Goal: Task Accomplishment & Management: Manage account settings

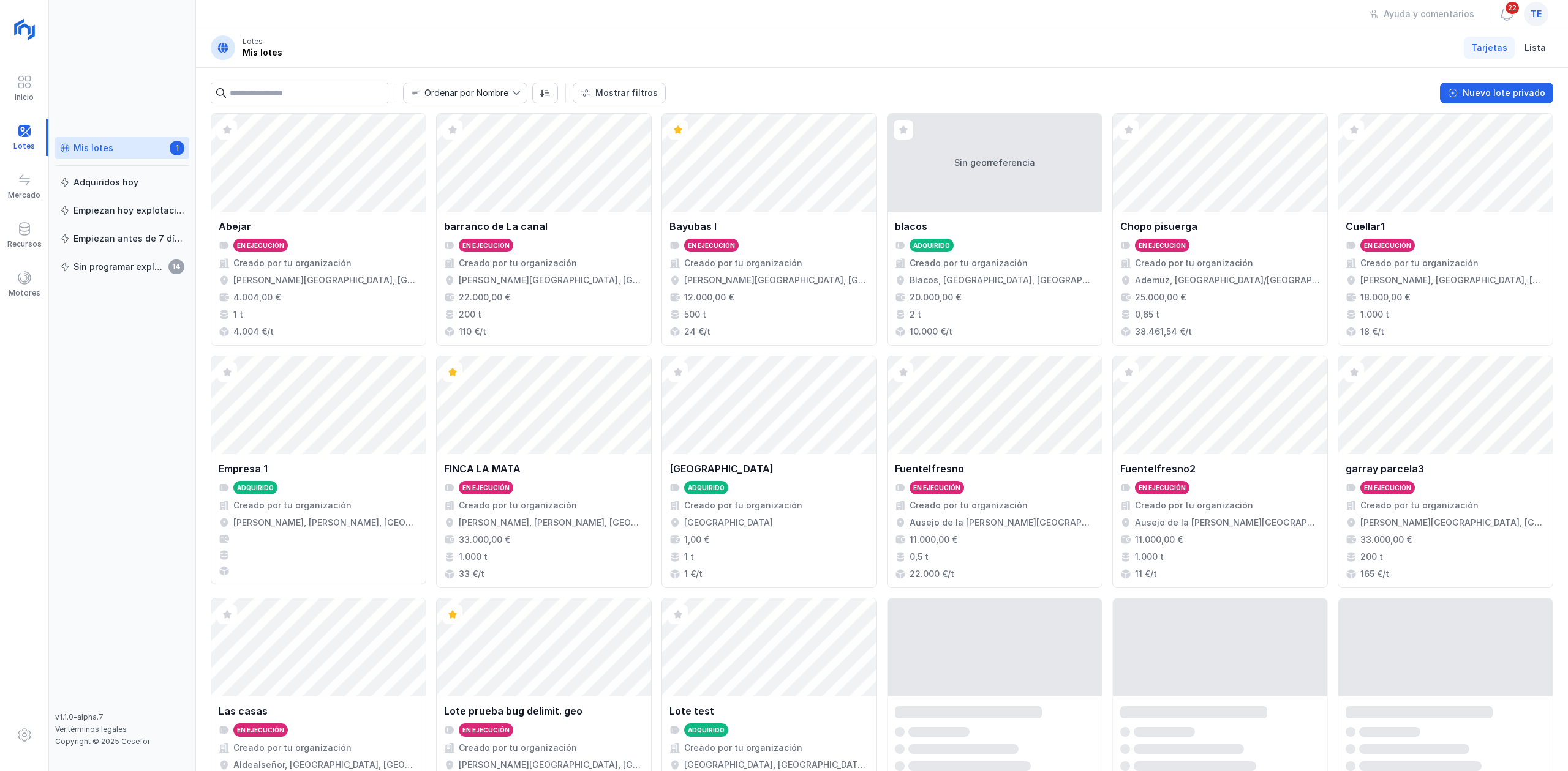
click at [1336, 27] on div "Ayuda y comentarios 22 te" at bounding box center [881, 14] width 1371 height 28
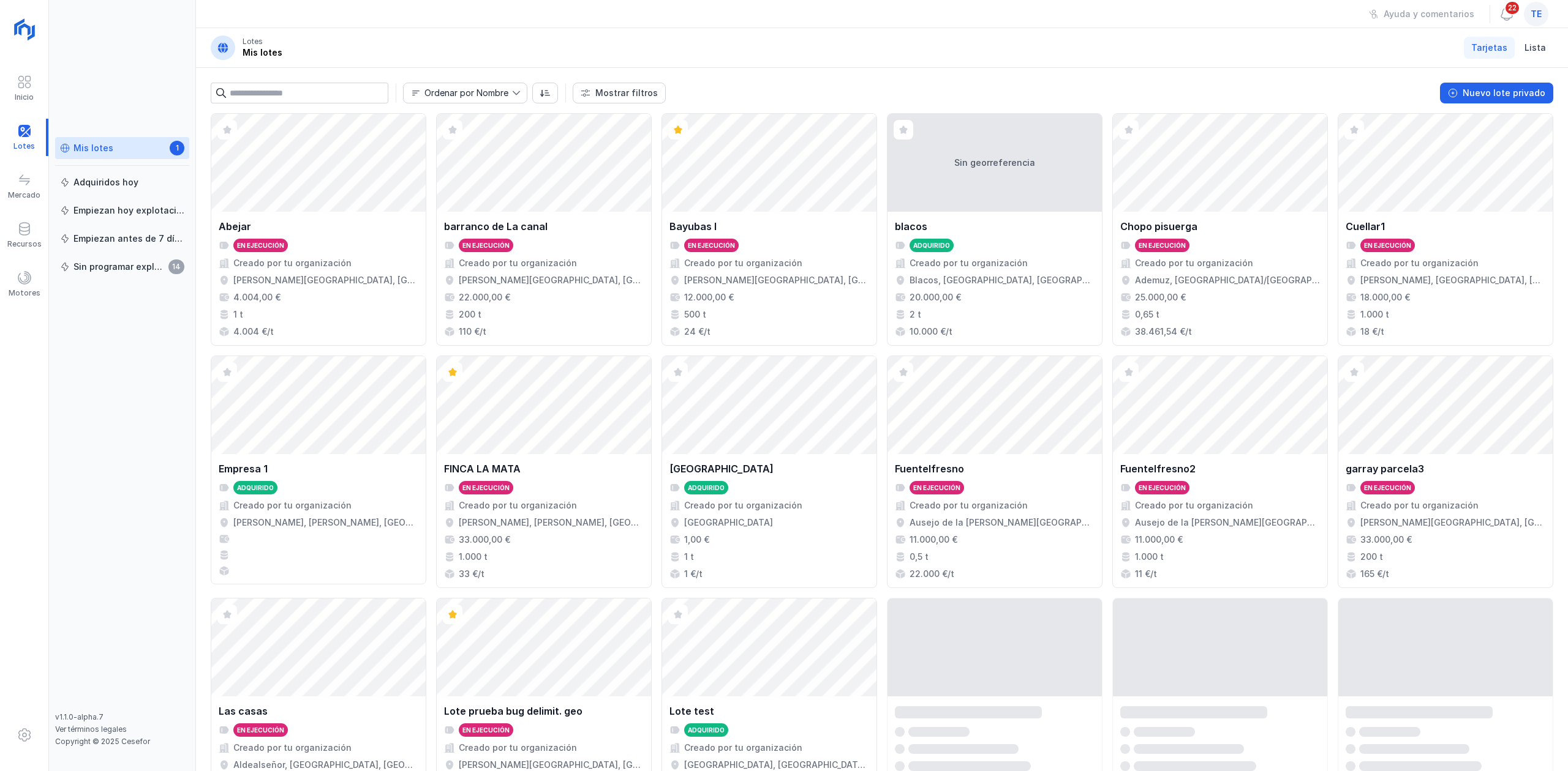
click at [1336, 27] on div "Ayuda y comentarios 22 te" at bounding box center [881, 14] width 1371 height 28
click at [877, 195] on div "Abrir lote" at bounding box center [770, 162] width 214 height 98
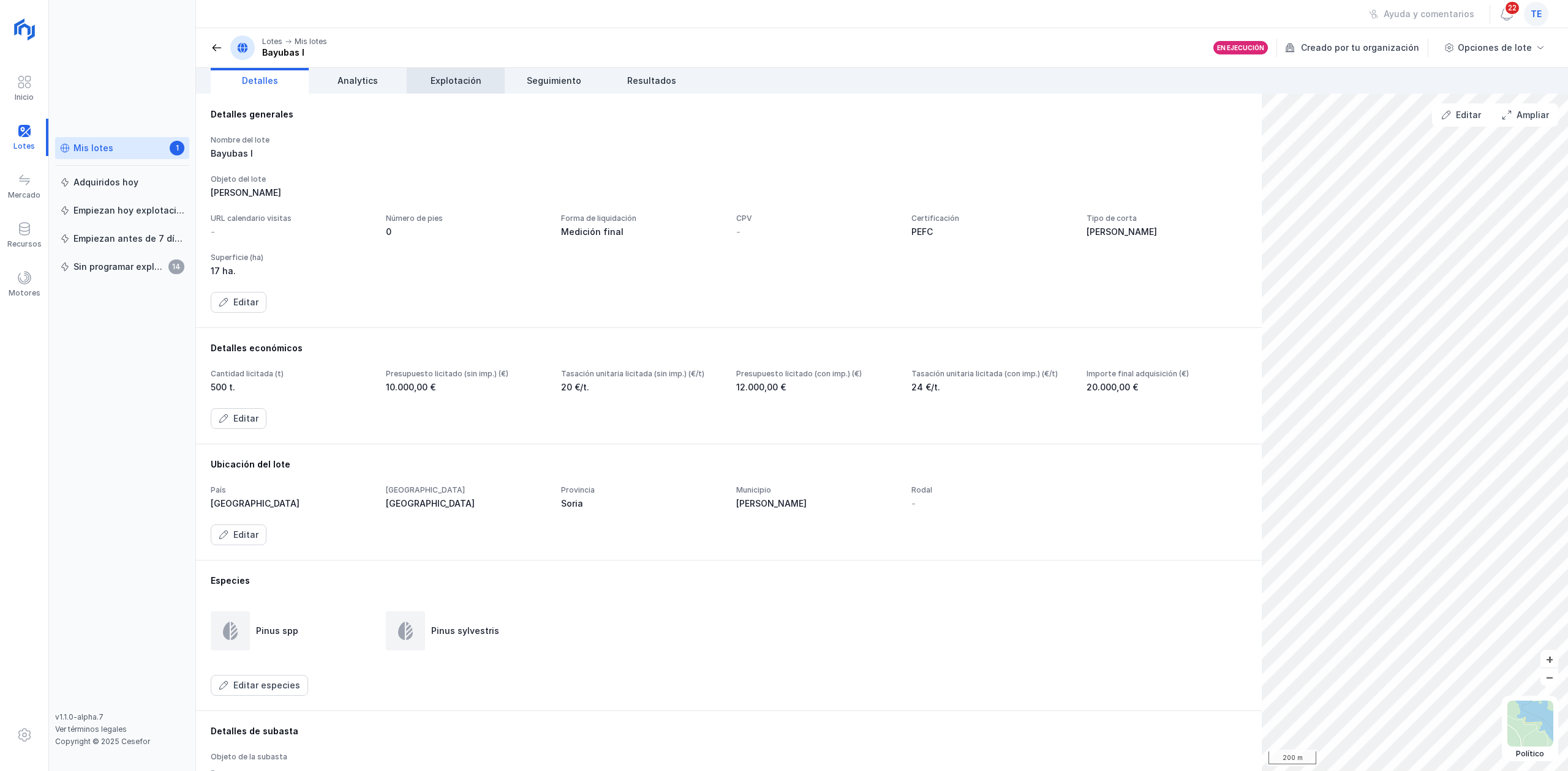
click at [476, 81] on span "Explotación" at bounding box center [456, 80] width 51 height 12
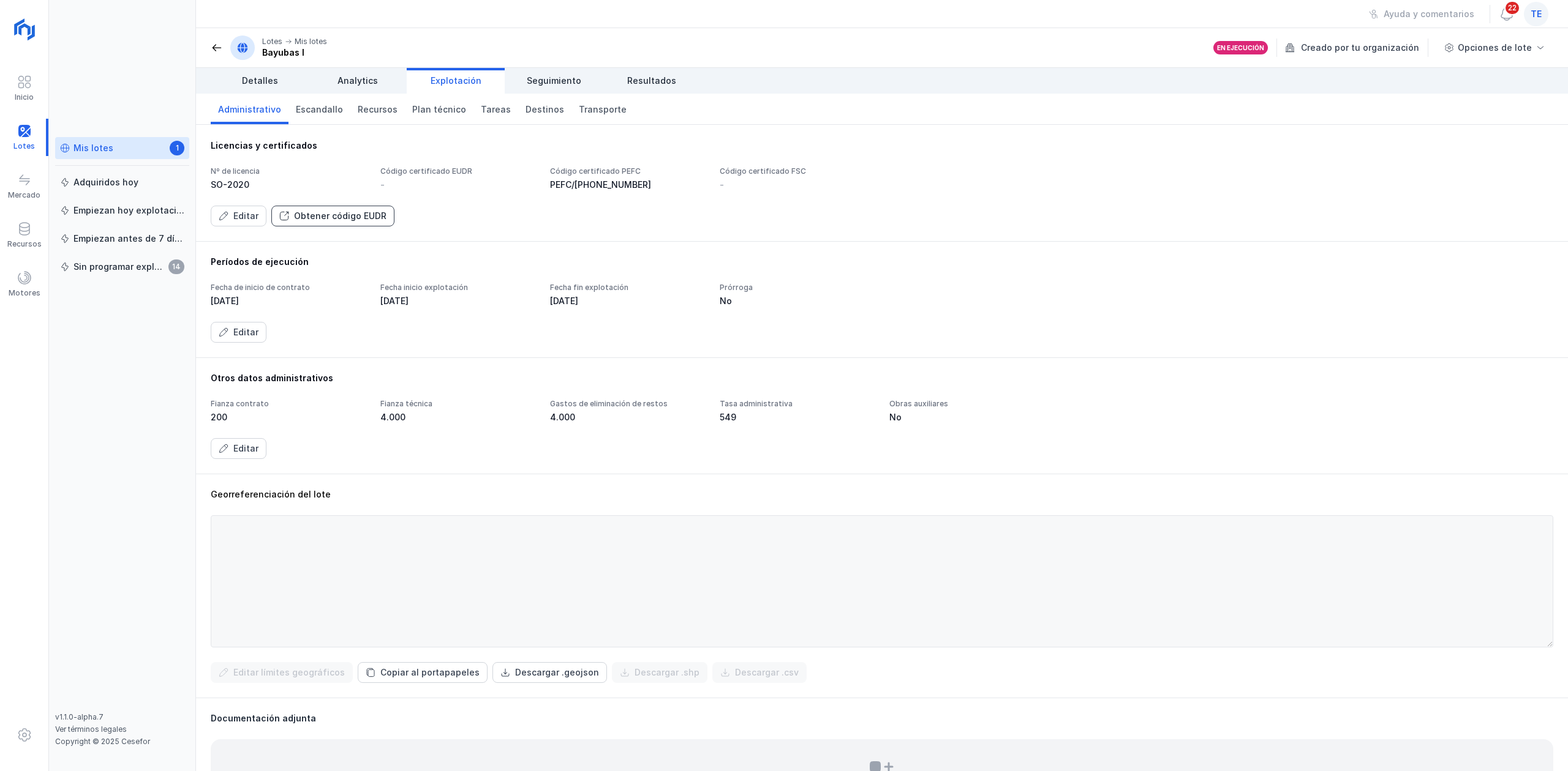
click at [316, 219] on div "Obtener código EUDR" at bounding box center [340, 215] width 92 height 12
click at [33, 289] on div "Motores" at bounding box center [24, 293] width 32 height 10
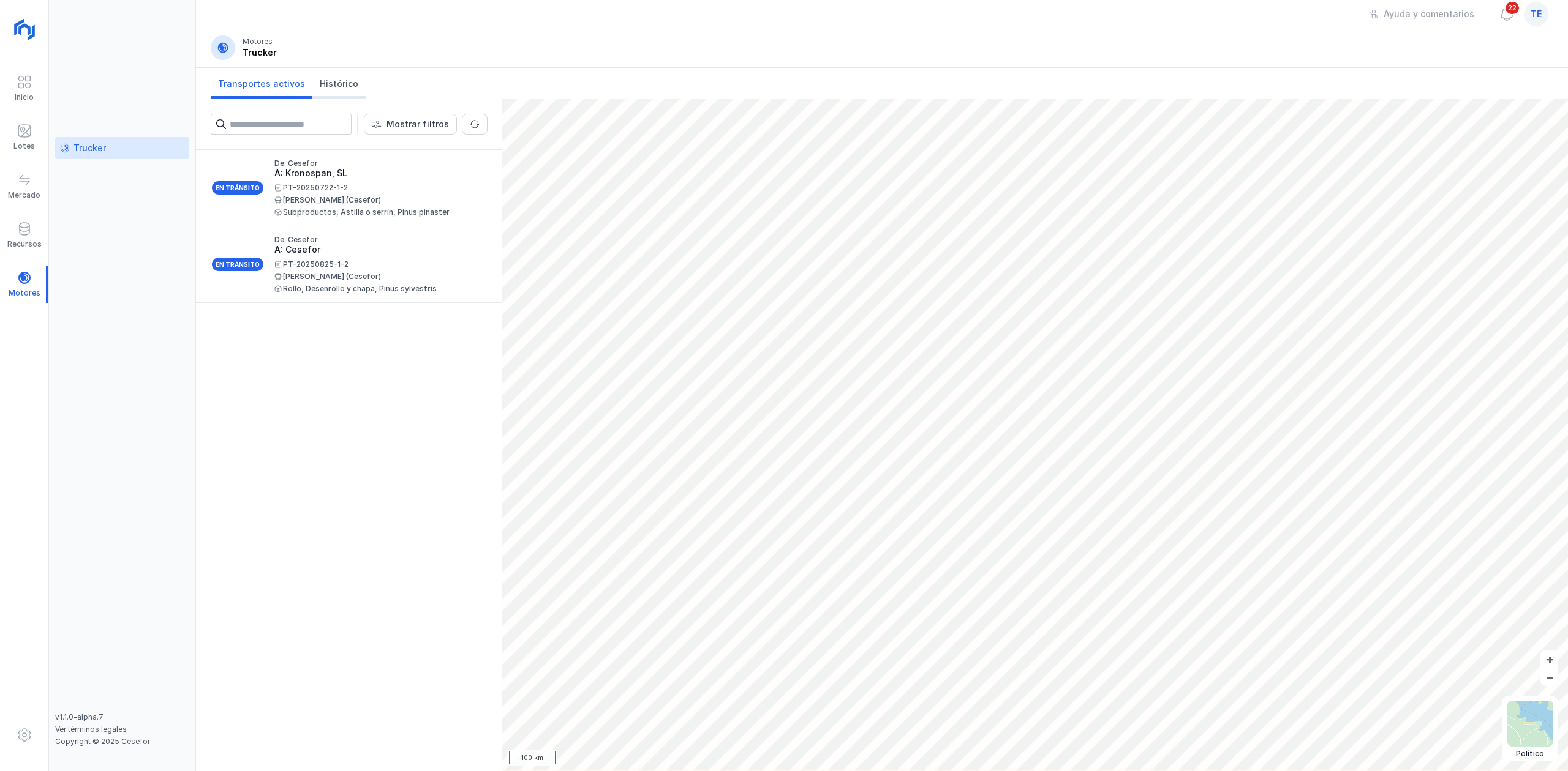
click at [334, 81] on span "Histórico" at bounding box center [338, 83] width 38 height 12
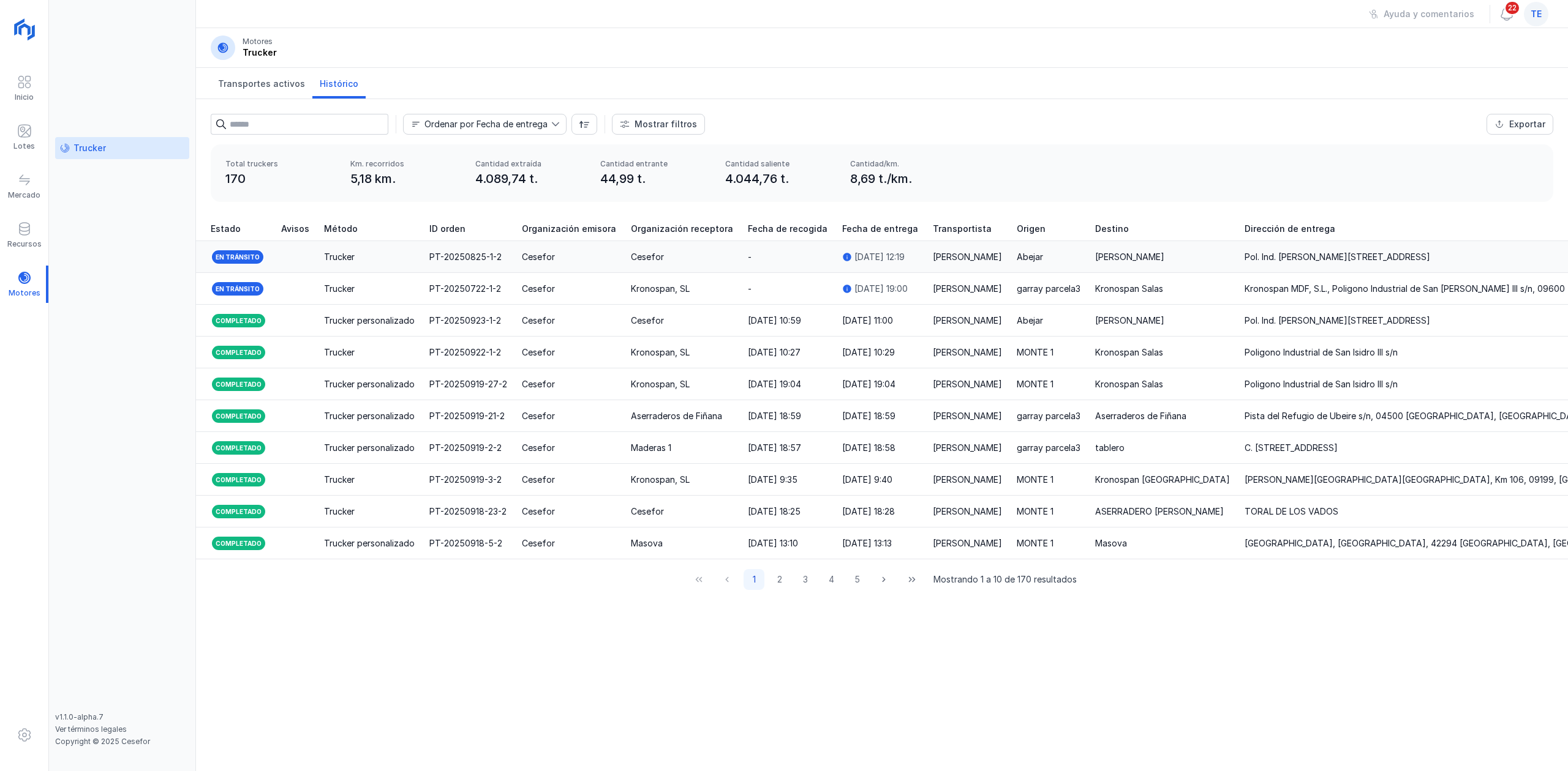
click at [545, 264] on td "Cesefor" at bounding box center [568, 257] width 109 height 32
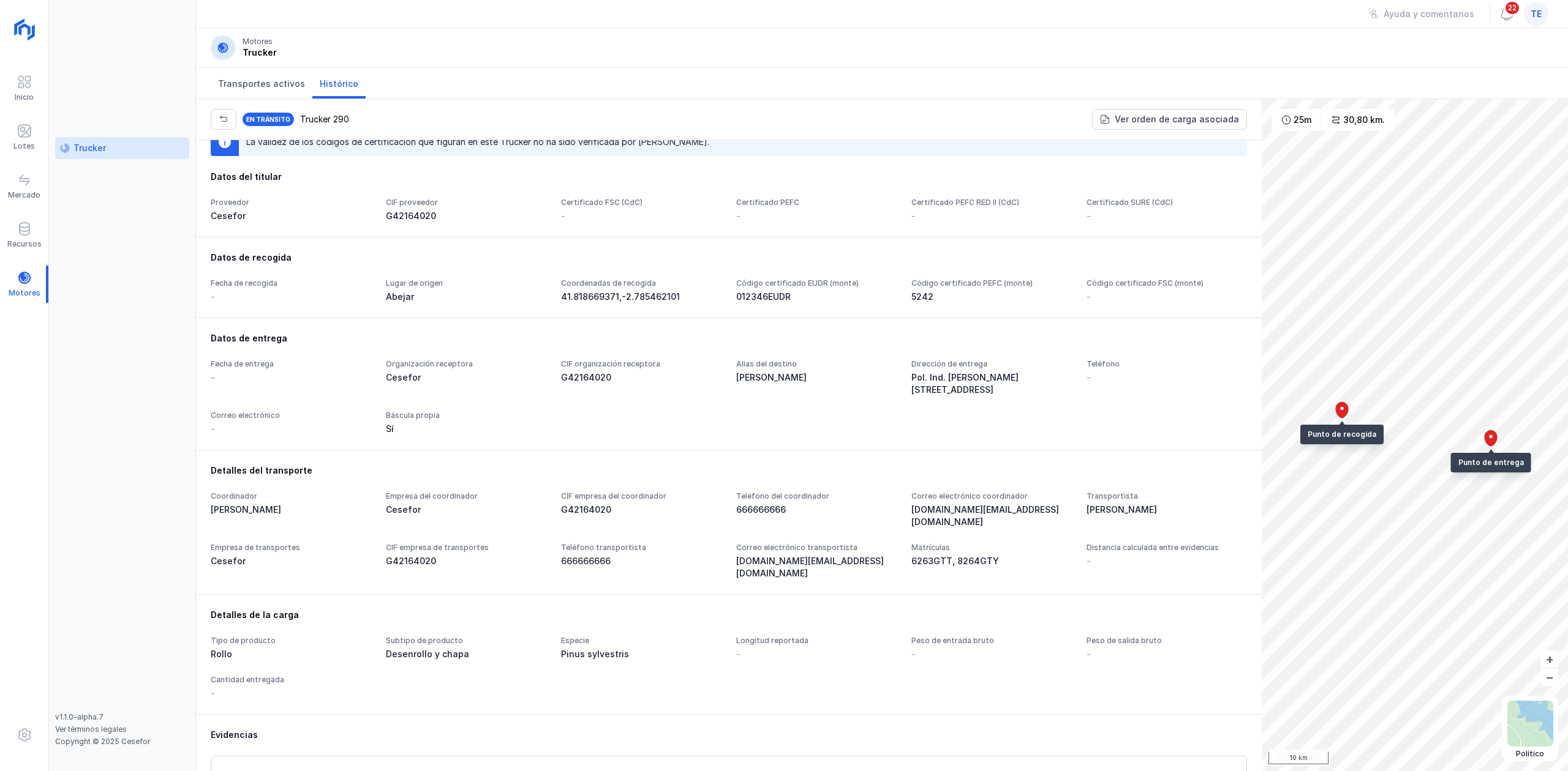
scroll to position [112, 0]
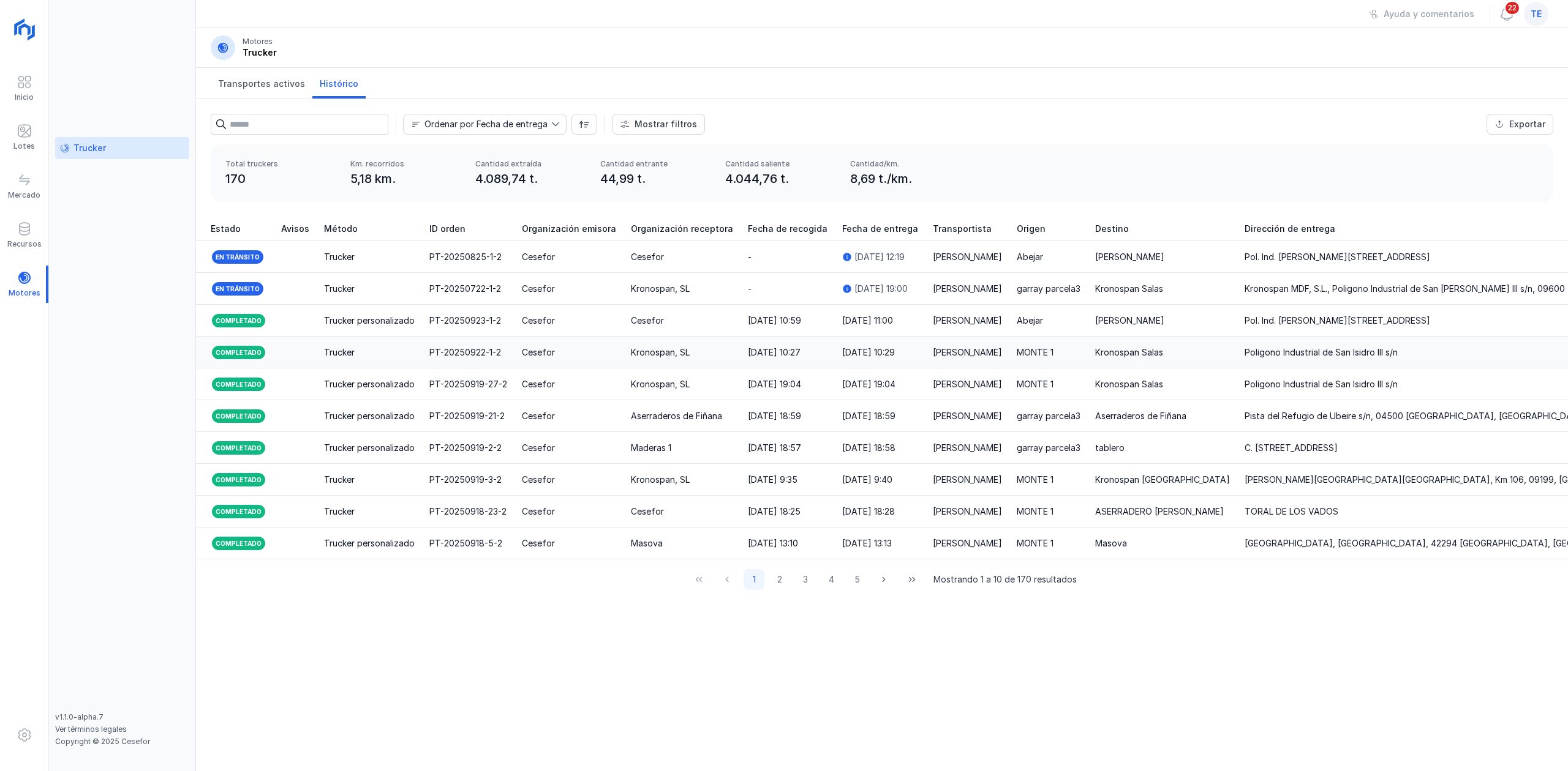
click at [338, 347] on div "Trucker" at bounding box center [339, 352] width 31 height 12
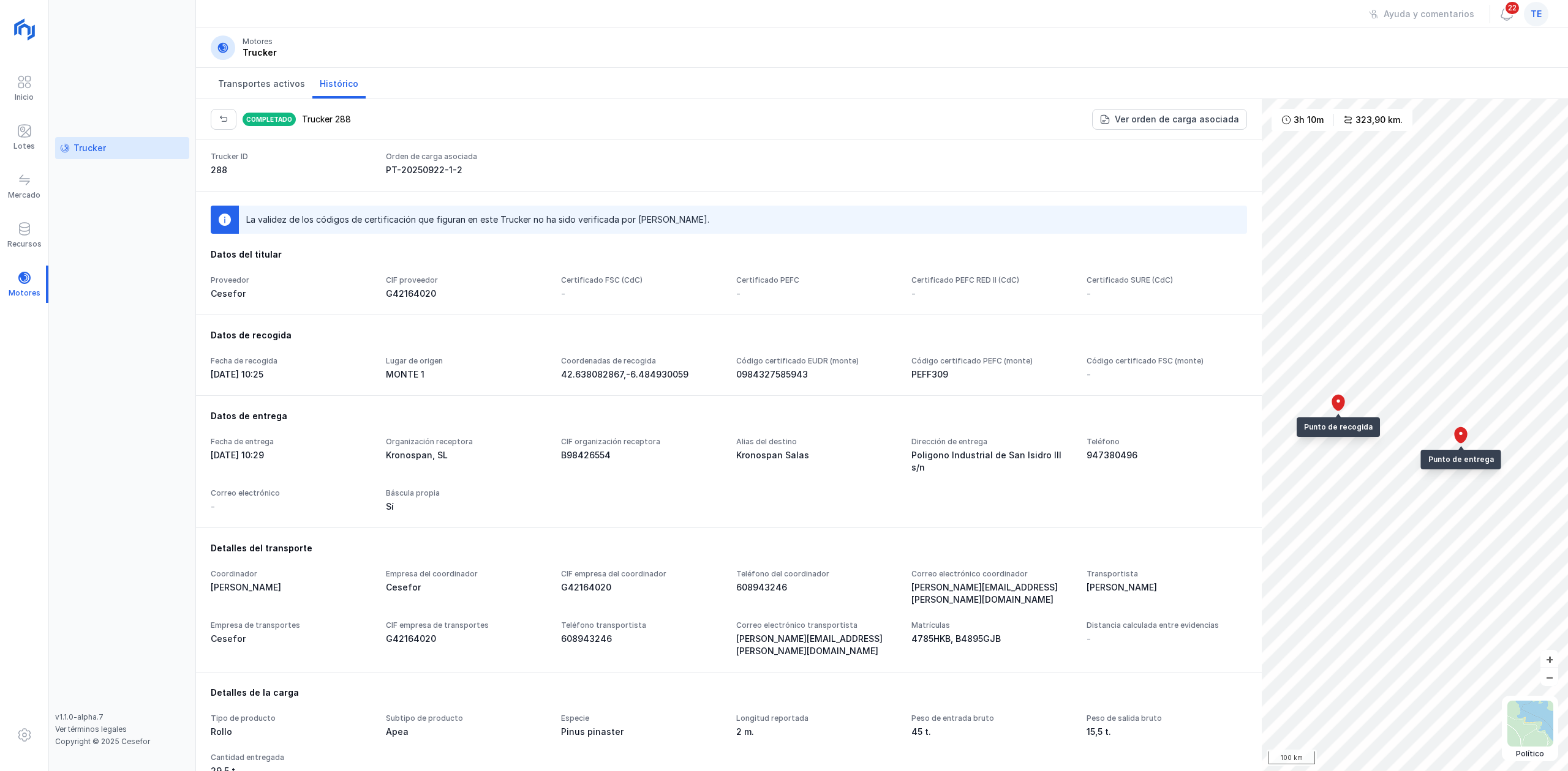
scroll to position [30, 0]
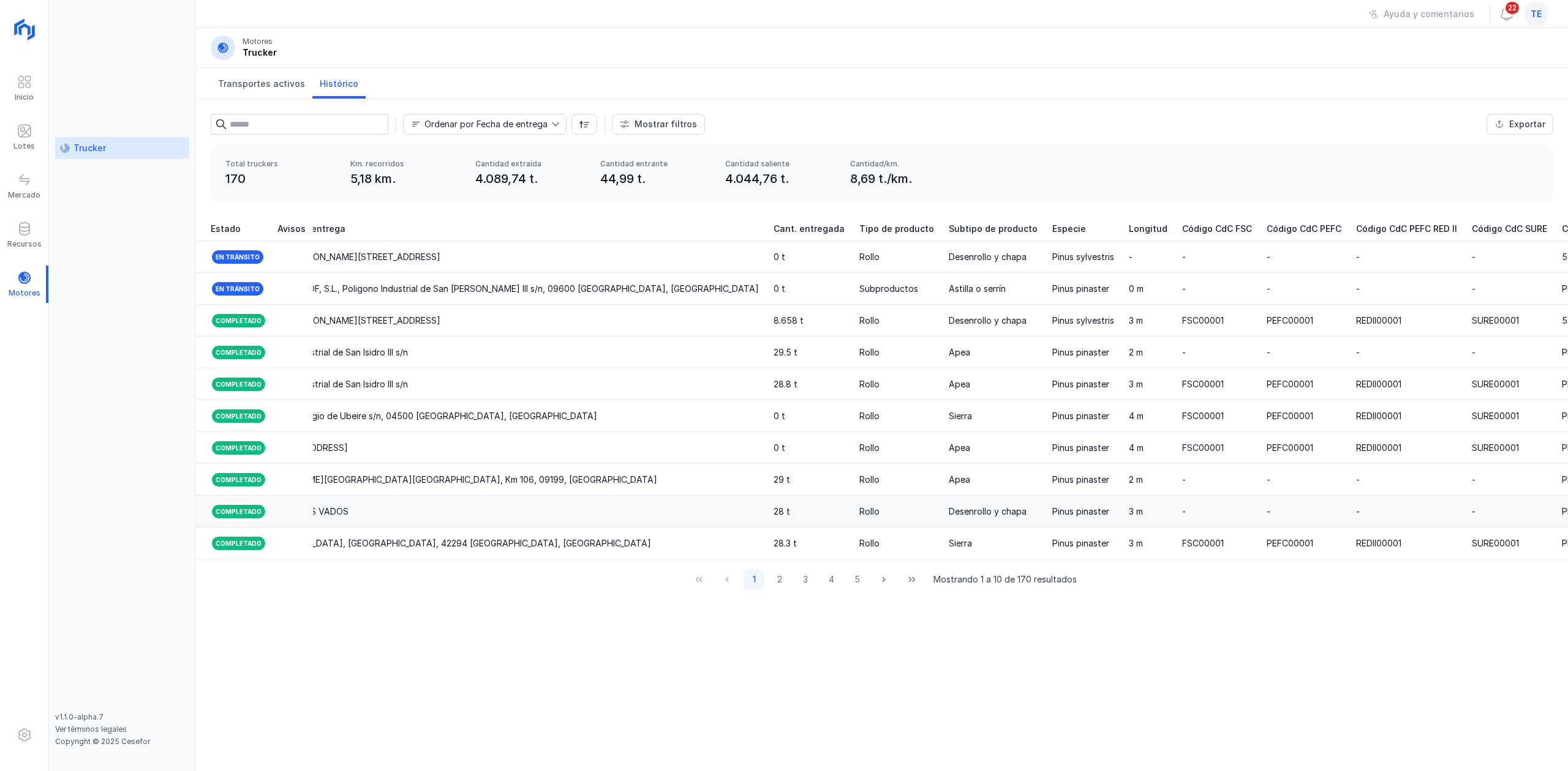
scroll to position [0, 1075]
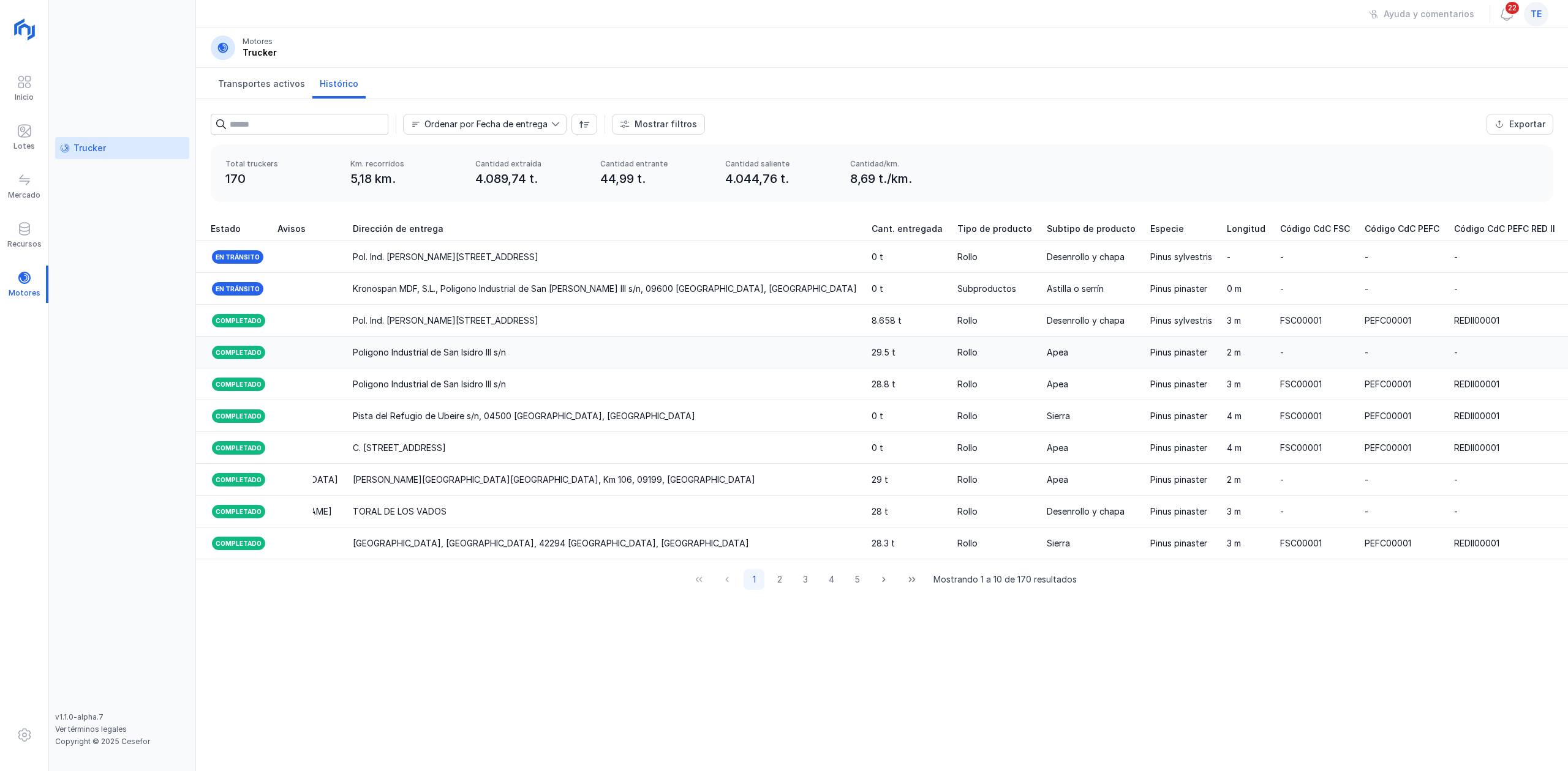
scroll to position [0, 1075]
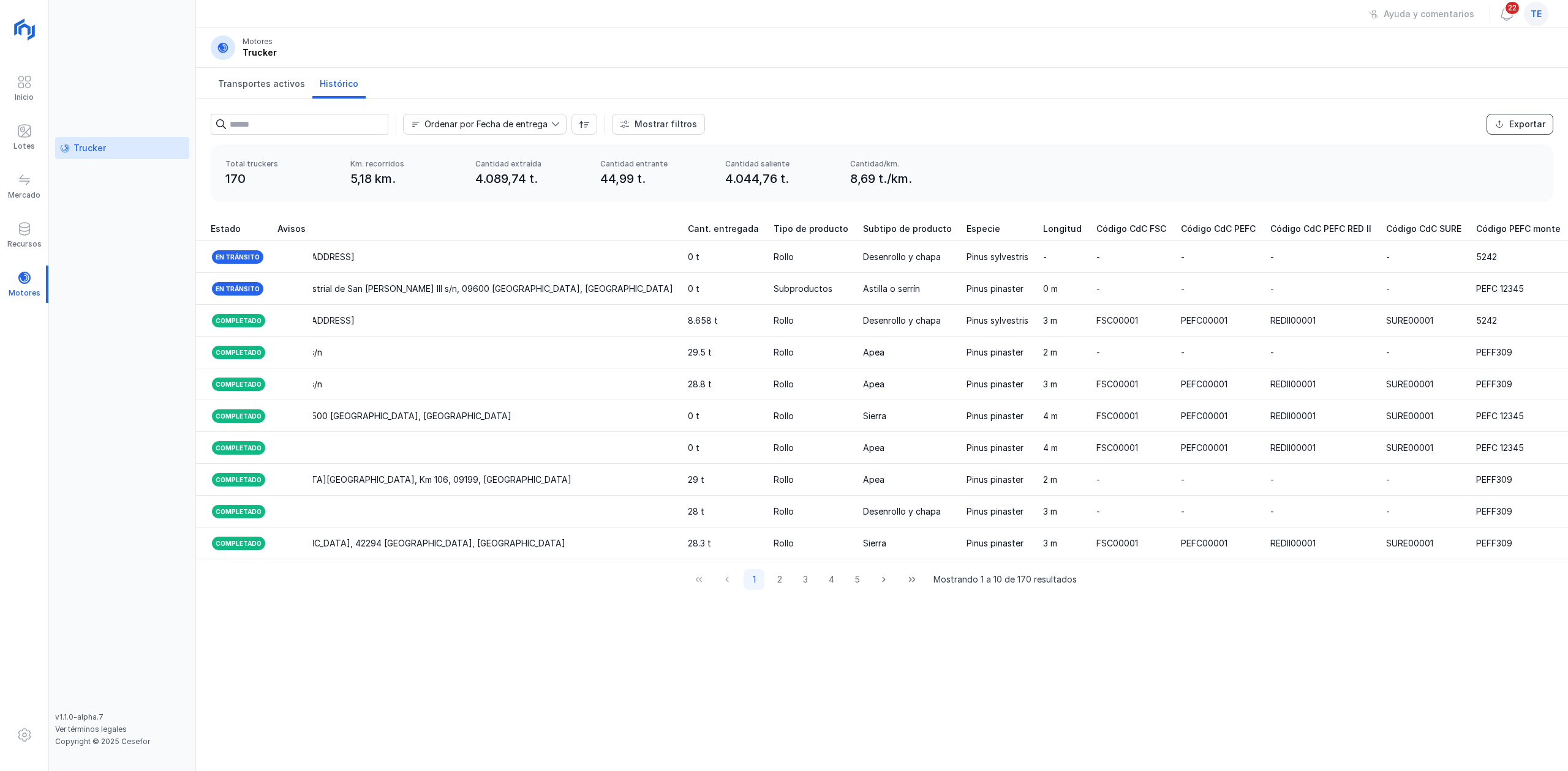
click at [1502, 119] on span "Exportar" at bounding box center [1499, 124] width 10 height 10
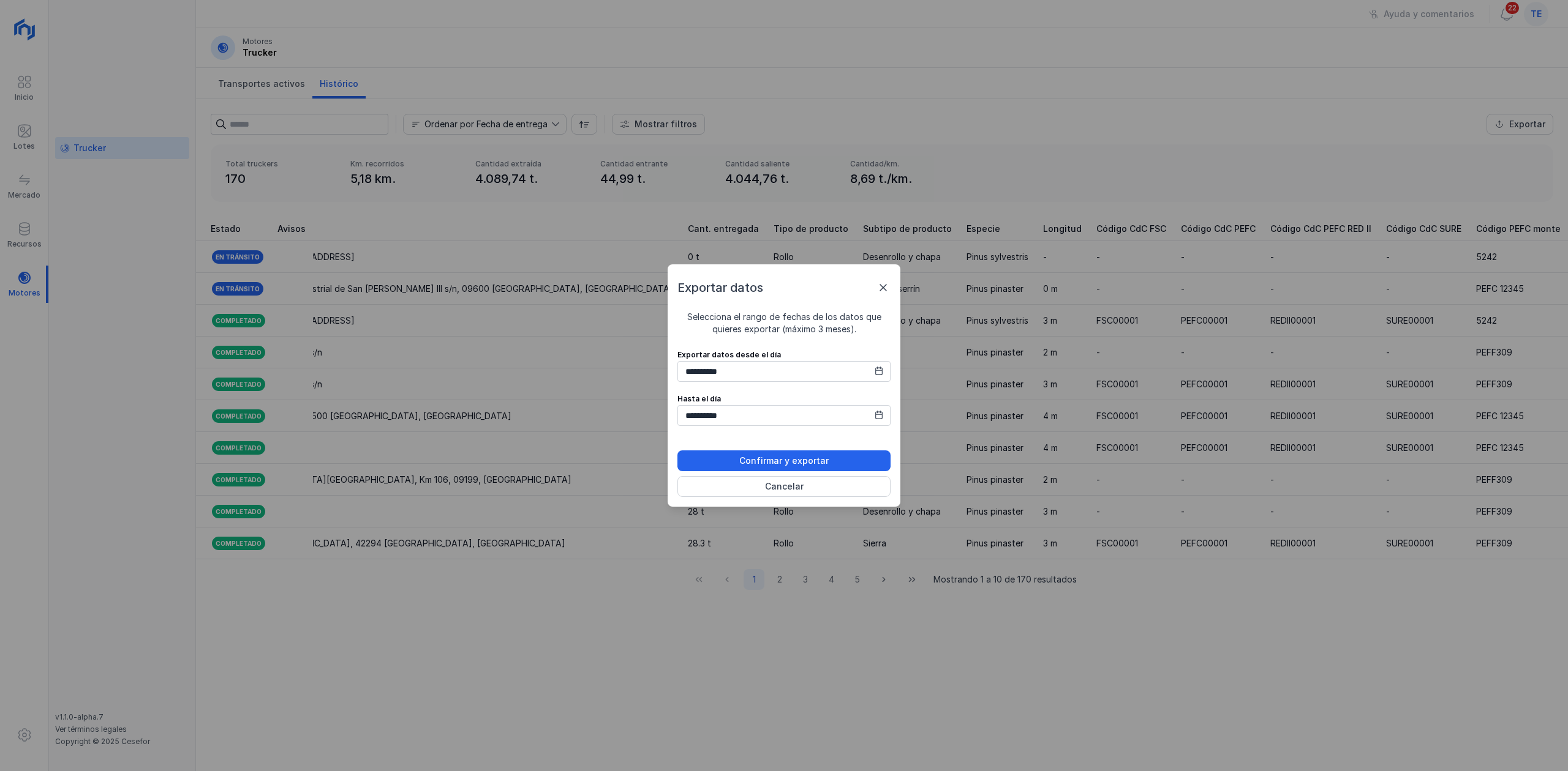
click at [879, 289] on span at bounding box center [883, 288] width 15 height 15
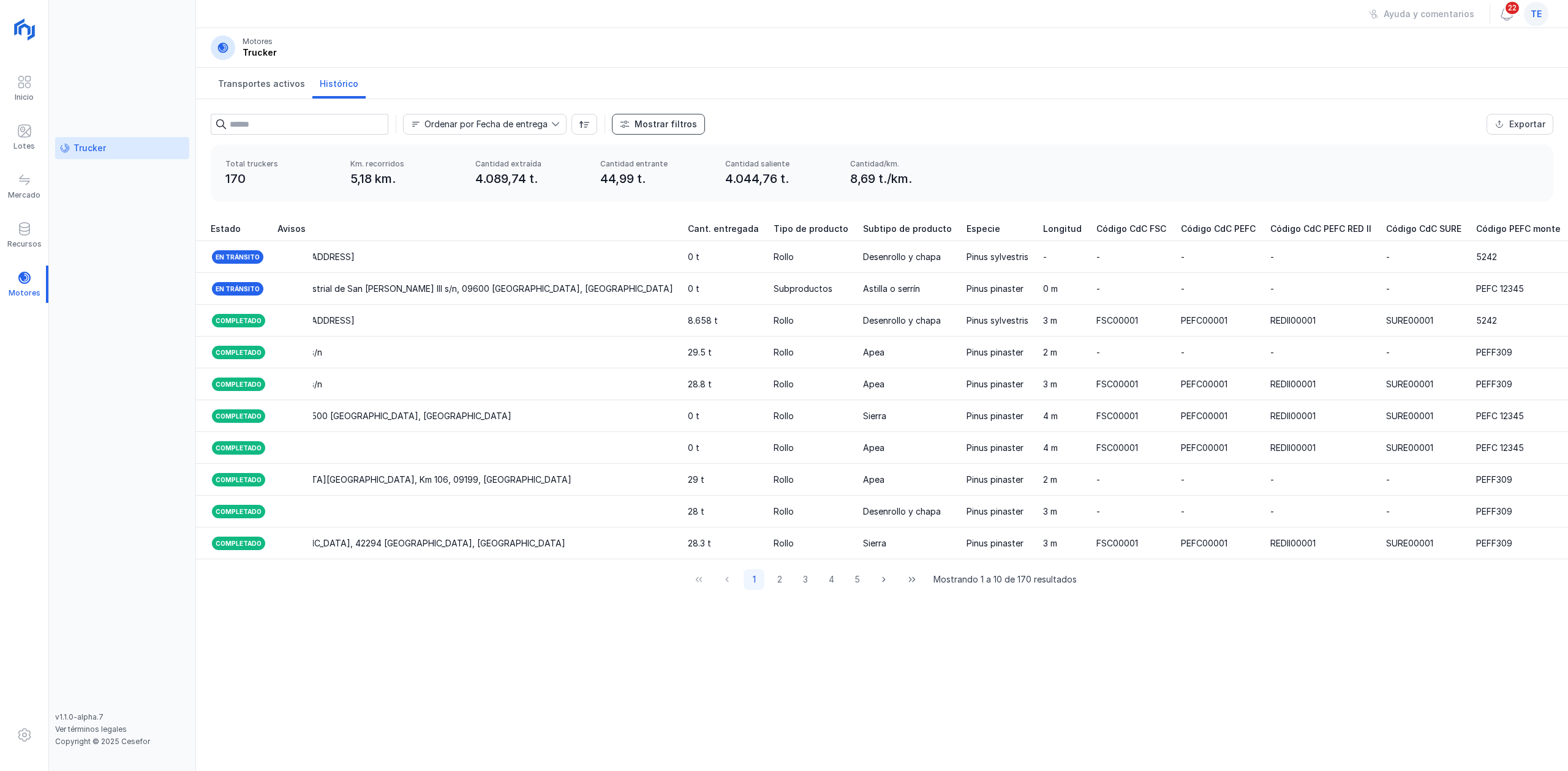
click at [653, 121] on div "Mostrar filtros" at bounding box center [665, 124] width 62 height 12
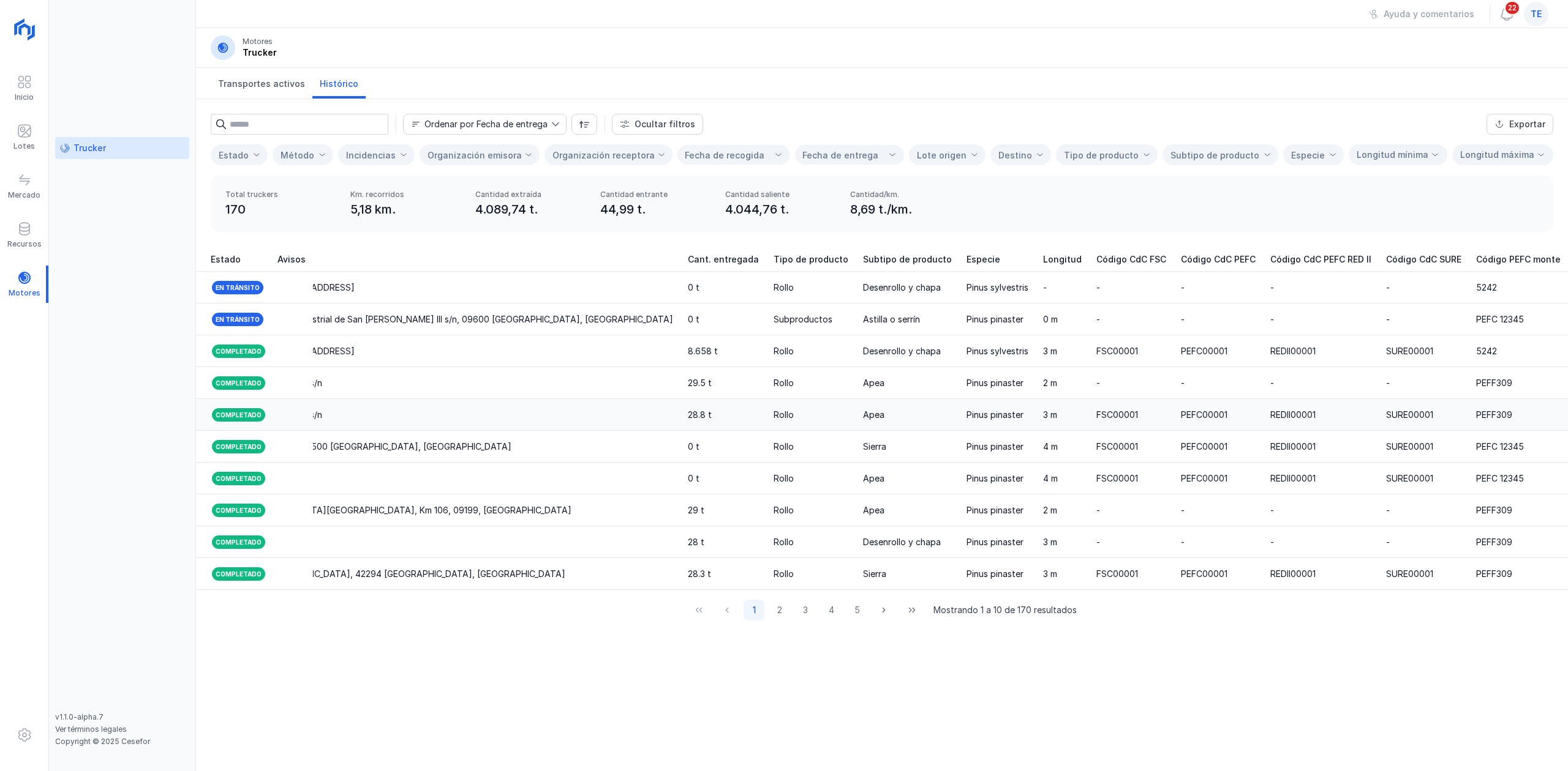
click at [1089, 404] on td "FSC00001" at bounding box center [1131, 415] width 85 height 32
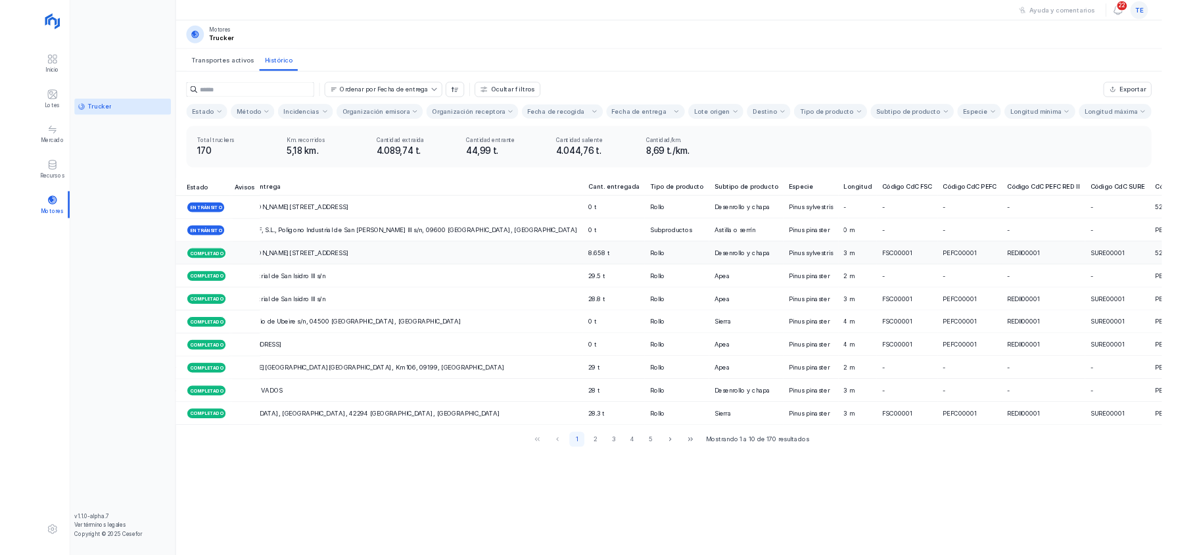
scroll to position [0, 1154]
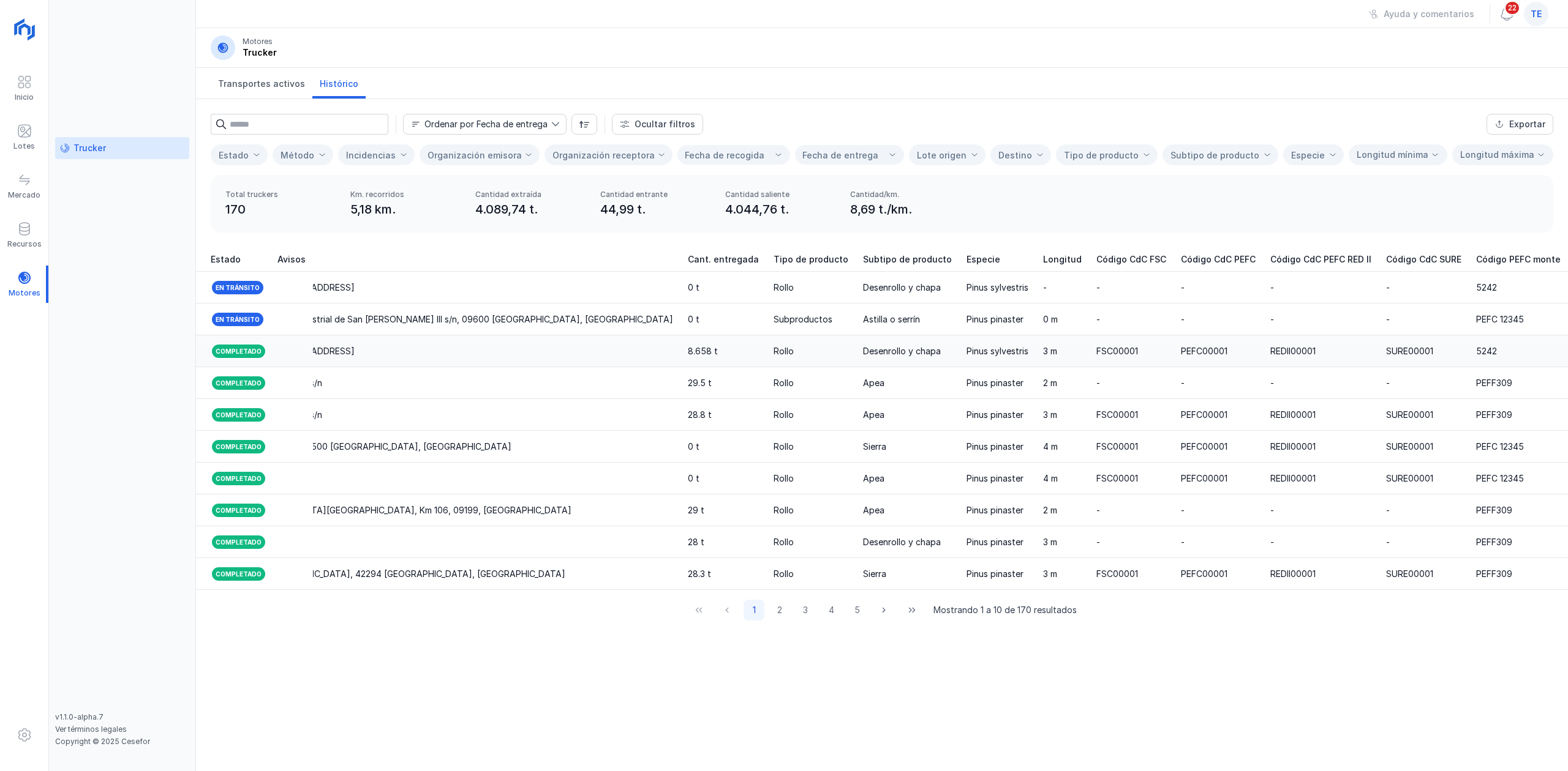
click at [959, 362] on td "Pinus sylvestris" at bounding box center [997, 351] width 76 height 32
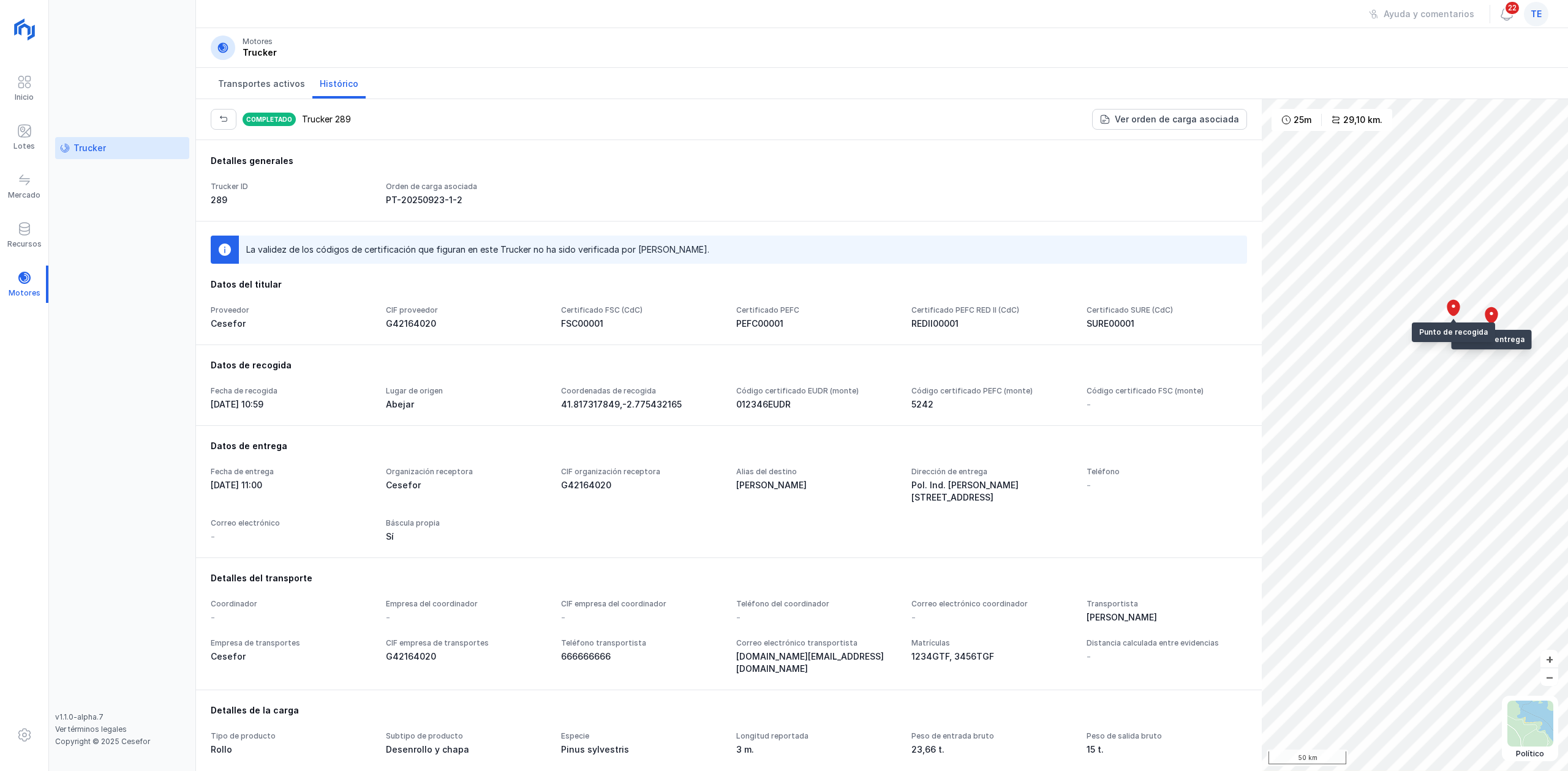
click at [836, 362] on div "Datos de recogida" at bounding box center [729, 365] width 1036 height 12
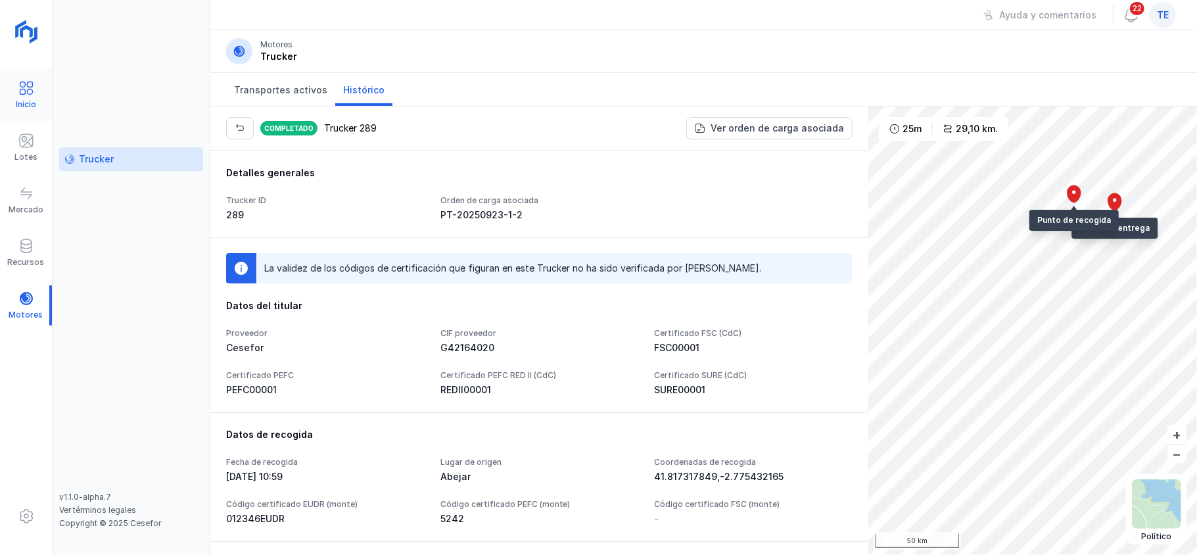
click at [38, 103] on div "Inicio" at bounding box center [26, 95] width 52 height 40
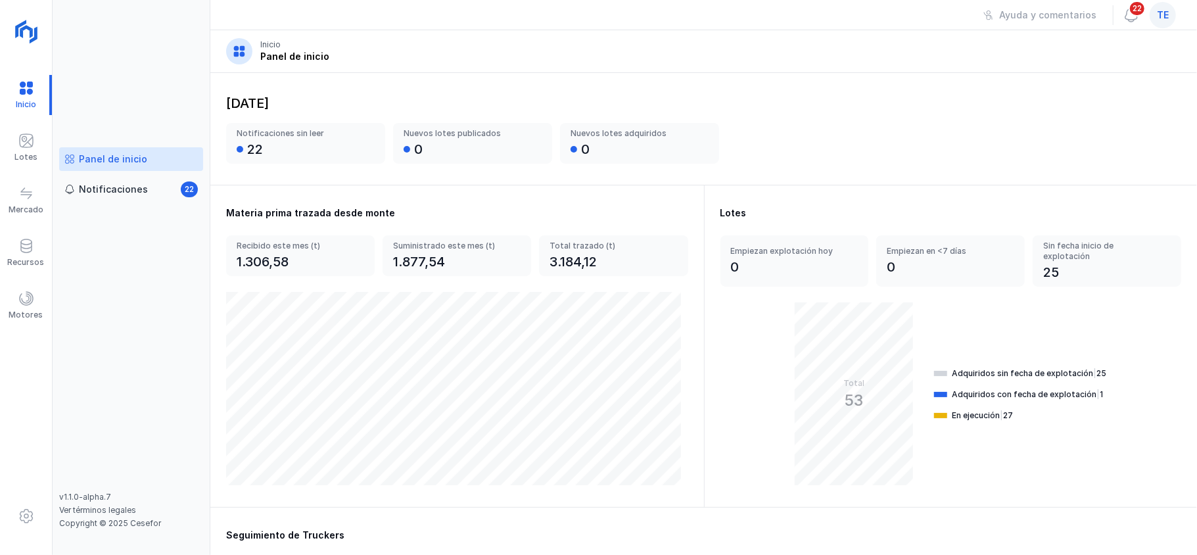
drag, startPoint x: 59, startPoint y: 495, endPoint x: 131, endPoint y: 530, distance: 80.9
click at [131, 530] on div "Panel de inicio Notificaciones 22 v1.1.0-alpha.7 Ver términos legales Copyright…" at bounding box center [132, 277] width 158 height 555
click at [122, 518] on div "Copyright © 2025 Cesefor" at bounding box center [131, 523] width 144 height 11
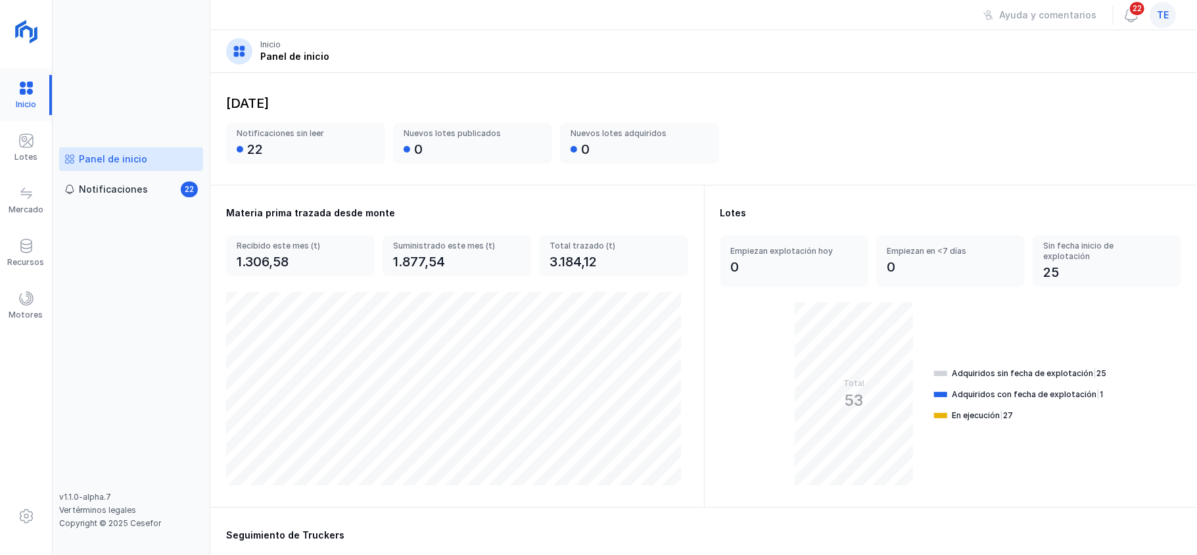
click at [26, 85] on div at bounding box center [26, 95] width 52 height 40
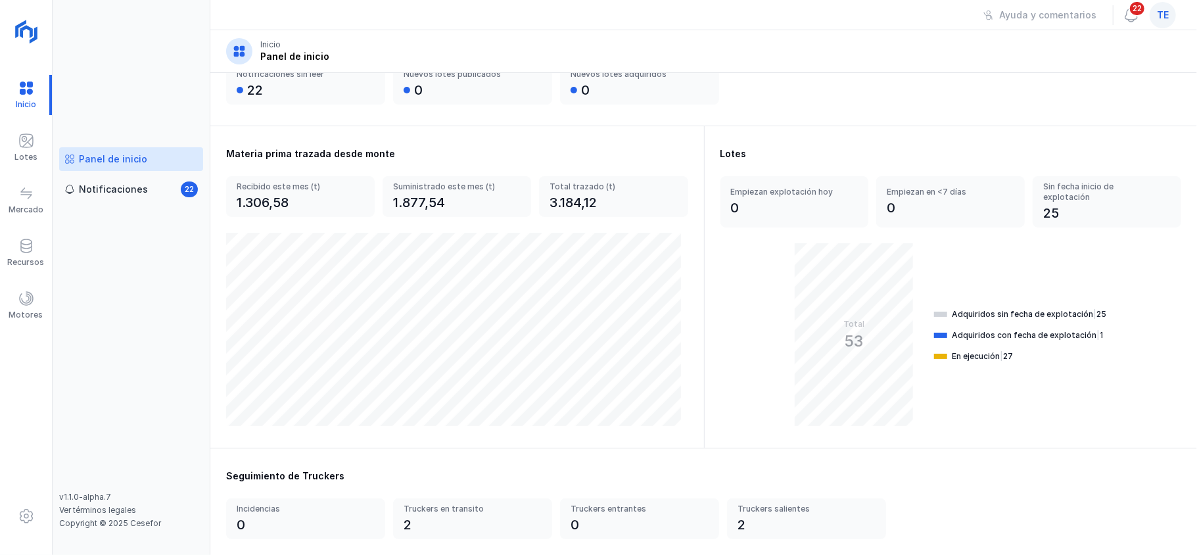
scroll to position [64, 0]
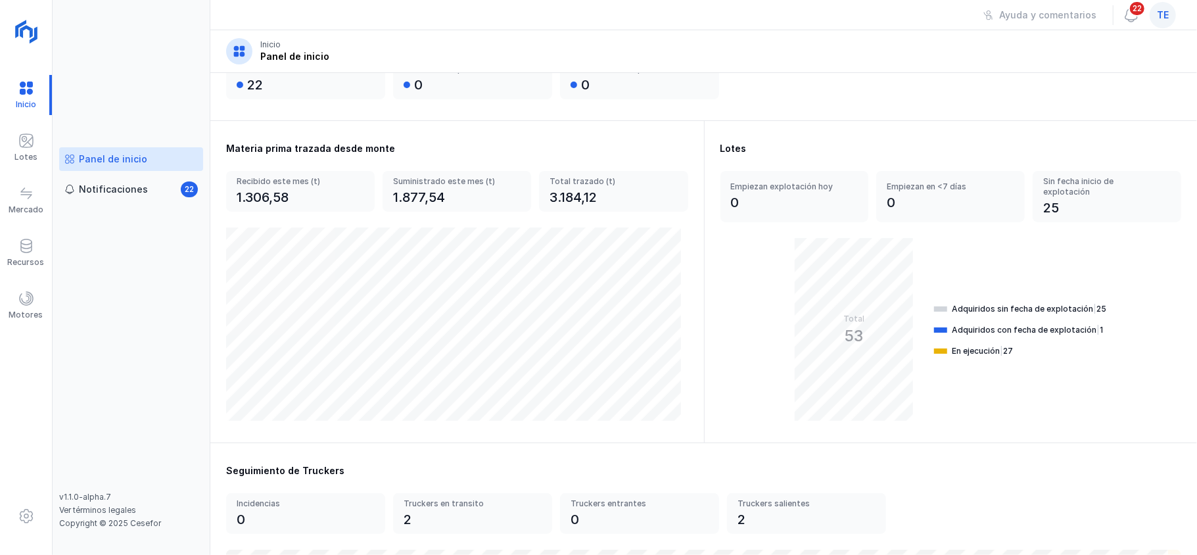
drag, startPoint x: 999, startPoint y: 358, endPoint x: 778, endPoint y: 358, distance: 220.9
click at [778, 358] on div "Total 53 Adquiridos sin fecha de explotación | 25 Adquiridos con fecha de explo…" at bounding box center [950, 329] width 461 height 183
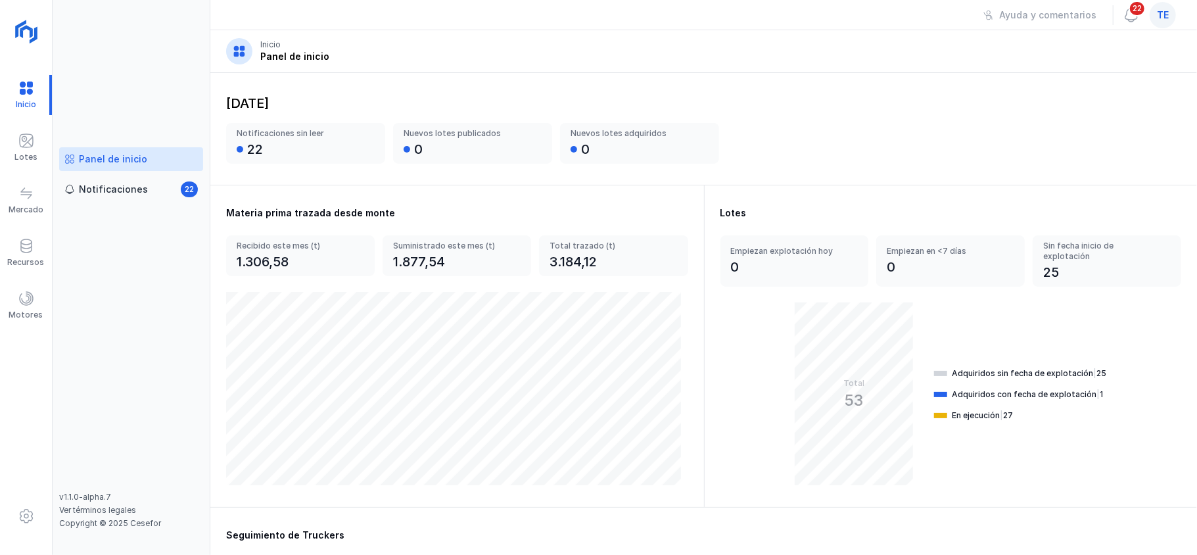
scroll to position [409, 0]
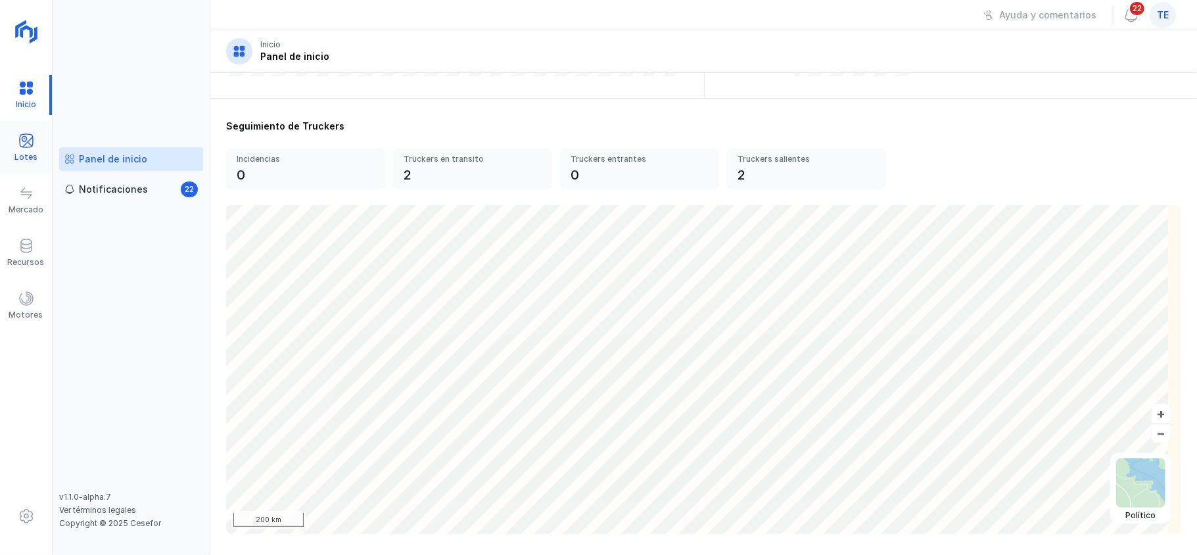
click at [26, 148] on div at bounding box center [26, 142] width 16 height 19
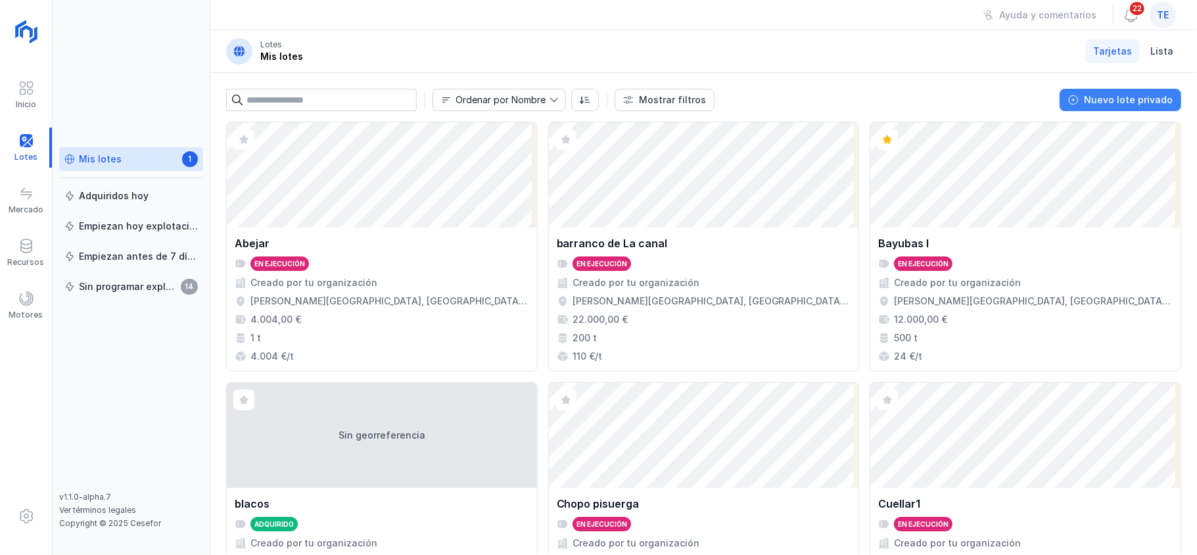
click at [1131, 90] on button "Nuevo lote privado" at bounding box center [1121, 100] width 122 height 22
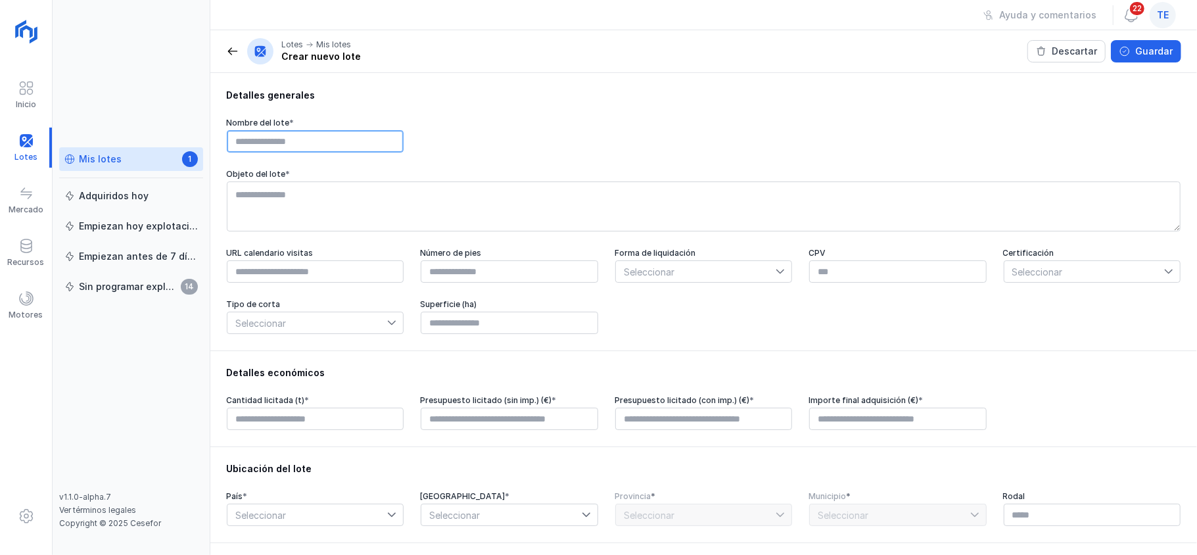
click at [273, 143] on input "text" at bounding box center [315, 141] width 177 height 22
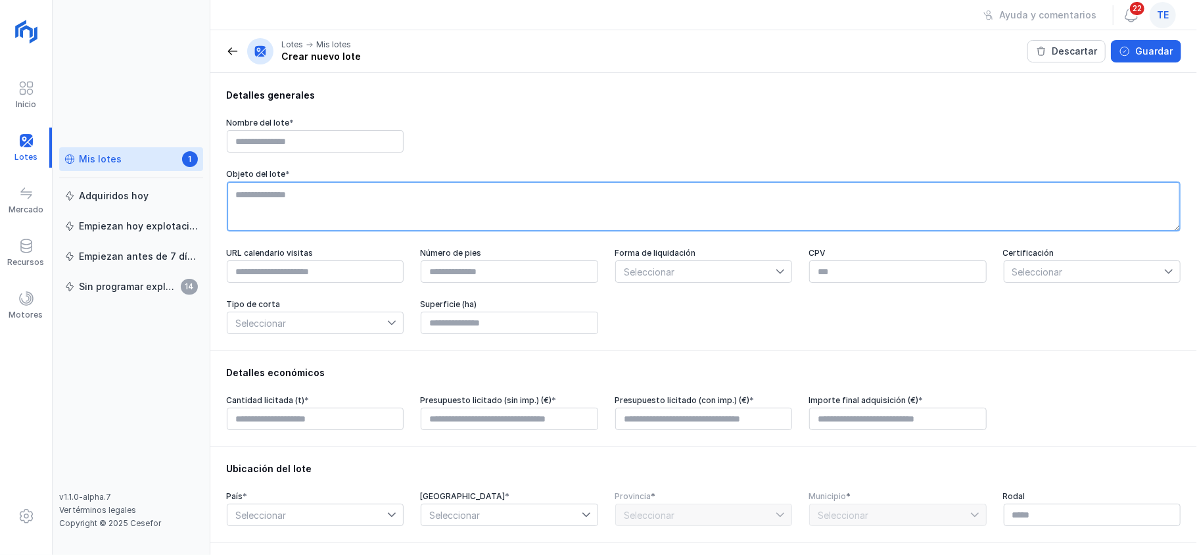
click at [248, 205] on textarea at bounding box center [704, 206] width 954 height 50
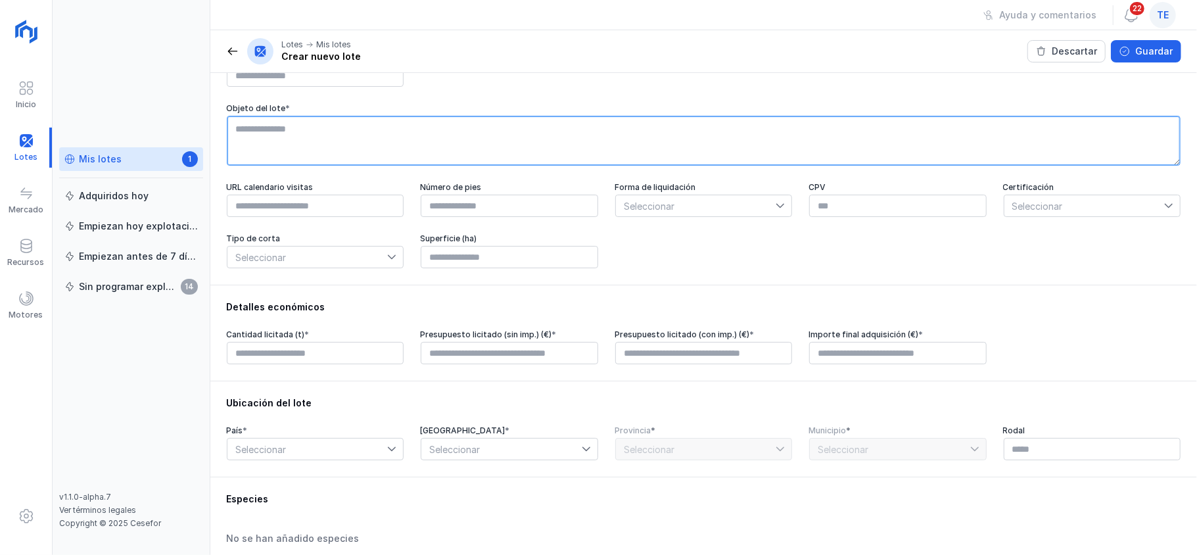
scroll to position [75, 0]
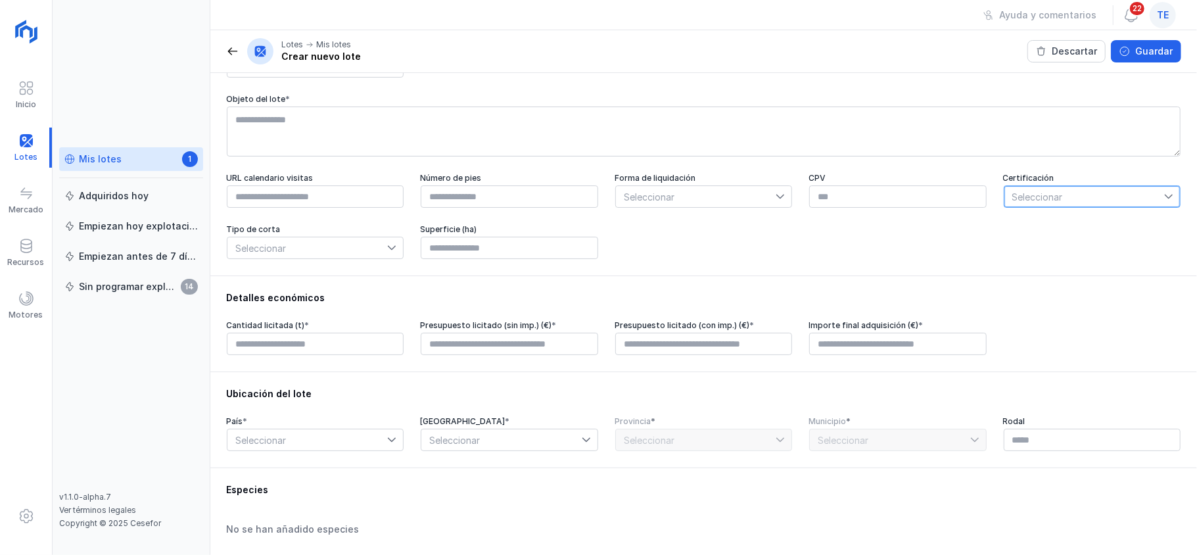
click at [1115, 199] on span "Seleccionar" at bounding box center [1084, 196] width 160 height 21
click at [1081, 192] on span "Seleccionar" at bounding box center [1084, 196] width 160 height 21
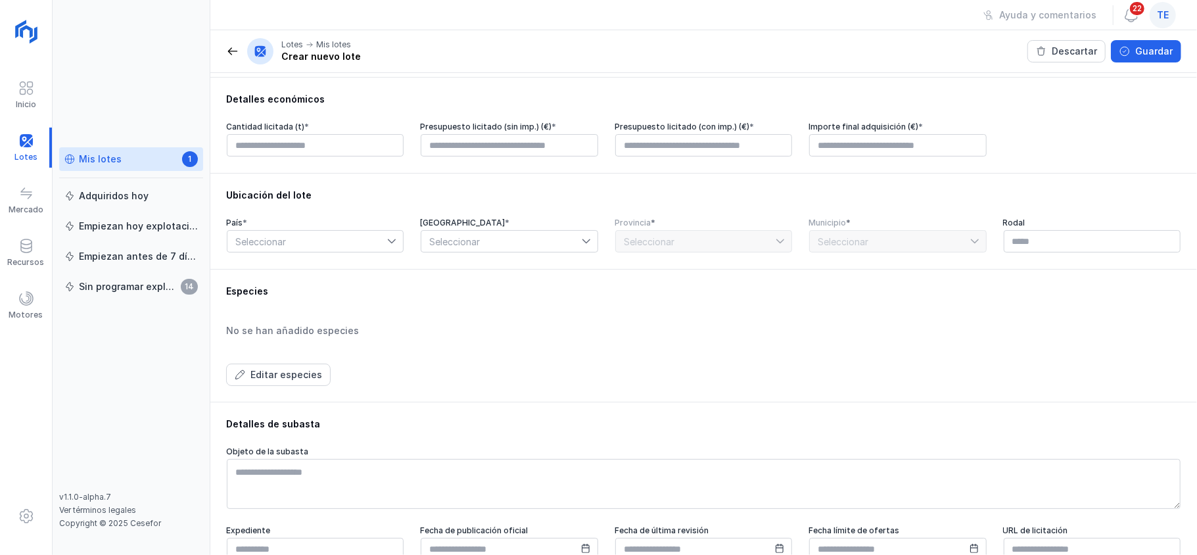
scroll to position [275, 0]
click at [277, 380] on div "Editar especies" at bounding box center [286, 373] width 72 height 13
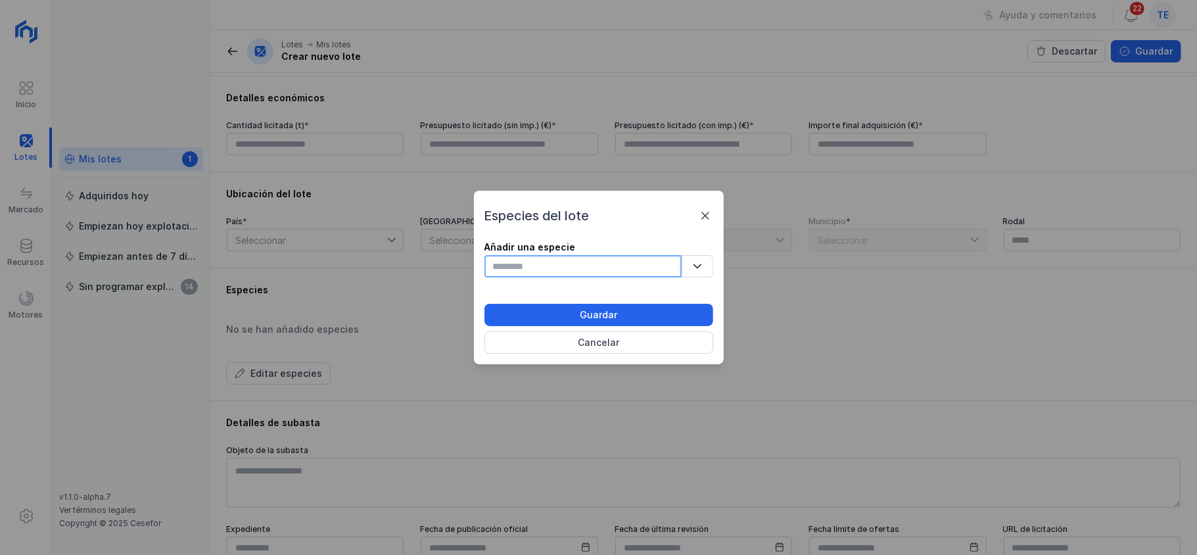
click at [582, 266] on input "text" at bounding box center [582, 266] width 197 height 22
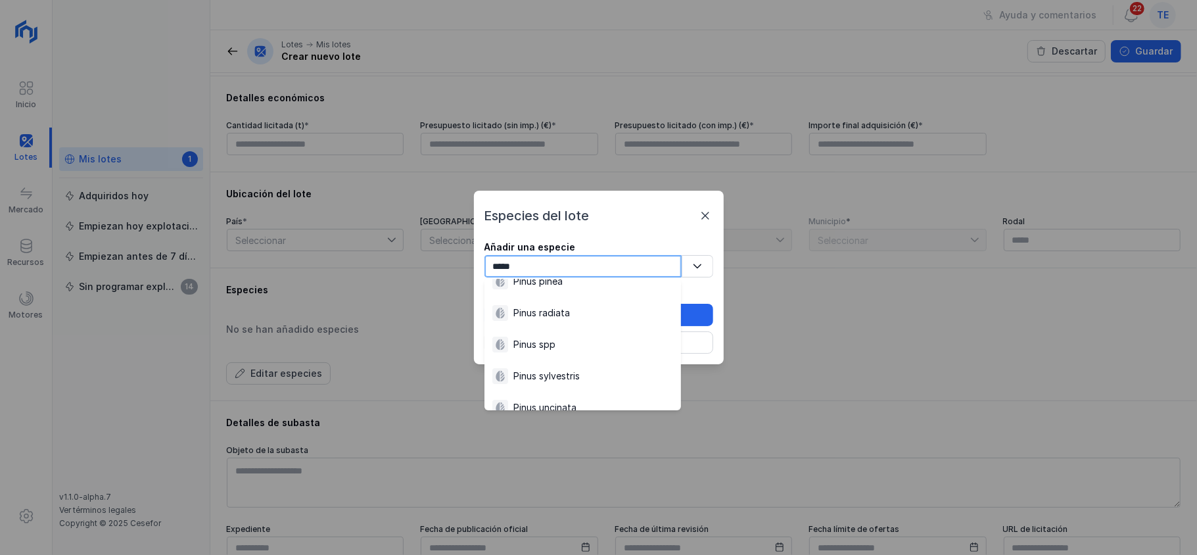
scroll to position [205, 0]
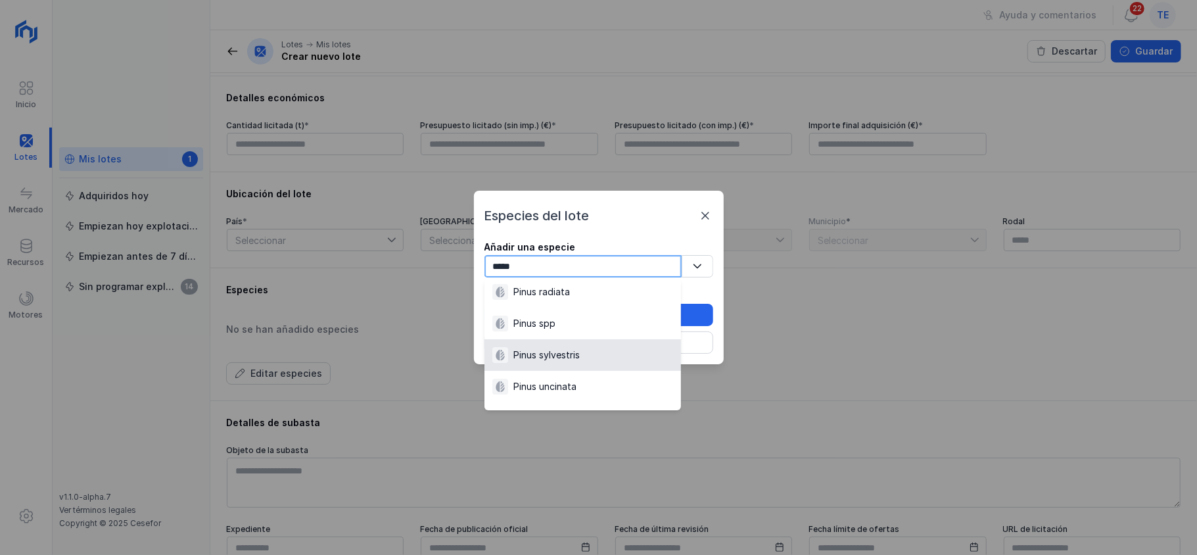
type input "*****"
click at [572, 350] on div "Pinus sylvestris" at bounding box center [546, 354] width 66 height 13
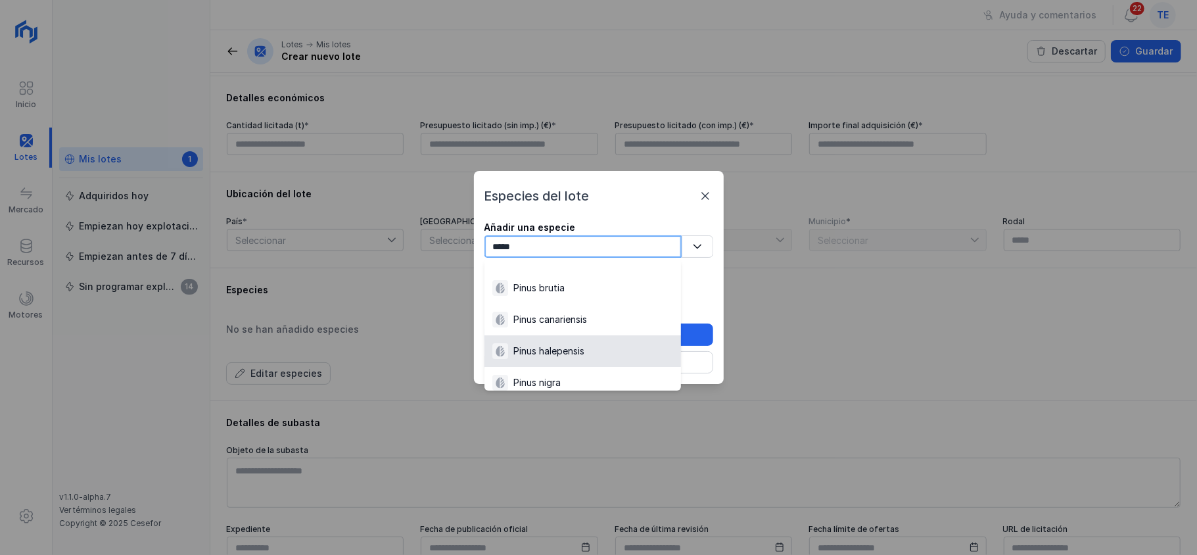
type input "*****"
click at [555, 350] on div "Pinus halepensis" at bounding box center [548, 350] width 71 height 13
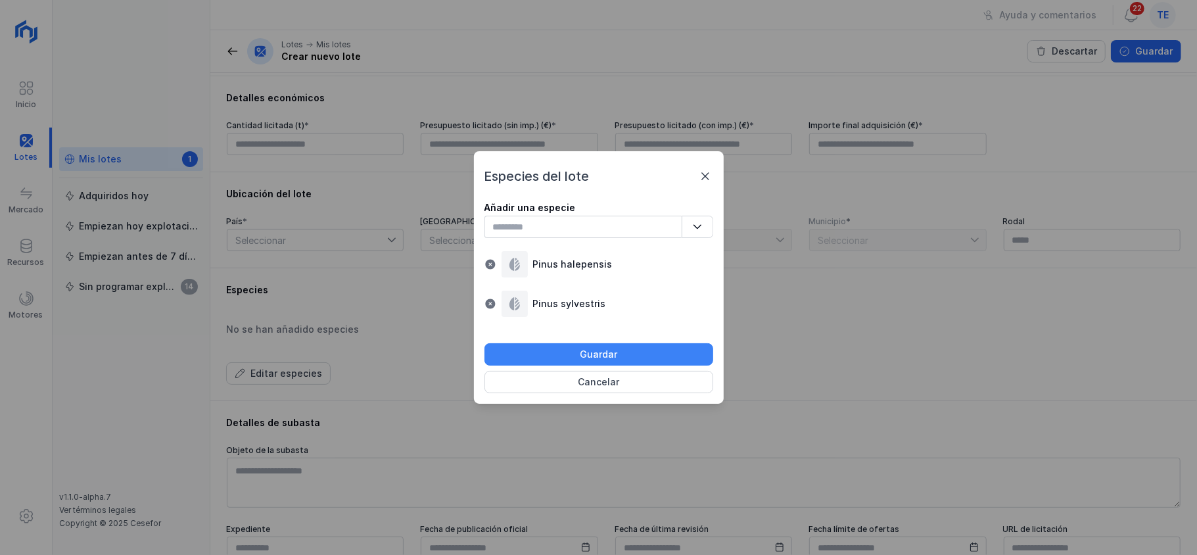
click at [658, 350] on button "Guardar" at bounding box center [598, 354] width 229 height 22
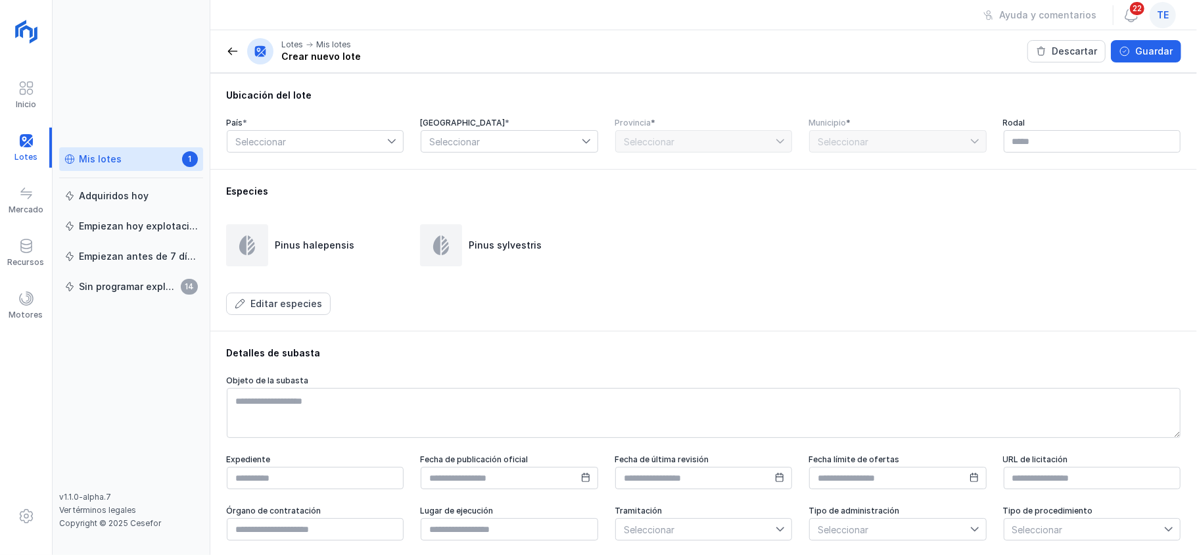
scroll to position [442, 0]
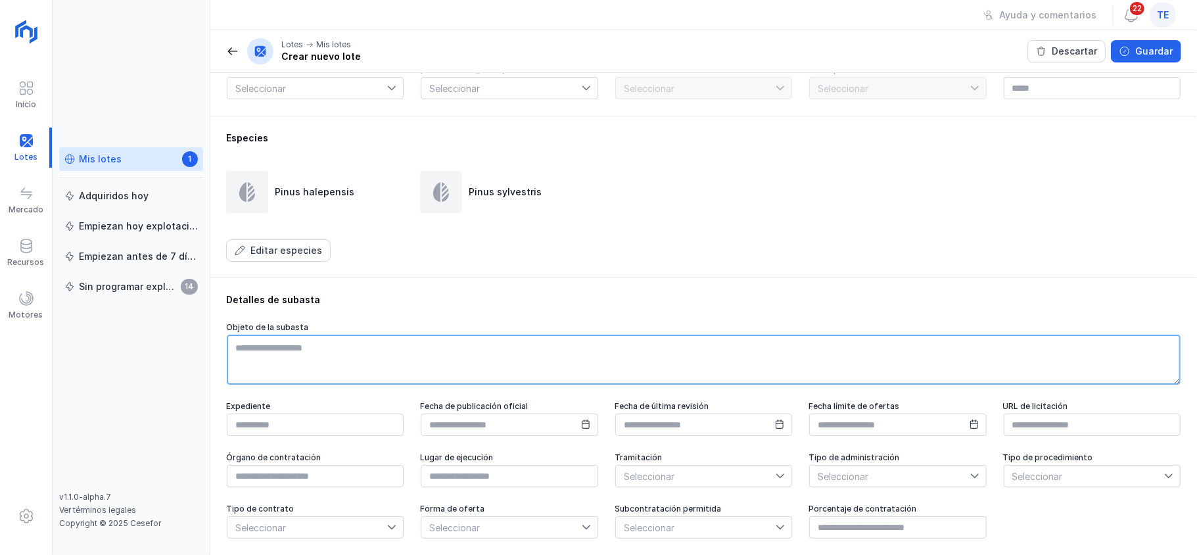
click at [241, 338] on textarea at bounding box center [704, 360] width 954 height 50
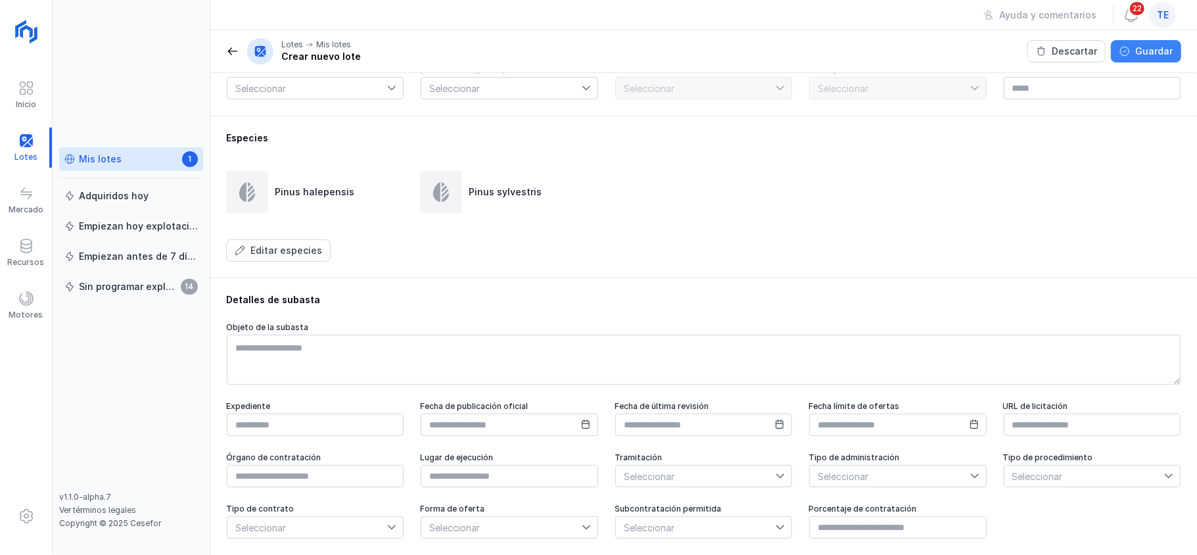
click at [1150, 57] on div "Guardar" at bounding box center [1153, 51] width 37 height 13
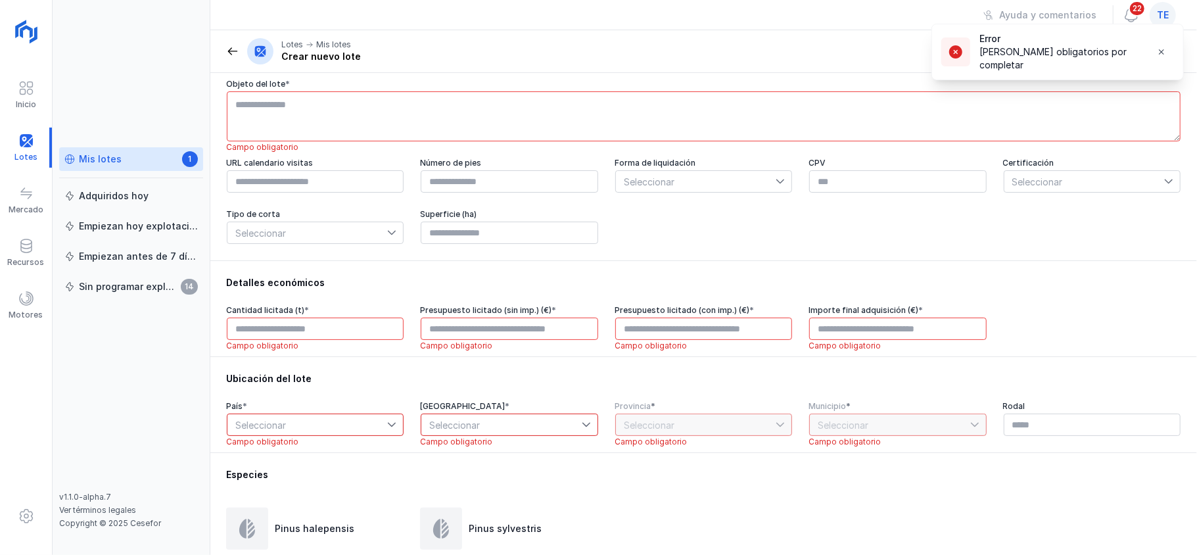
scroll to position [0, 0]
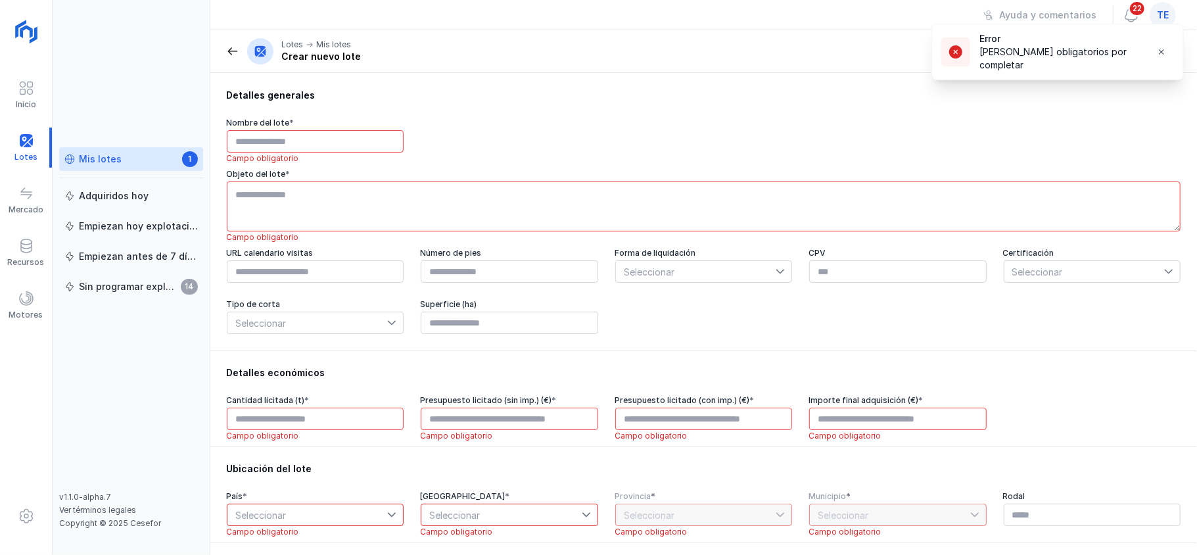
click at [234, 49] on span at bounding box center [232, 51] width 13 height 13
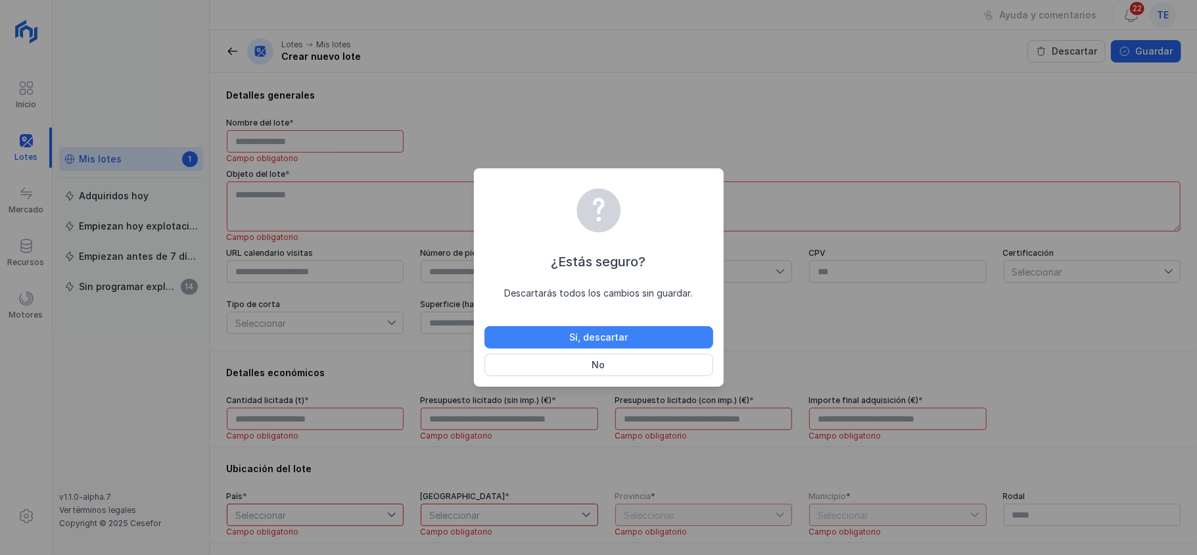
click at [582, 335] on div "Sí, descartar" at bounding box center [598, 337] width 59 height 13
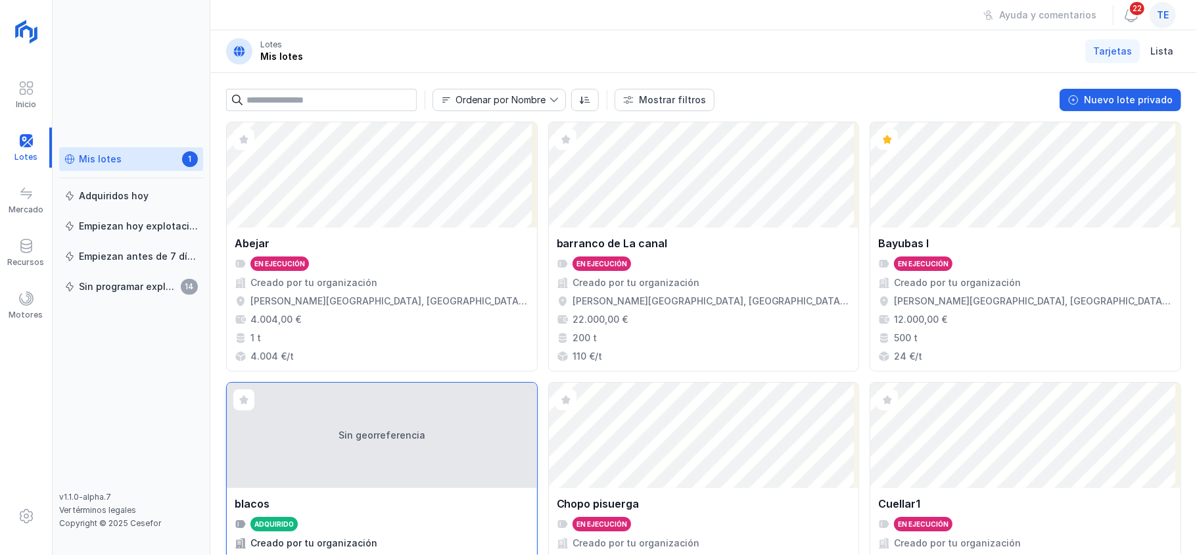
click at [456, 439] on div "Sin georreferencia" at bounding box center [382, 435] width 310 height 105
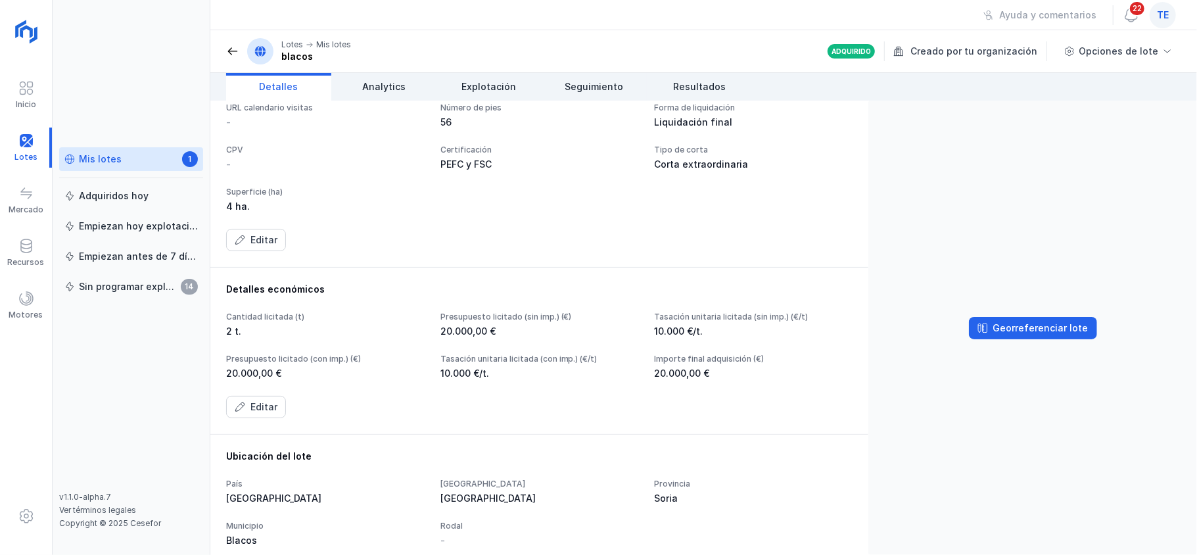
scroll to position [35, 0]
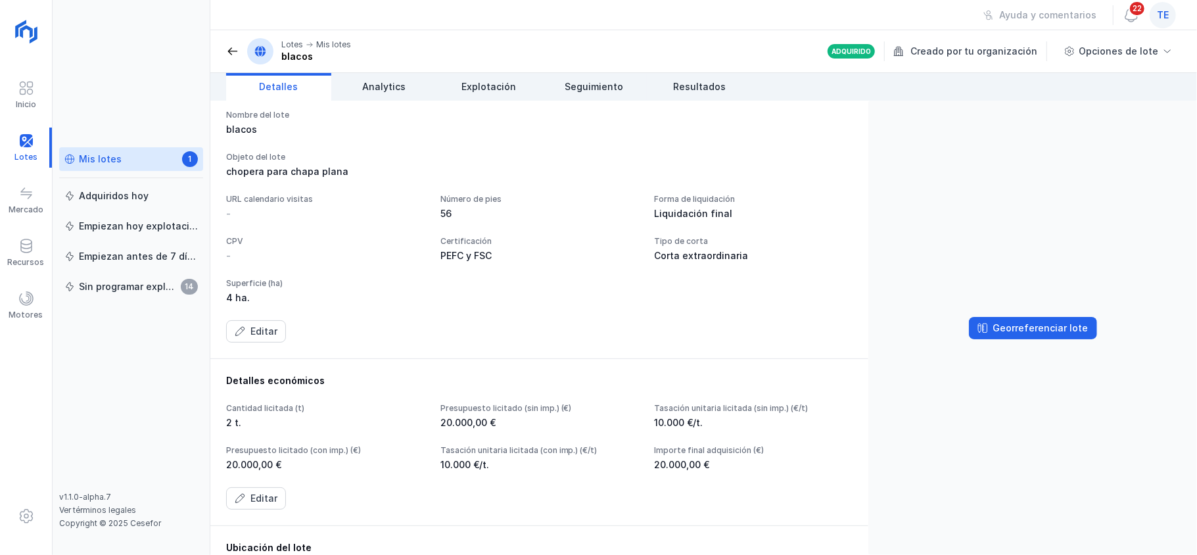
click at [1026, 316] on div "Georreferenciar lote" at bounding box center [1032, 328] width 329 height 454
click at [1020, 327] on div "Georreferenciar lote" at bounding box center [1040, 327] width 95 height 13
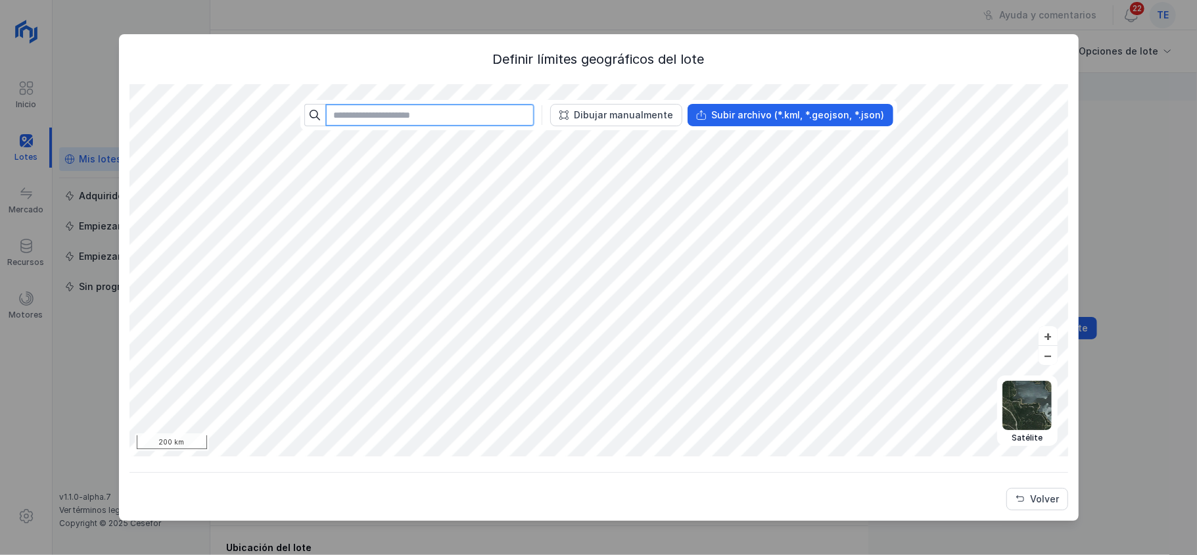
click at [461, 110] on input "text" at bounding box center [429, 115] width 209 height 22
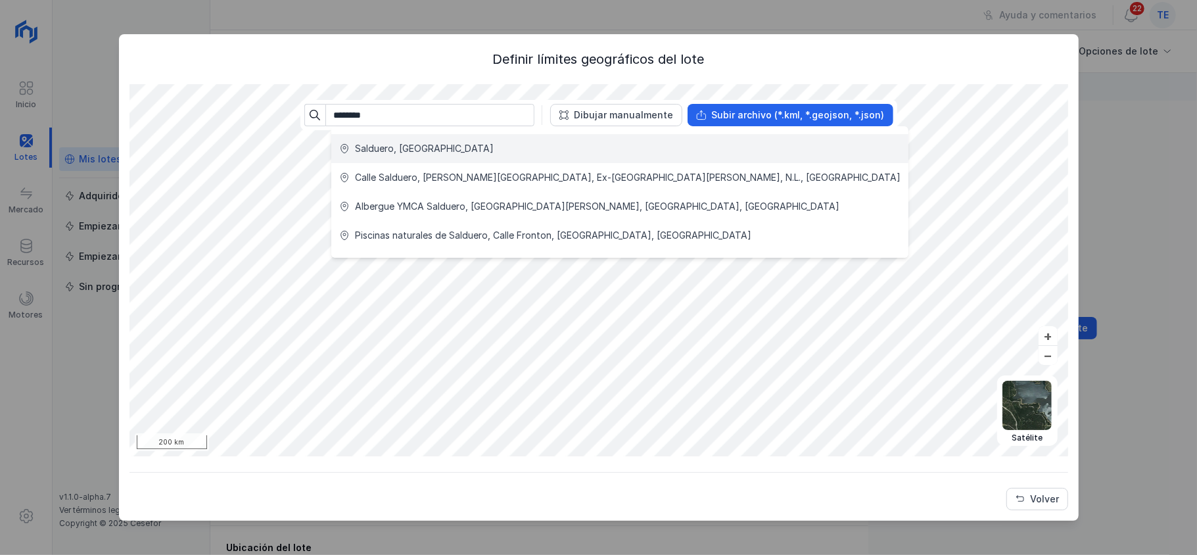
click at [435, 146] on div "Salduero, [GEOGRAPHIC_DATA]" at bounding box center [619, 148] width 561 height 13
type input "**********"
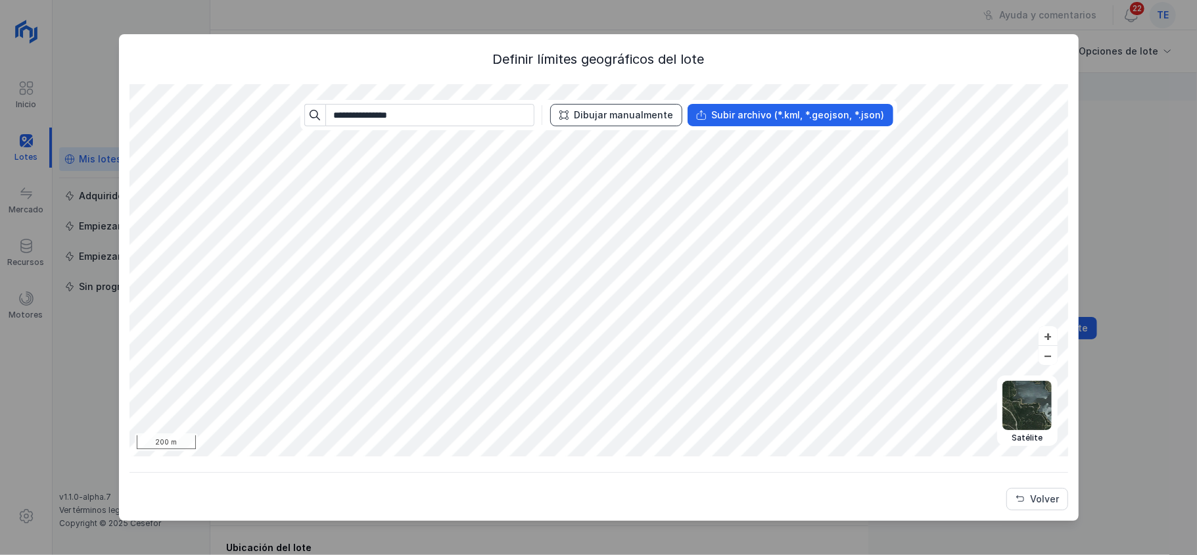
click at [647, 122] on button "Dibujar manualmente" at bounding box center [616, 115] width 132 height 22
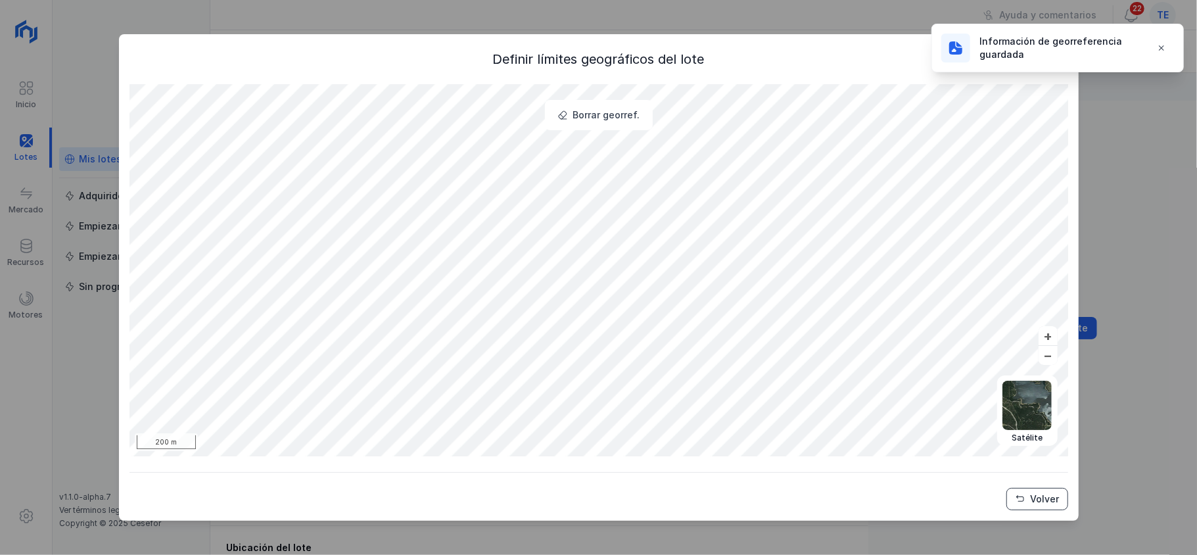
click at [1036, 490] on button "Volver" at bounding box center [1037, 499] width 62 height 22
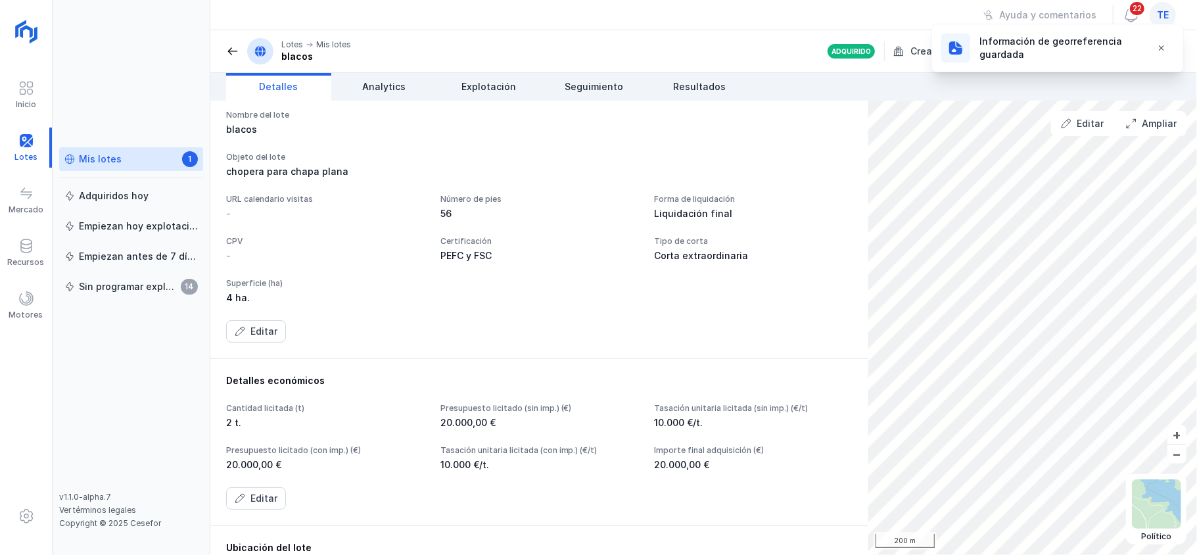
click at [237, 50] on span at bounding box center [232, 51] width 13 height 13
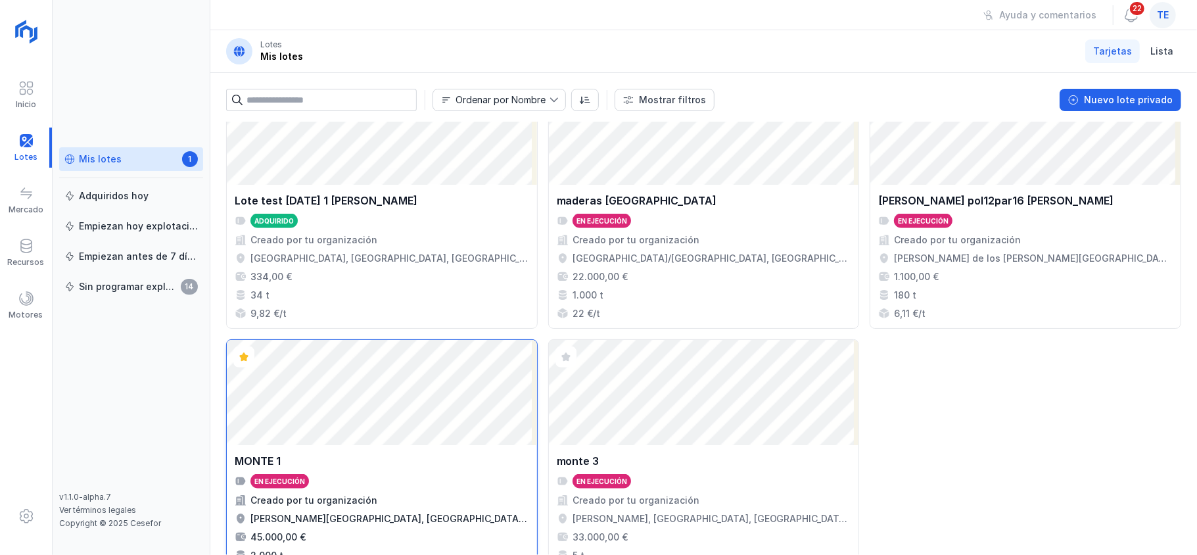
scroll to position [1382, 0]
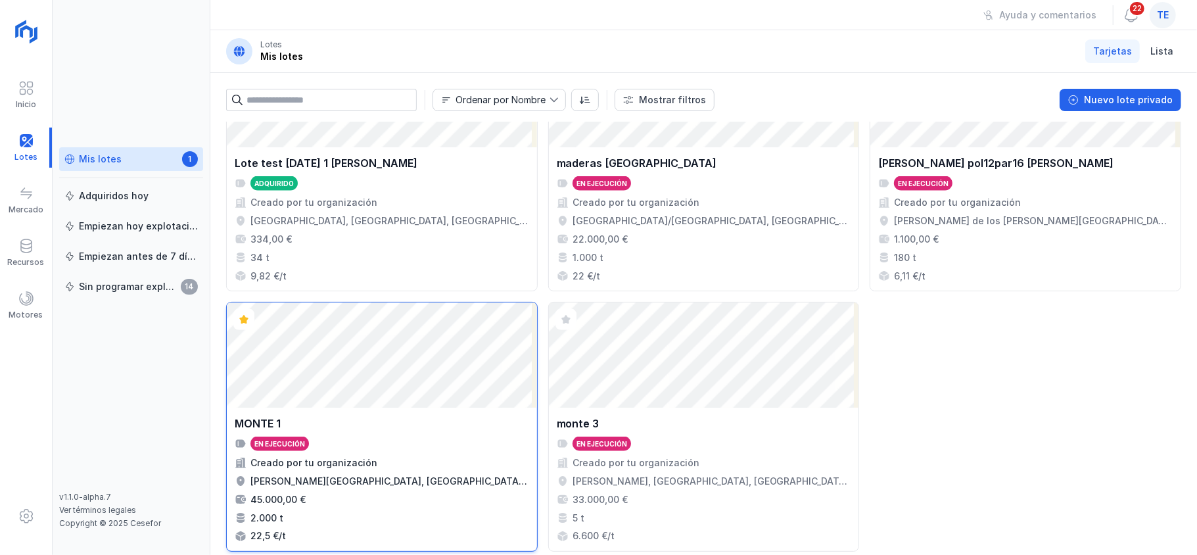
click at [419, 353] on div "Abrir lote" at bounding box center [382, 354] width 310 height 105
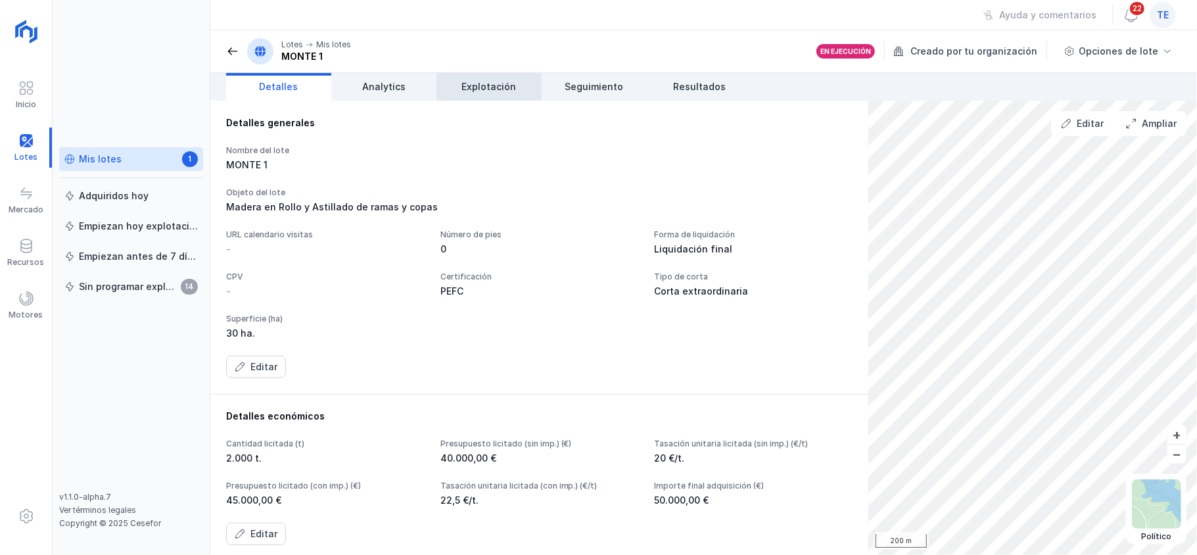
click at [486, 80] on span "Explotación" at bounding box center [489, 86] width 55 height 13
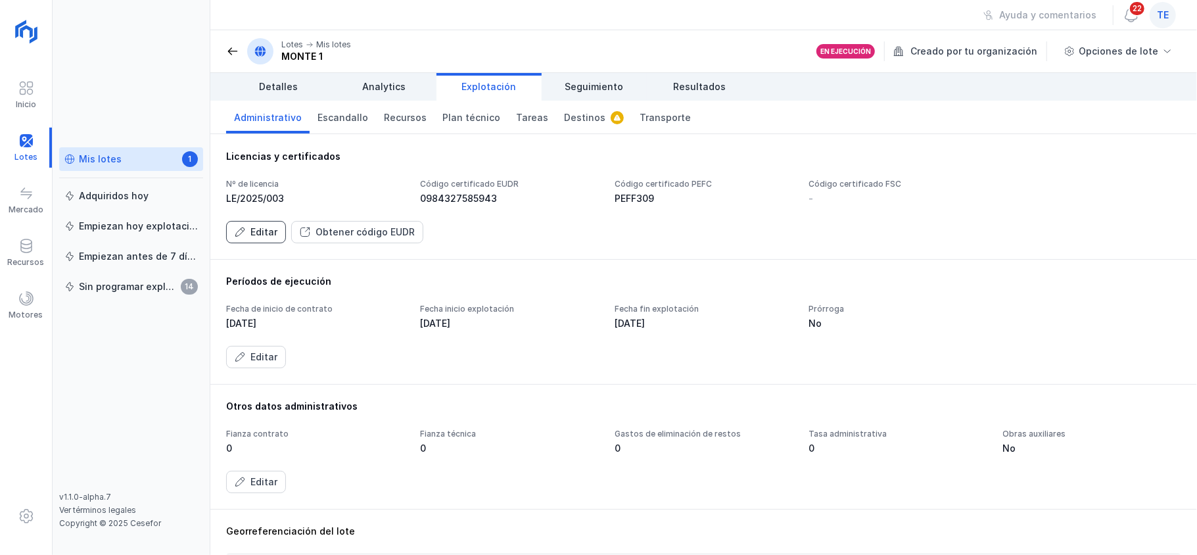
click at [235, 230] on span "Editar" at bounding box center [240, 232] width 11 height 11
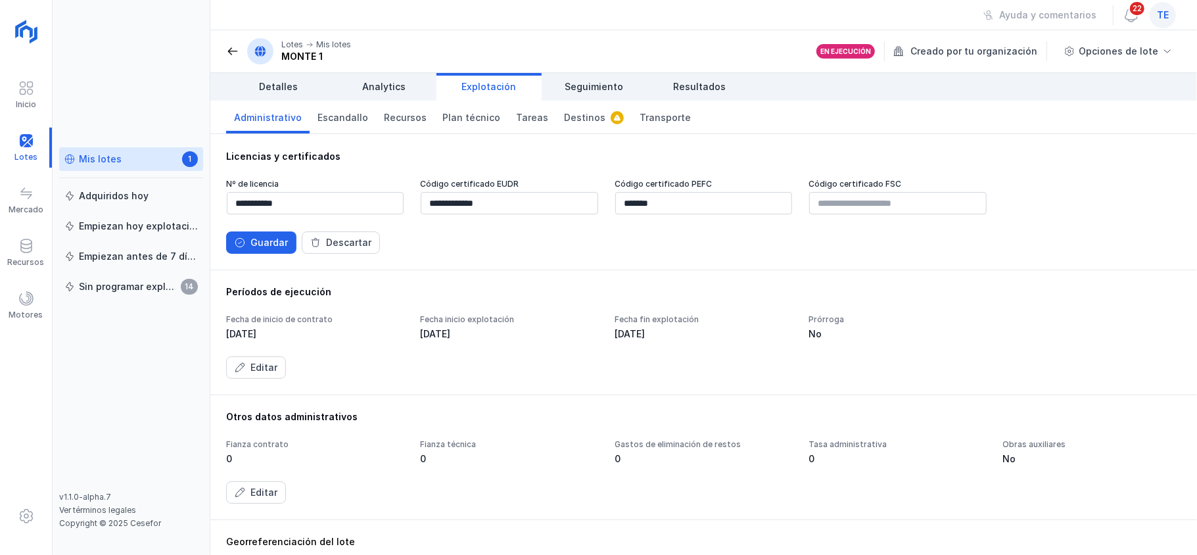
click at [242, 230] on div "**********" at bounding box center [703, 216] width 955 height 75
click at [242, 238] on span "Guardar" at bounding box center [240, 242] width 11 height 11
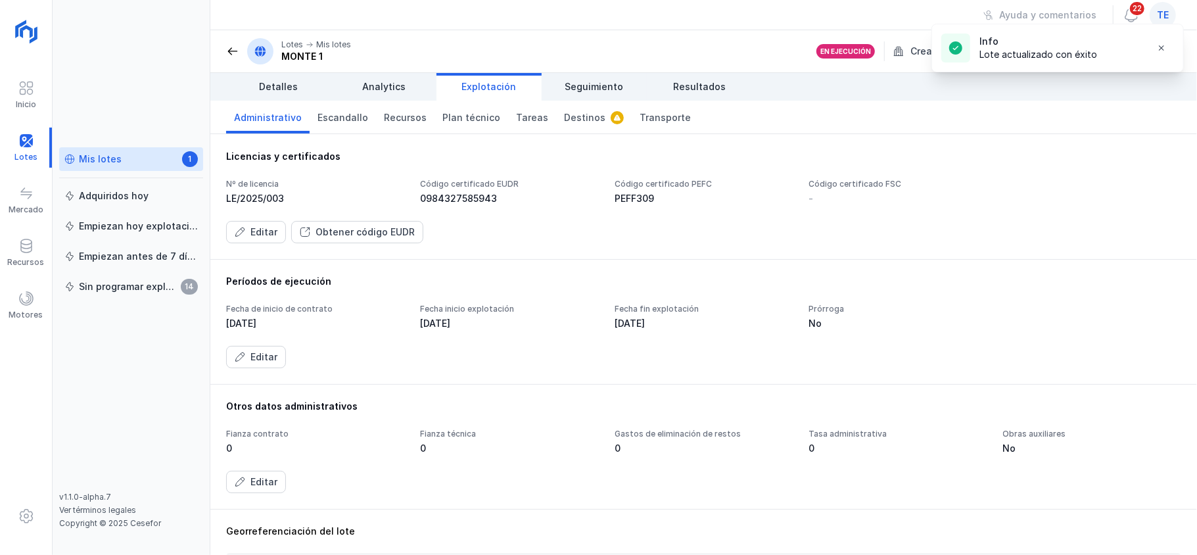
drag, startPoint x: 316, startPoint y: 237, endPoint x: 409, endPoint y: 275, distance: 100.6
click at [409, 275] on div "Licencias y certificados Nº de licencia LE/2025/003 Código certificado EUDR 098…" at bounding box center [703, 344] width 987 height 421
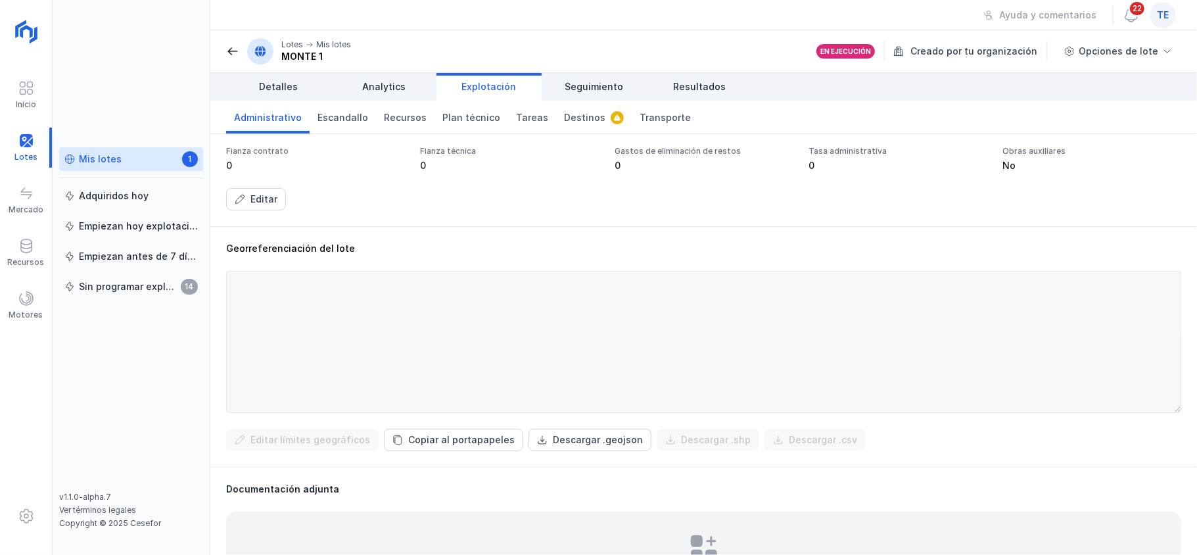
scroll to position [290, 0]
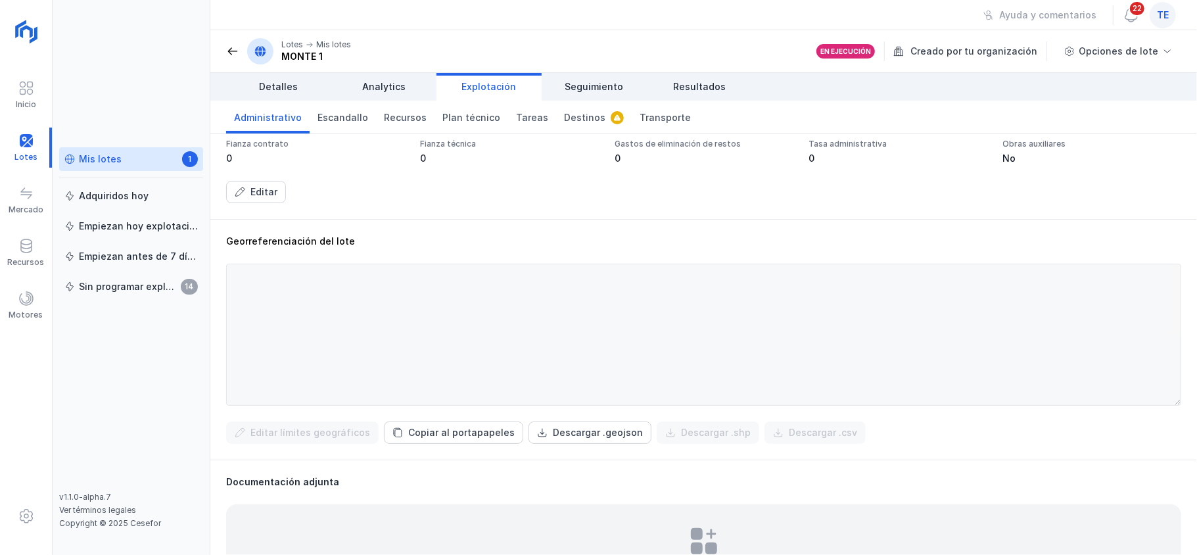
drag, startPoint x: 222, startPoint y: 241, endPoint x: 381, endPoint y: 242, distance: 159.1
click at [381, 242] on div "Georreferenciación del lote Editar límites geográficos Copiar al portapapeles D…" at bounding box center [703, 339] width 987 height 241
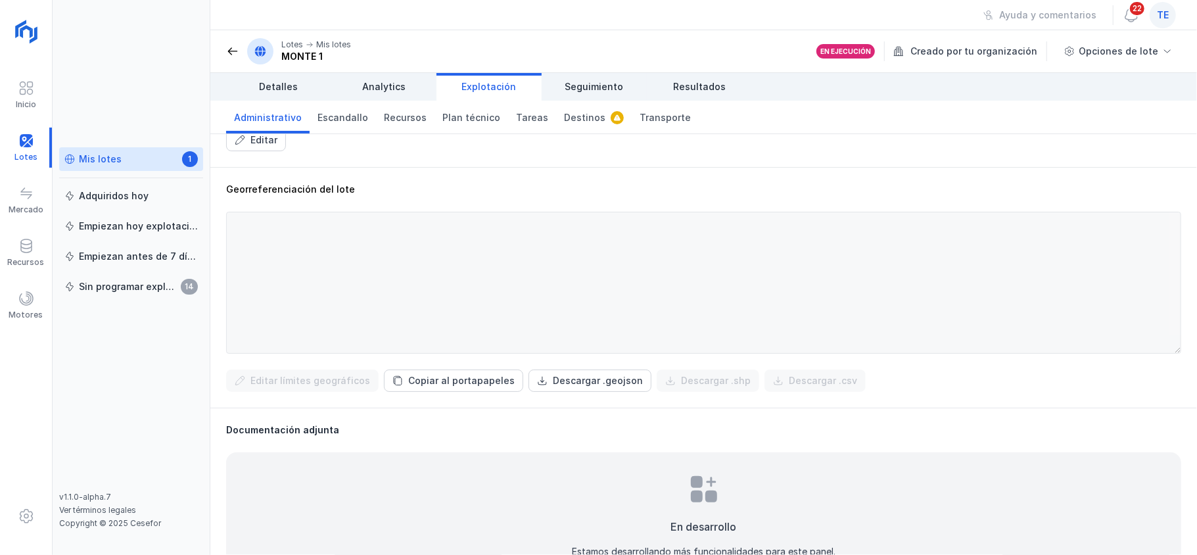
scroll to position [0, 0]
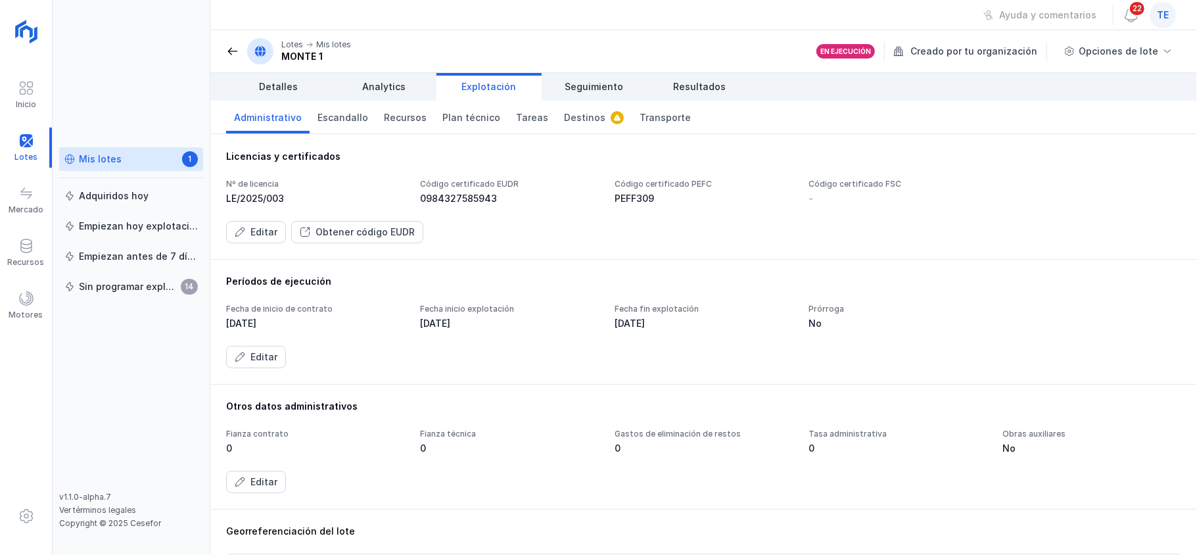
drag, startPoint x: 415, startPoint y: 182, endPoint x: 523, endPoint y: 206, distance: 110.5
click at [523, 206] on div "Nº de licencia LE/2025/003 Código certificado EUDR 0984327585943 Código certifi…" at bounding box center [703, 211] width 955 height 64
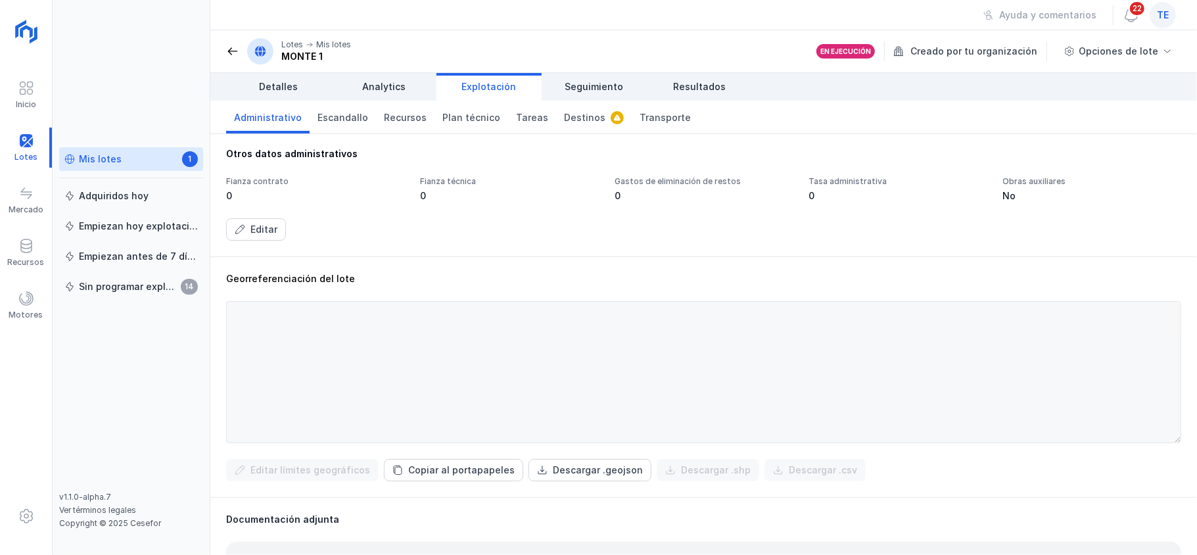
scroll to position [253, 0]
click at [457, 119] on span "Plan técnico" at bounding box center [471, 117] width 58 height 13
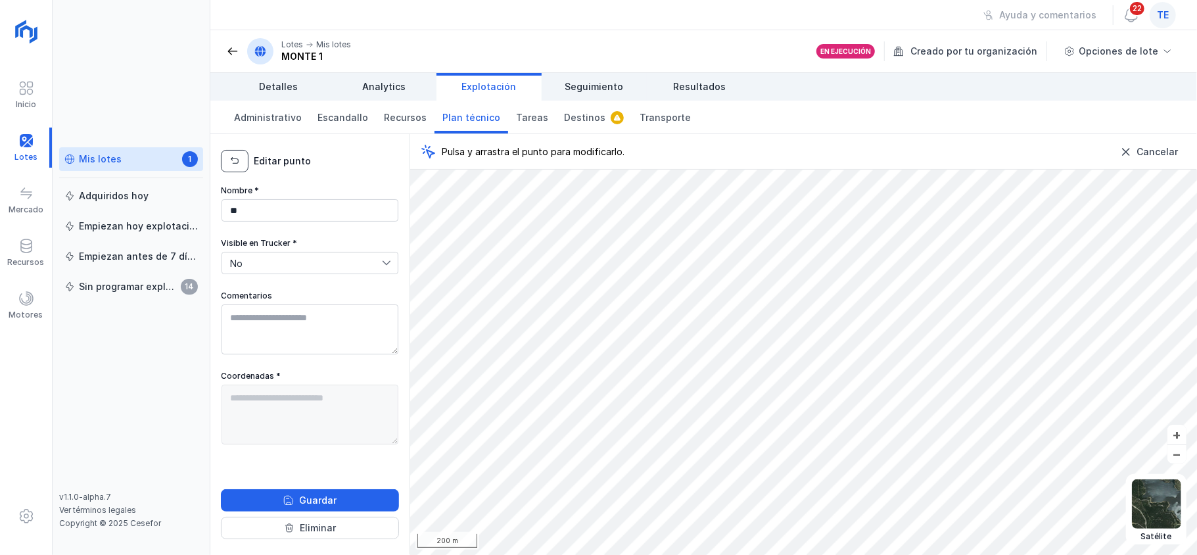
click at [238, 152] on button "button" at bounding box center [235, 161] width 28 height 22
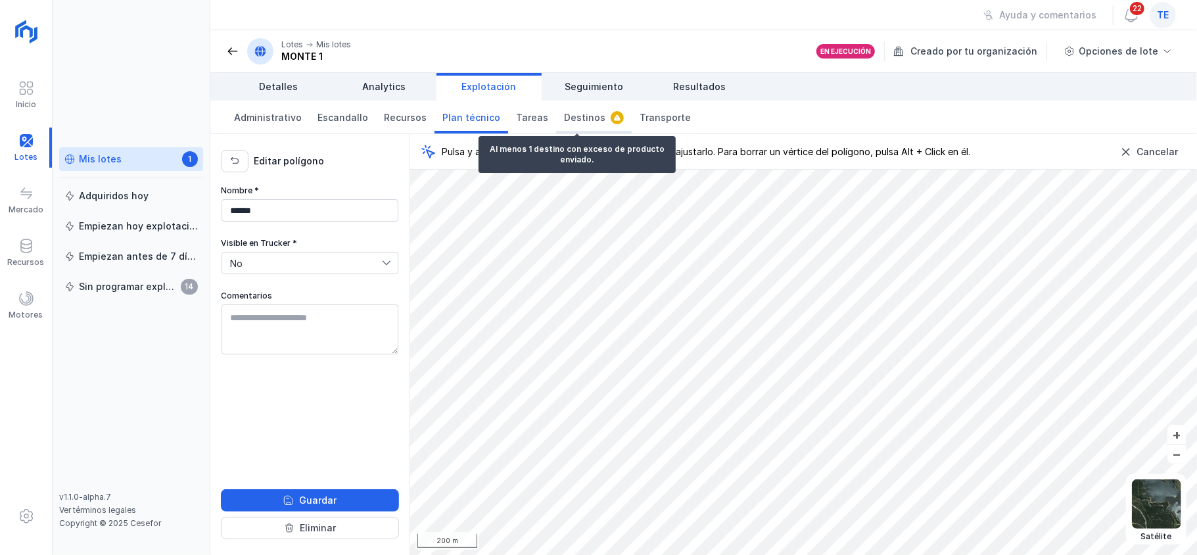
click at [564, 113] on span "Destinos" at bounding box center [584, 117] width 41 height 13
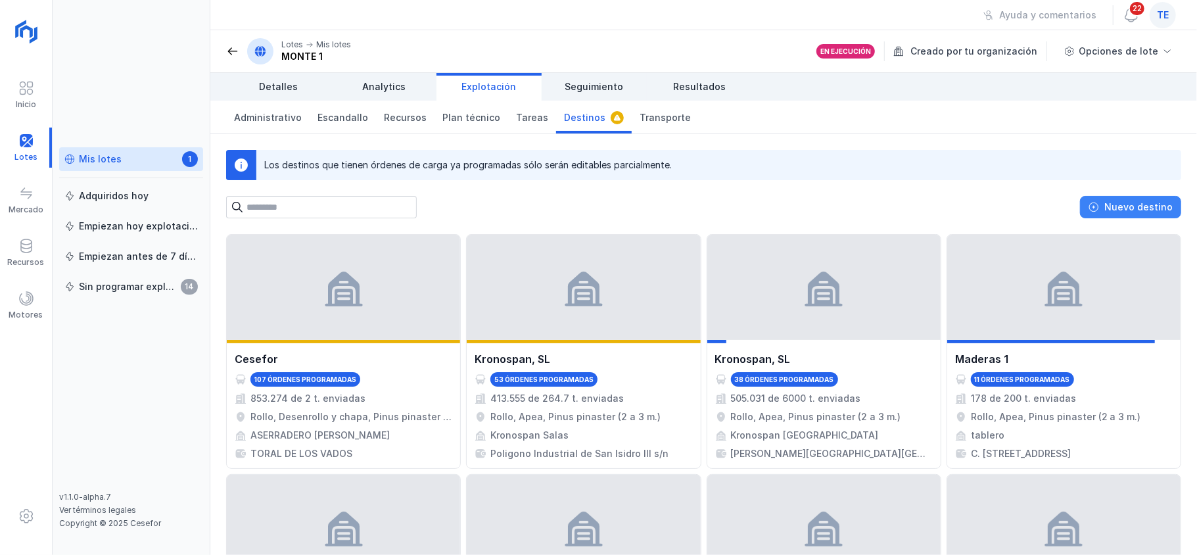
click at [1118, 206] on div "Nuevo destino" at bounding box center [1138, 206] width 68 height 13
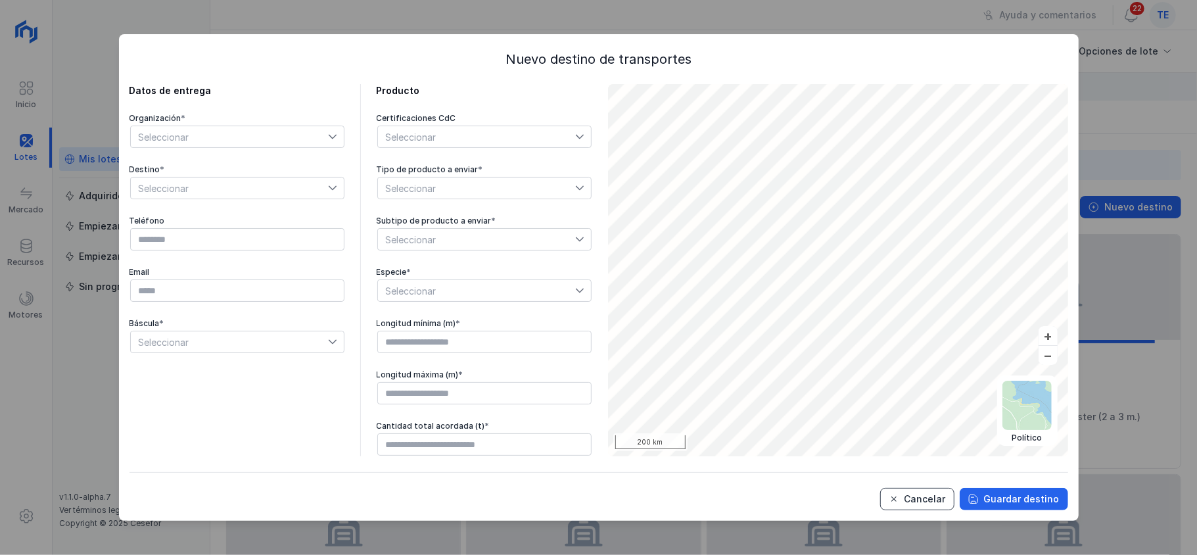
click at [937, 508] on button "Cancelar" at bounding box center [917, 499] width 74 height 22
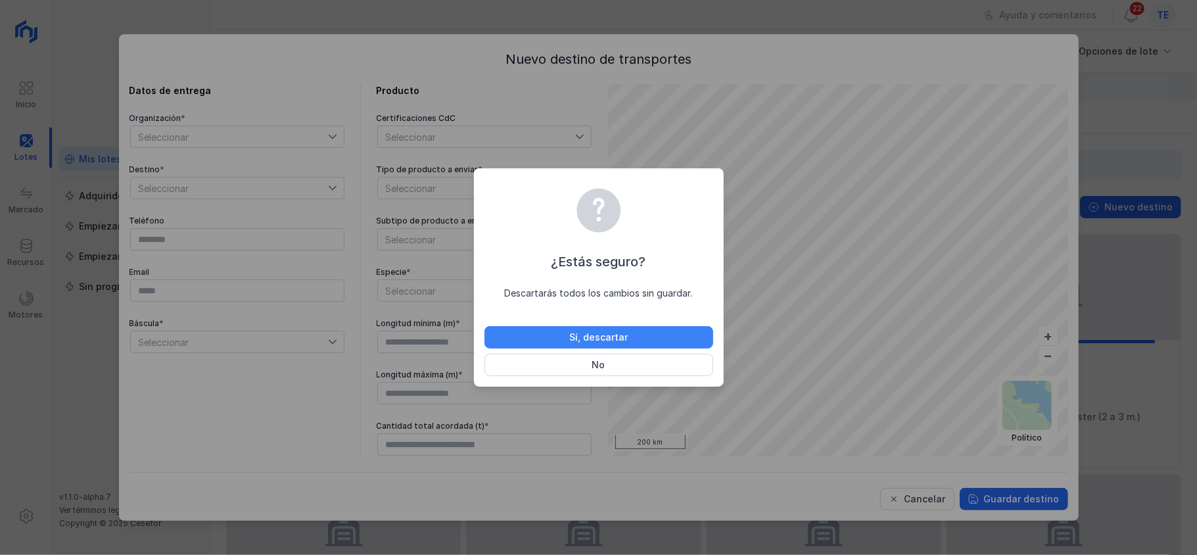
click at [655, 330] on button "Sí, descartar" at bounding box center [598, 337] width 229 height 22
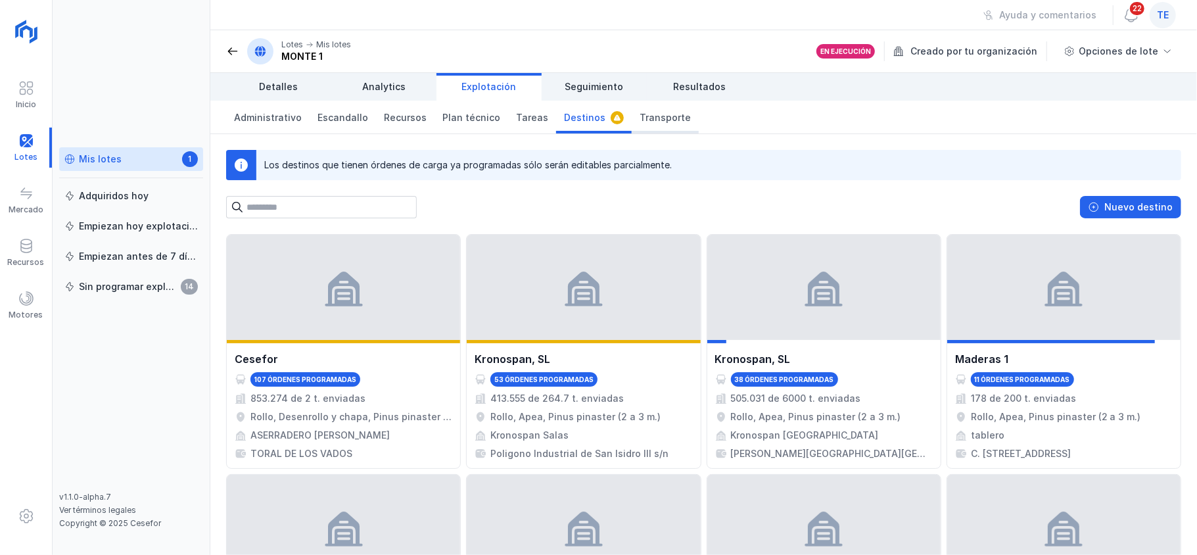
click at [644, 103] on link "Transporte" at bounding box center [665, 117] width 67 height 33
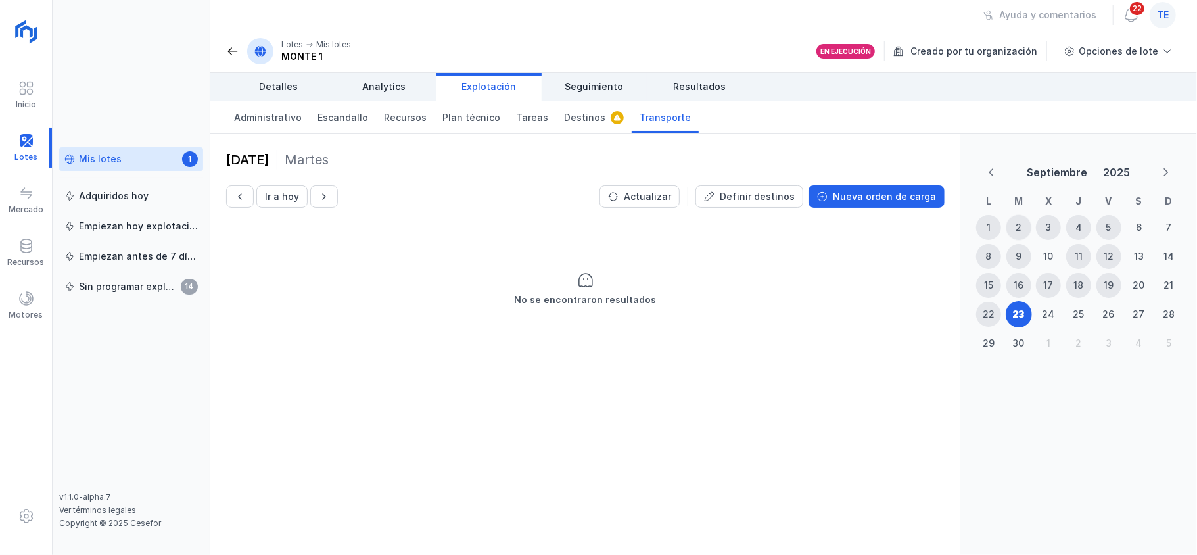
click at [1006, 229] on span "2" at bounding box center [1019, 227] width 26 height 26
click at [1018, 219] on div "2" at bounding box center [1018, 227] width 25 height 25
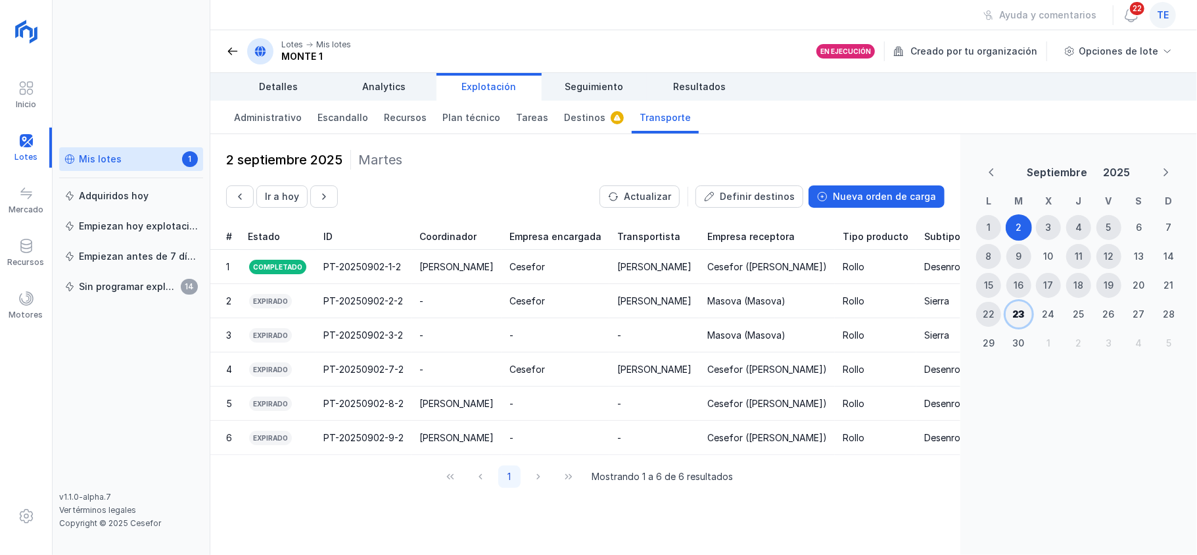
click at [1016, 308] on div "23" at bounding box center [1019, 314] width 12 height 13
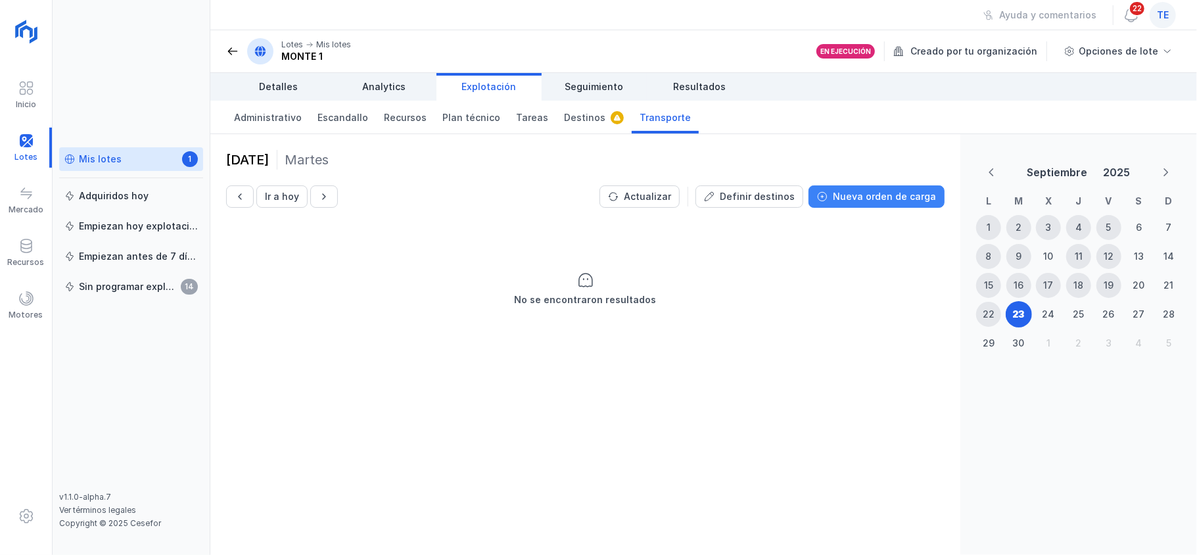
click at [877, 193] on div "Nueva orden de carga" at bounding box center [884, 196] width 103 height 13
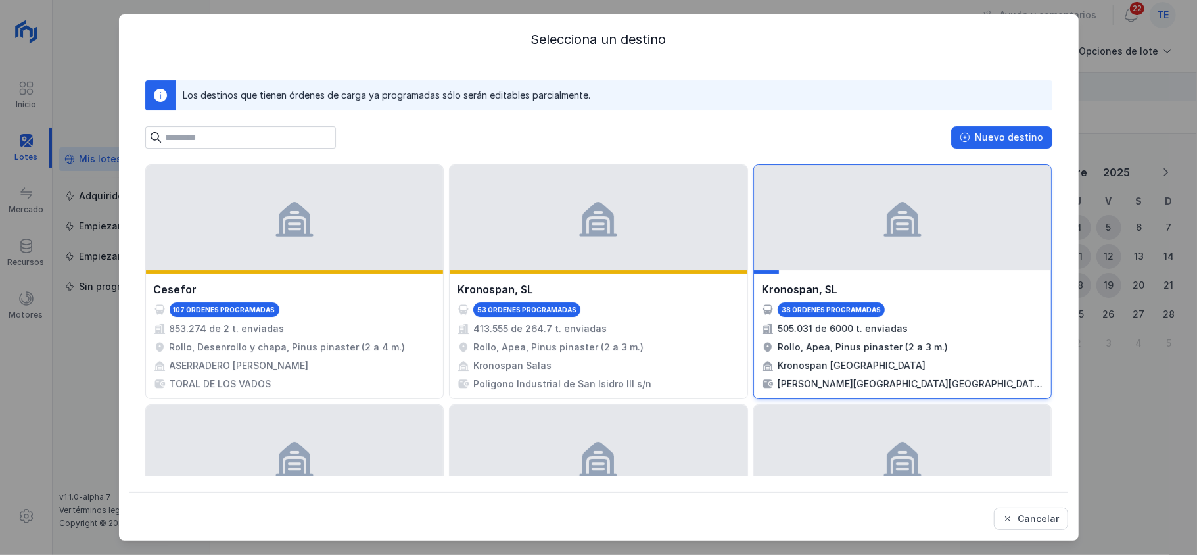
click at [798, 213] on div at bounding box center [903, 217] width 298 height 105
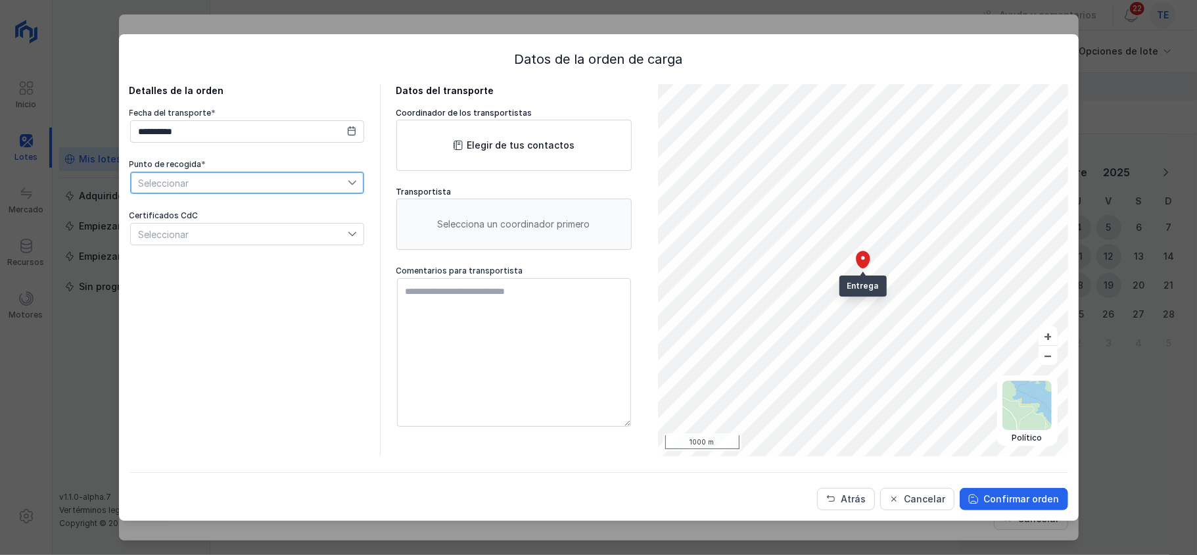
click at [250, 192] on span "Seleccionar" at bounding box center [239, 182] width 217 height 21
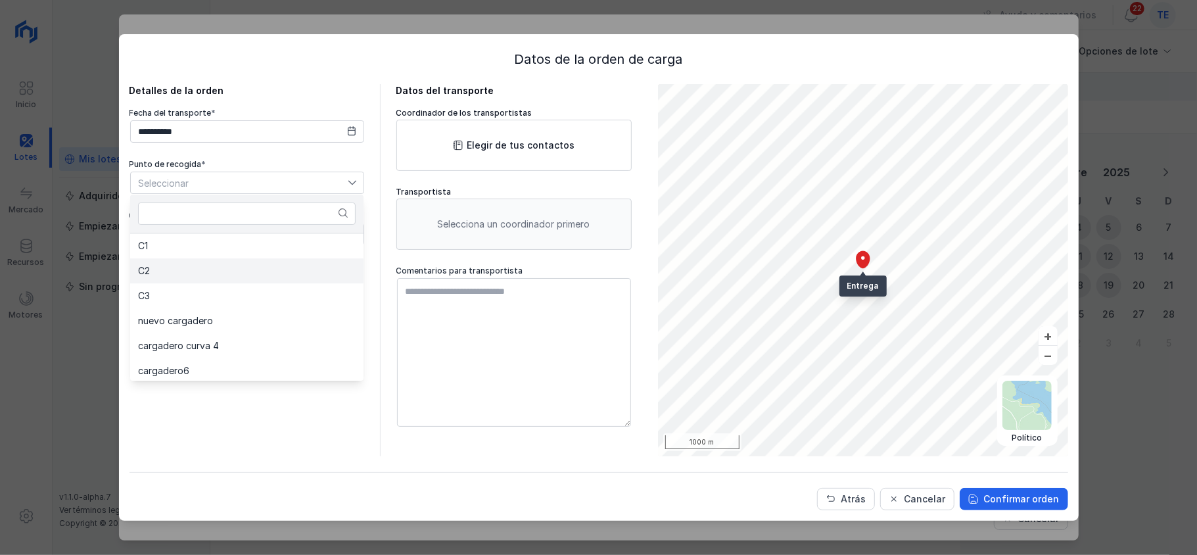
click at [208, 276] on li "C2" at bounding box center [246, 270] width 233 height 25
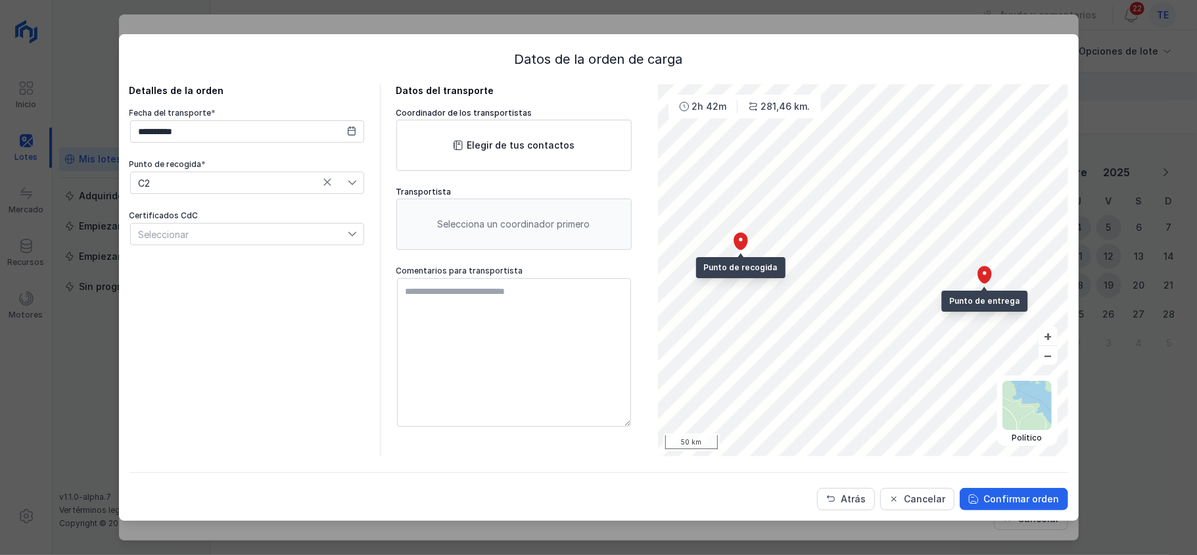
click at [230, 234] on div "Seleccionar" at bounding box center [239, 233] width 217 height 21
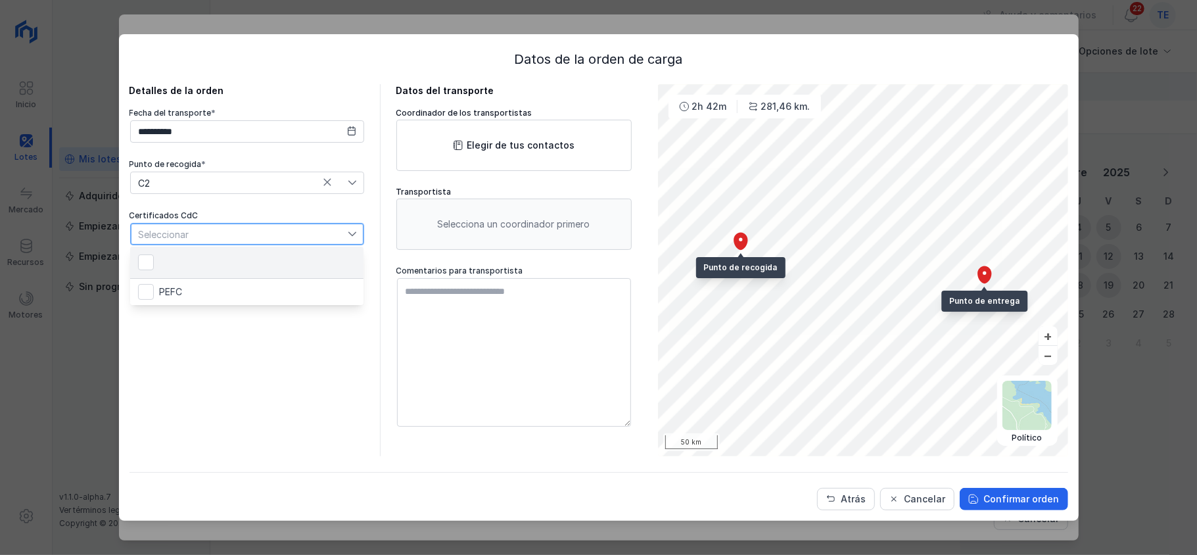
scroll to position [7, 66]
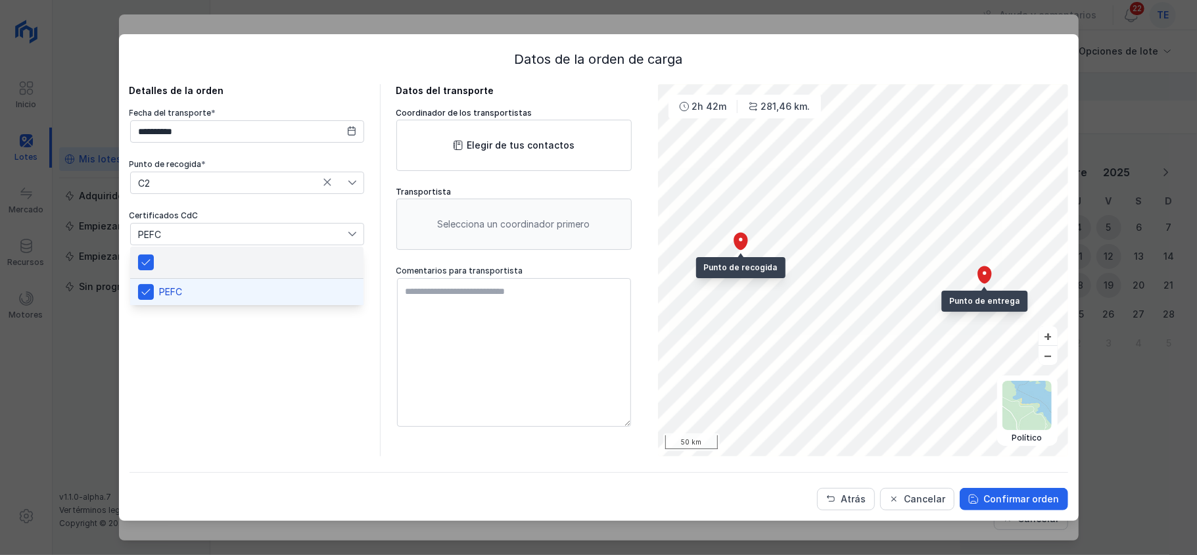
click at [245, 343] on div "**********" at bounding box center [246, 270] width 235 height 372
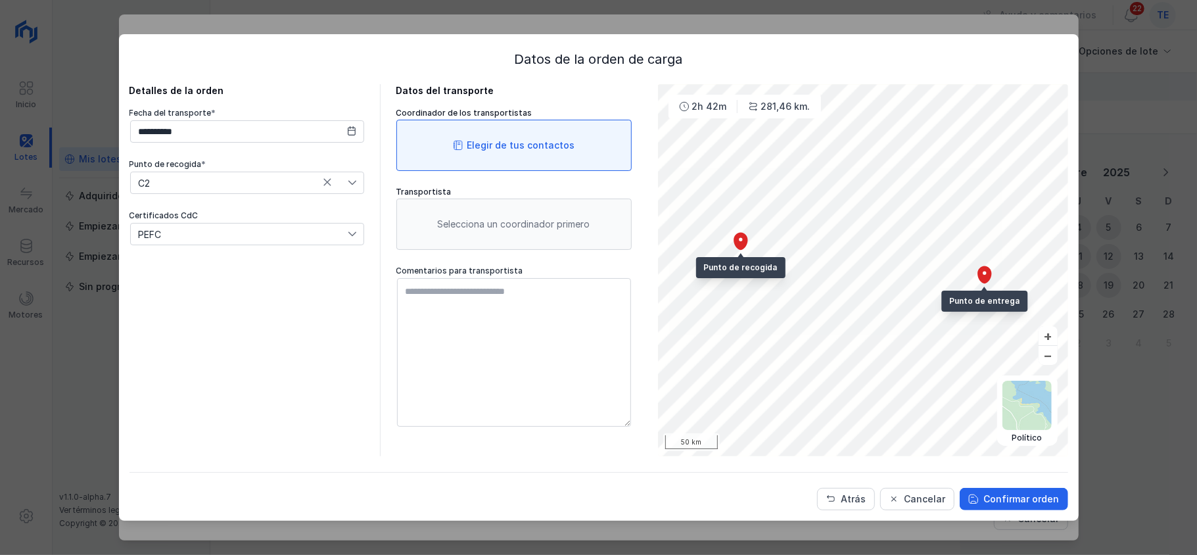
click at [432, 145] on div "Elegir de tus contactos" at bounding box center [513, 145] width 235 height 51
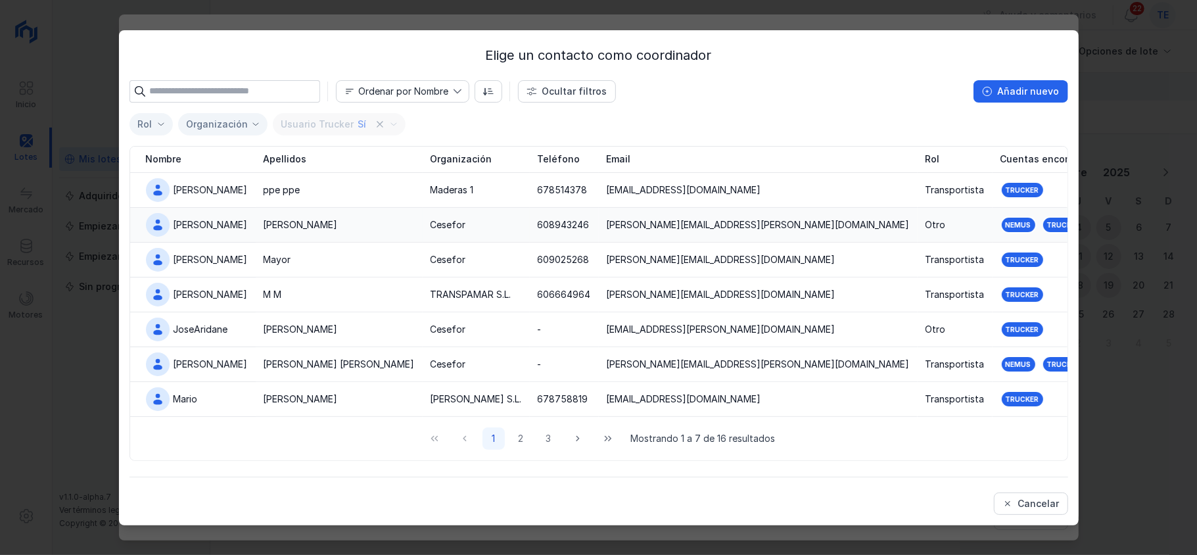
click at [256, 226] on td "[PERSON_NAME]" at bounding box center [193, 225] width 126 height 35
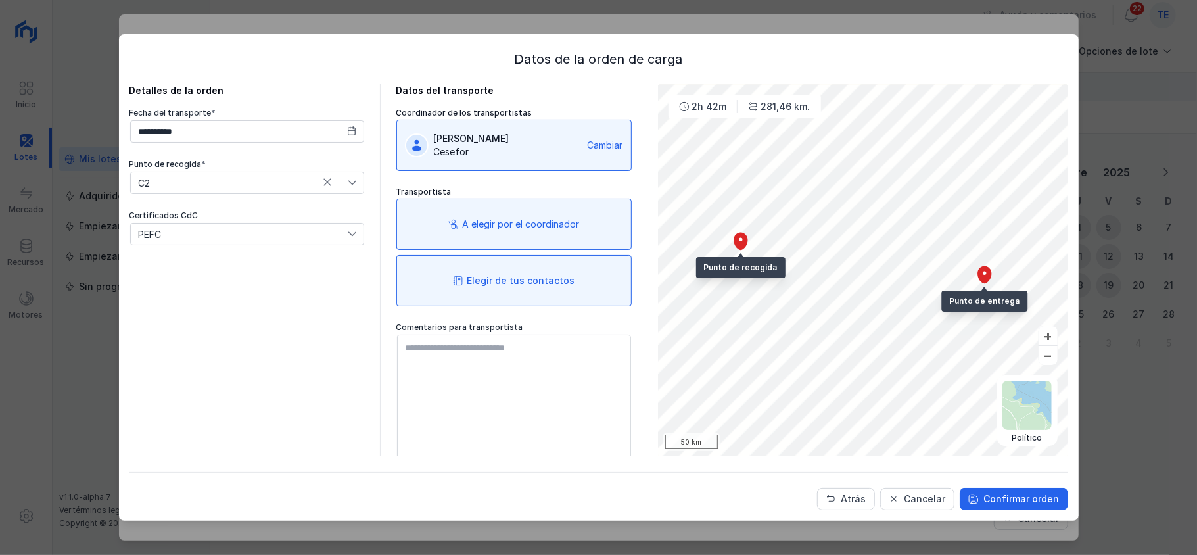
click at [480, 293] on div "Elegir de tus contactos" at bounding box center [513, 280] width 235 height 51
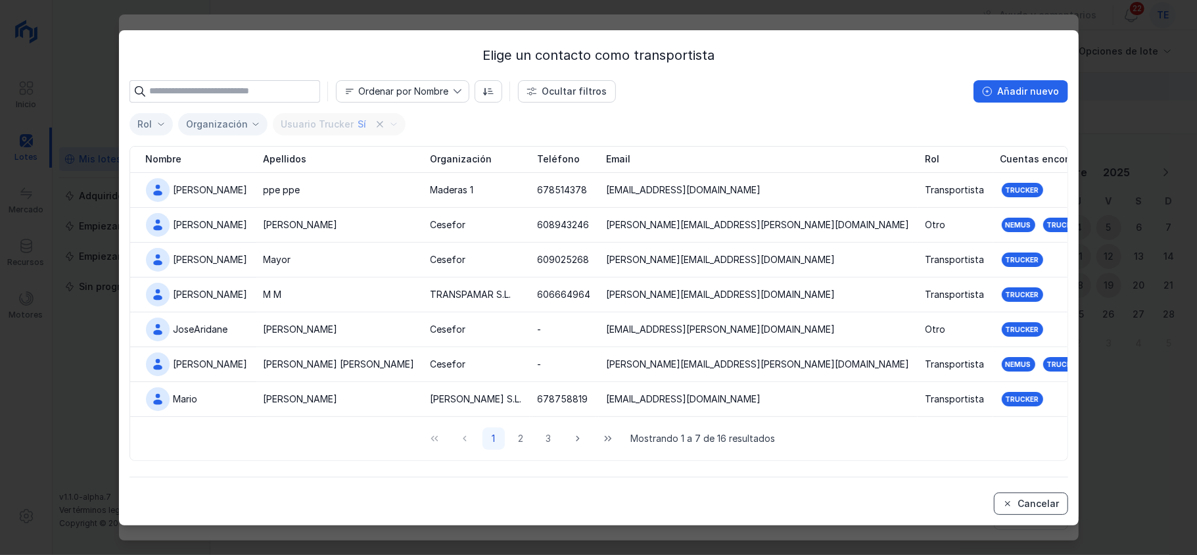
click at [1035, 493] on button "Cancelar" at bounding box center [1031, 503] width 74 height 22
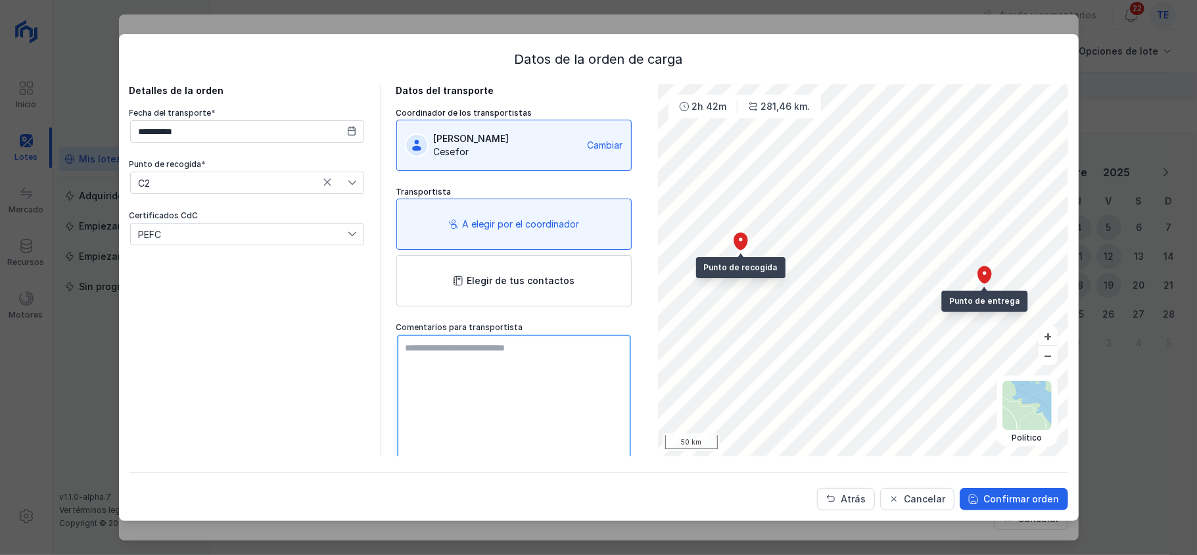
click at [451, 364] on textarea at bounding box center [514, 409] width 234 height 149
type textarea "**********"
click at [1019, 494] on div "Confirmar orden" at bounding box center [1022, 498] width 76 height 13
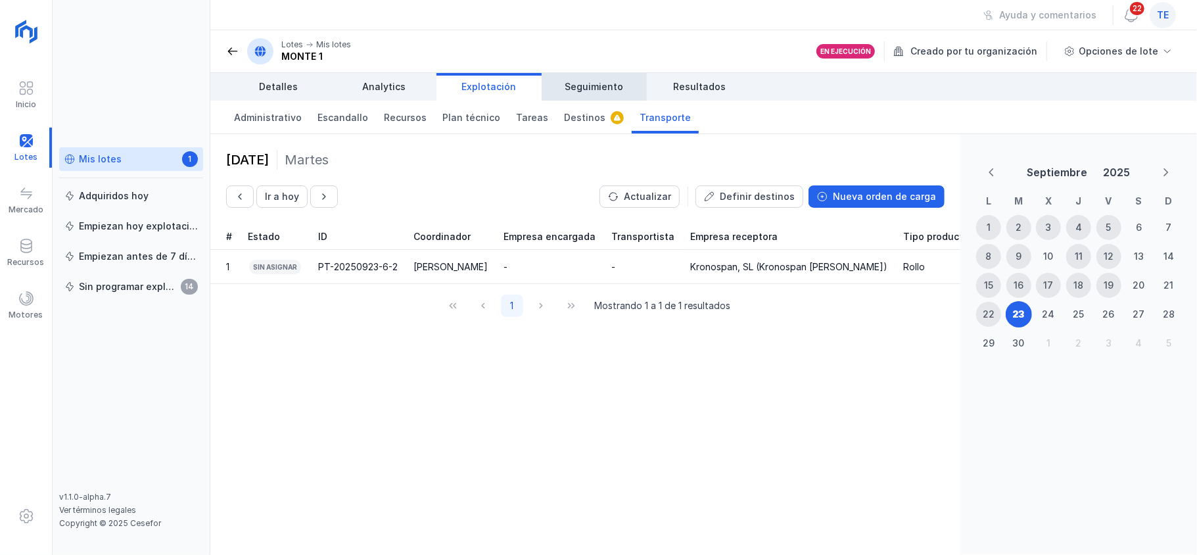
click at [611, 82] on span "Seguimiento" at bounding box center [594, 86] width 59 height 13
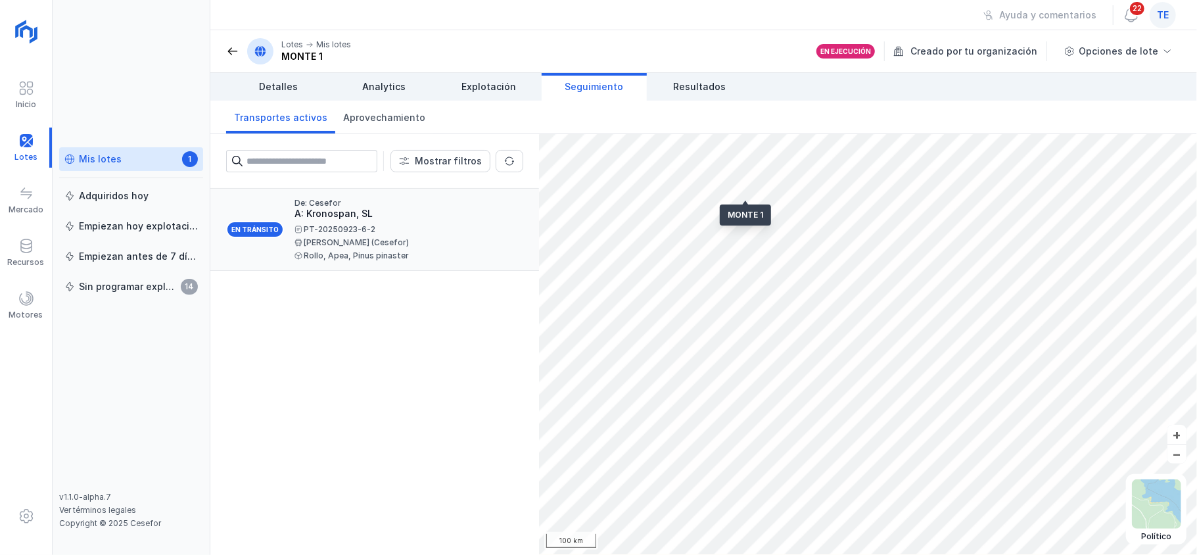
click at [311, 259] on div "Rollo, Apea, Pinus pinaster" at bounding box center [403, 256] width 218 height 8
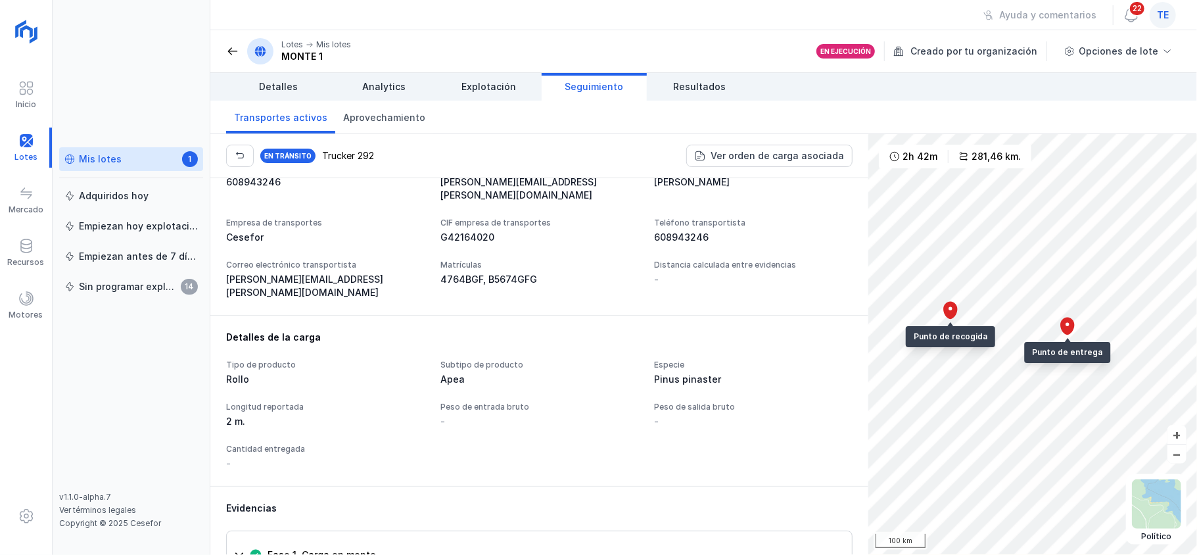
scroll to position [905, 0]
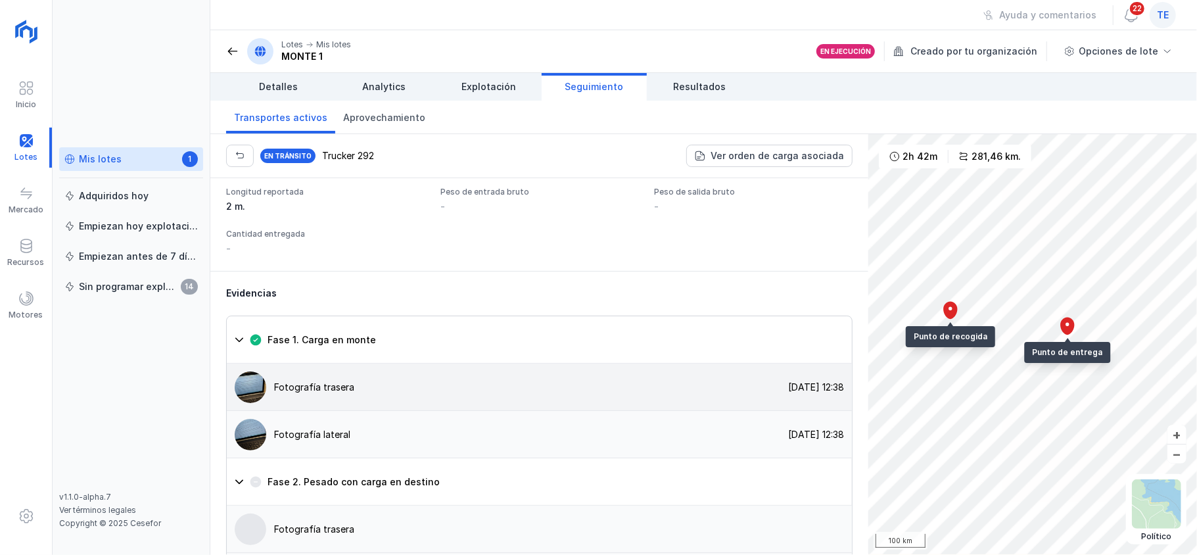
click at [371, 363] on div "Fotografía trasera [DATE] 12:38" at bounding box center [539, 386] width 625 height 47
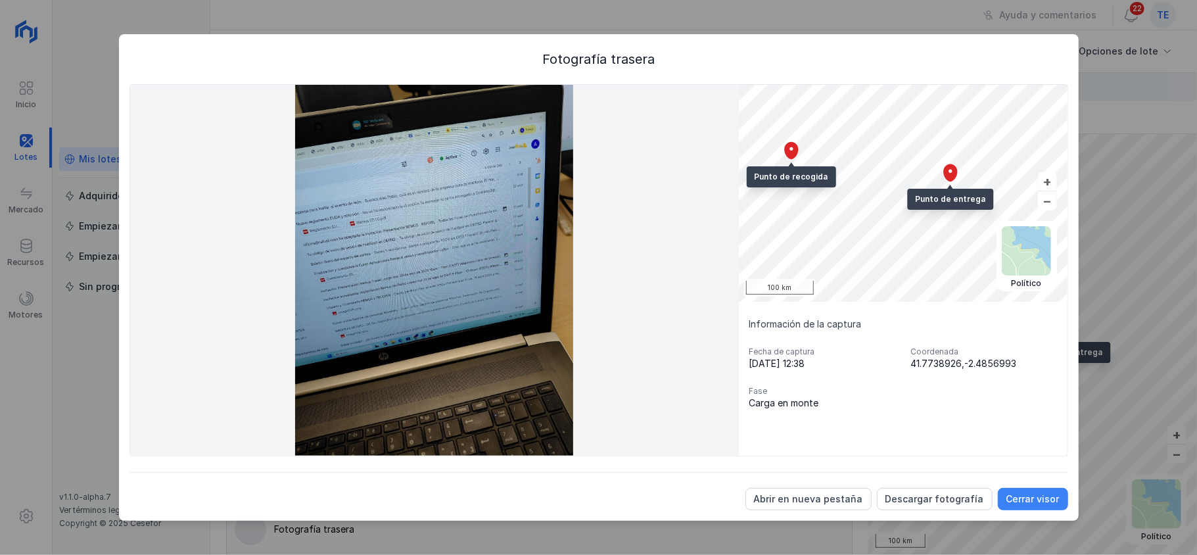
click at [1010, 490] on button "Cerrar visor" at bounding box center [1033, 499] width 70 height 22
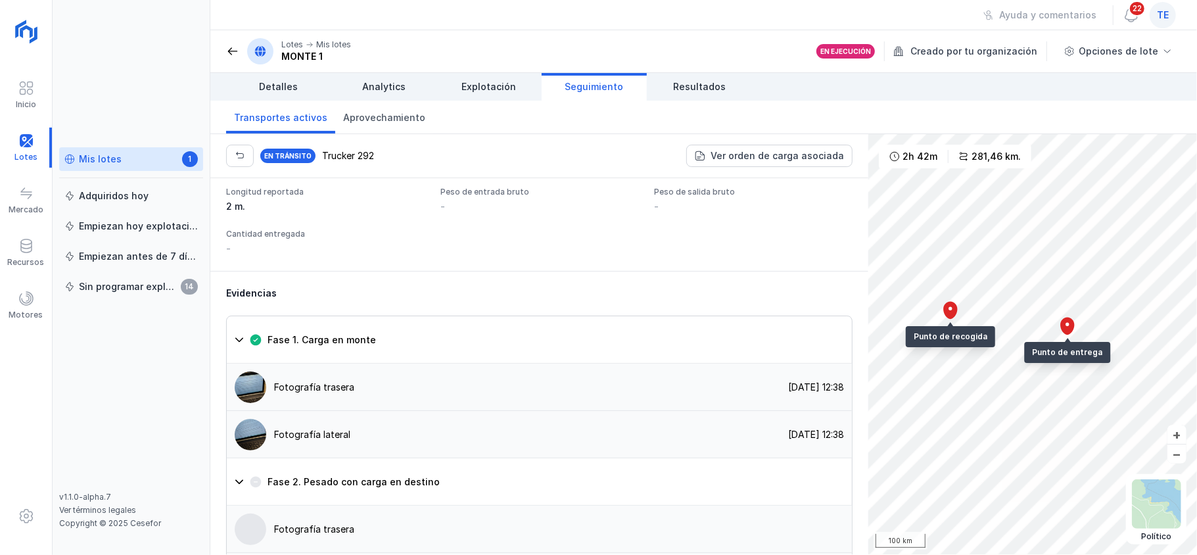
scroll to position [1118, 0]
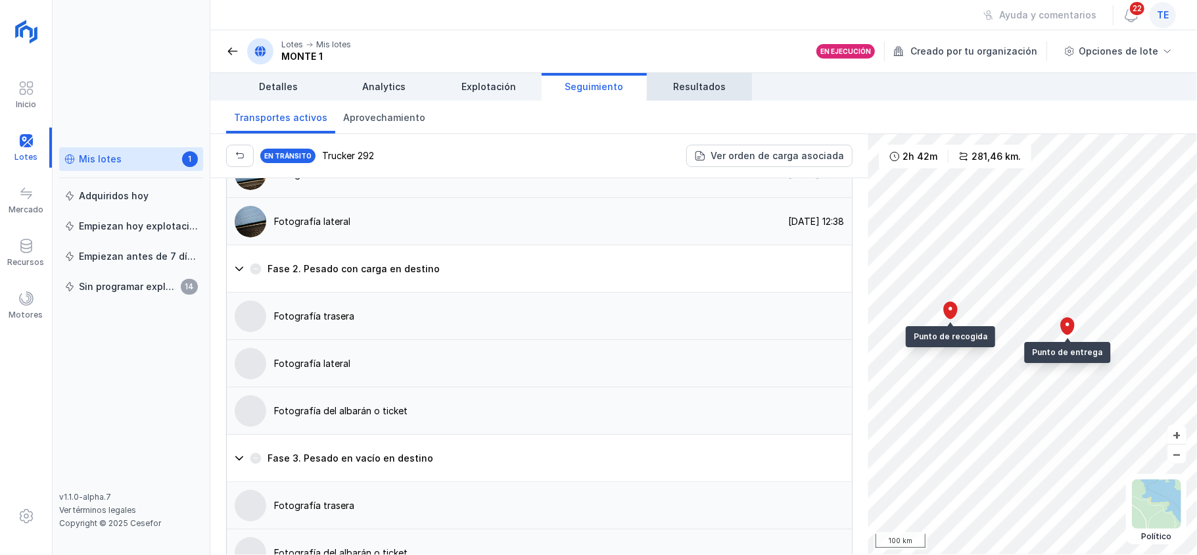
click at [674, 80] on span "Resultados" at bounding box center [699, 86] width 53 height 13
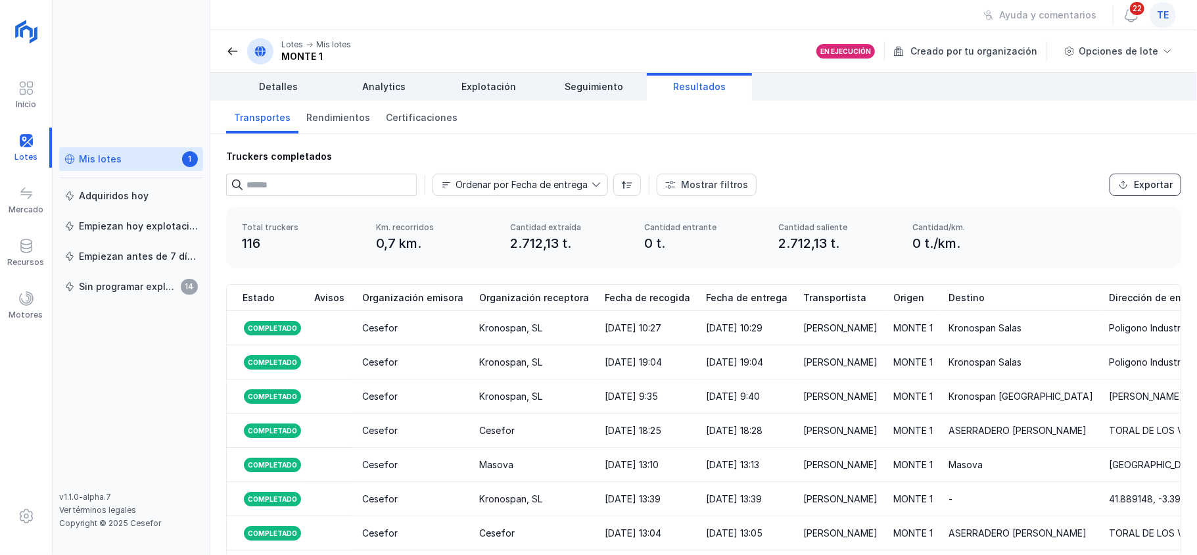
click at [1110, 189] on button "Exportar" at bounding box center [1146, 185] width 72 height 22
click at [482, 87] on span "Explotación" at bounding box center [489, 86] width 55 height 13
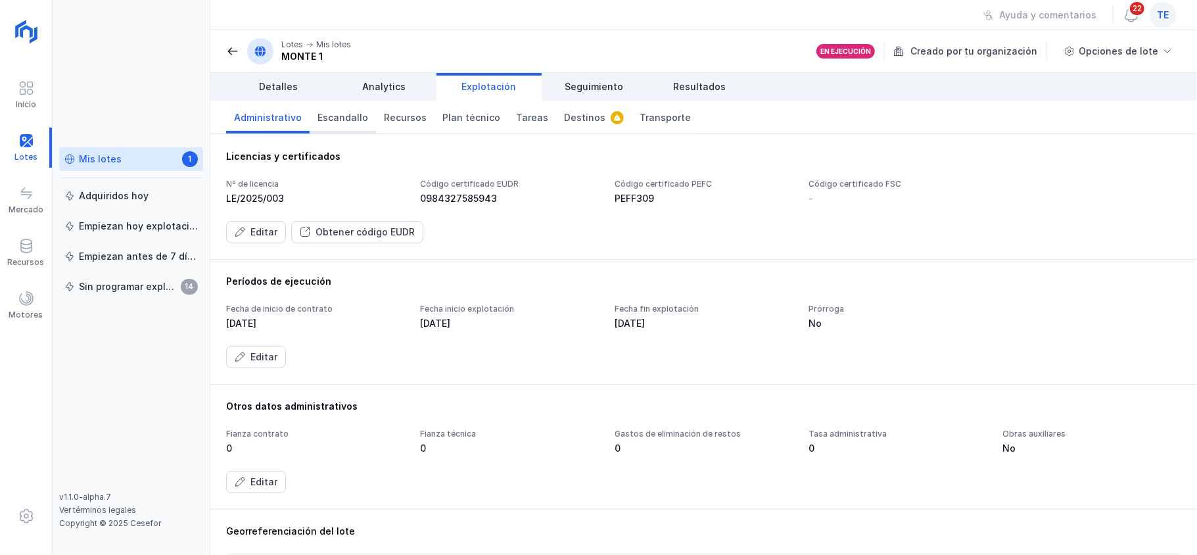
click at [343, 116] on span "Escandallo" at bounding box center [342, 117] width 51 height 13
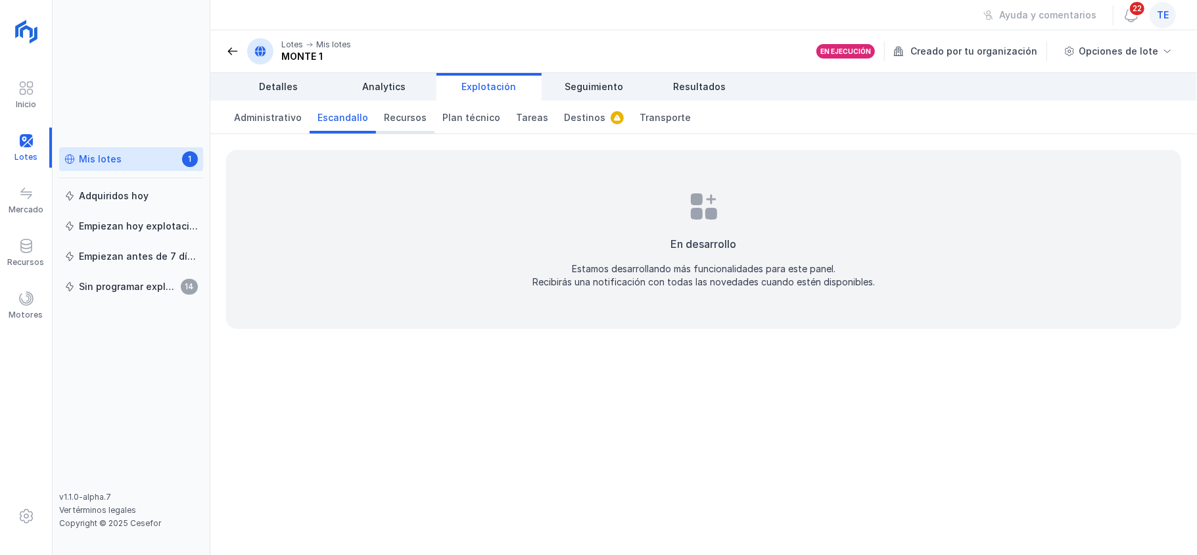
click at [405, 122] on span "Recursos" at bounding box center [405, 117] width 43 height 13
click at [519, 116] on span "Tareas" at bounding box center [532, 117] width 32 height 13
click at [415, 87] on link "Analytics" at bounding box center [383, 87] width 105 height 28
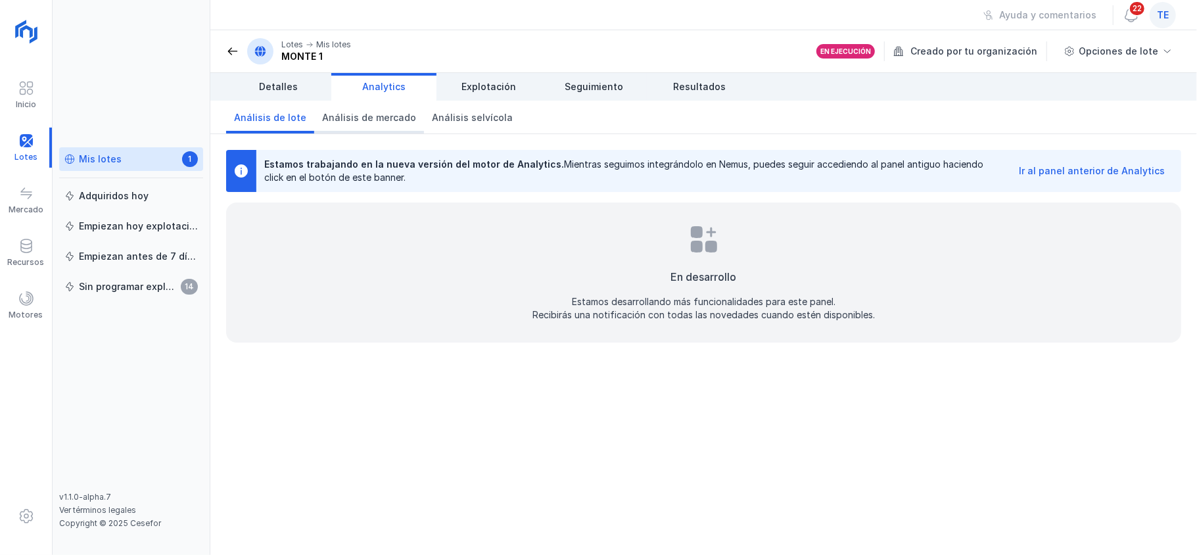
click at [361, 114] on span "Análisis de mercado" at bounding box center [369, 117] width 94 height 13
click at [461, 131] on link "Análisis selvícola" at bounding box center [472, 117] width 97 height 33
click at [708, 82] on span "Resultados" at bounding box center [699, 86] width 53 height 13
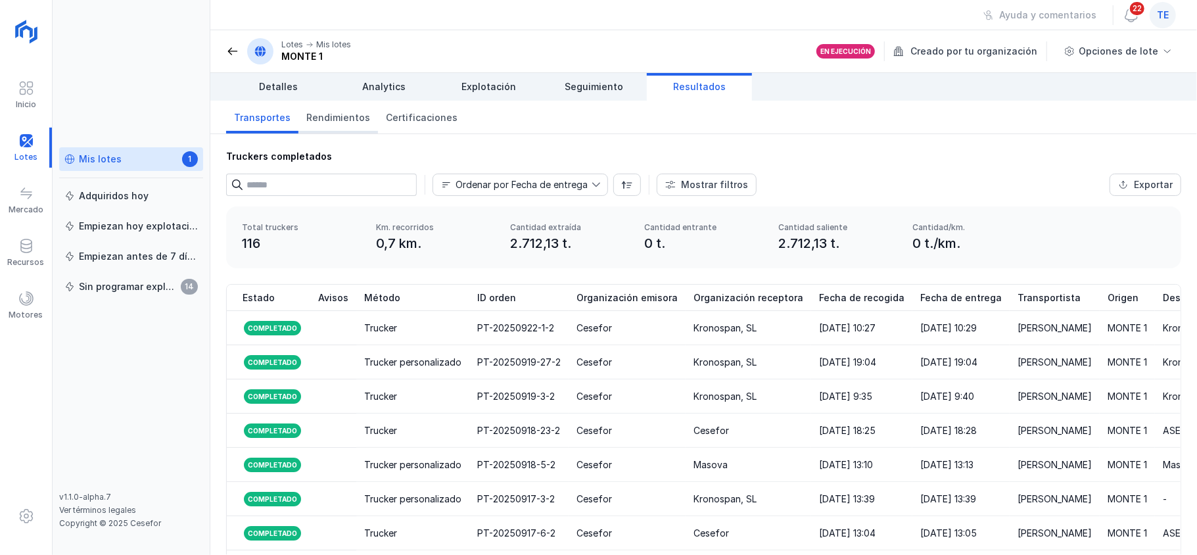
click at [309, 121] on span "Rendimientos" at bounding box center [338, 117] width 64 height 13
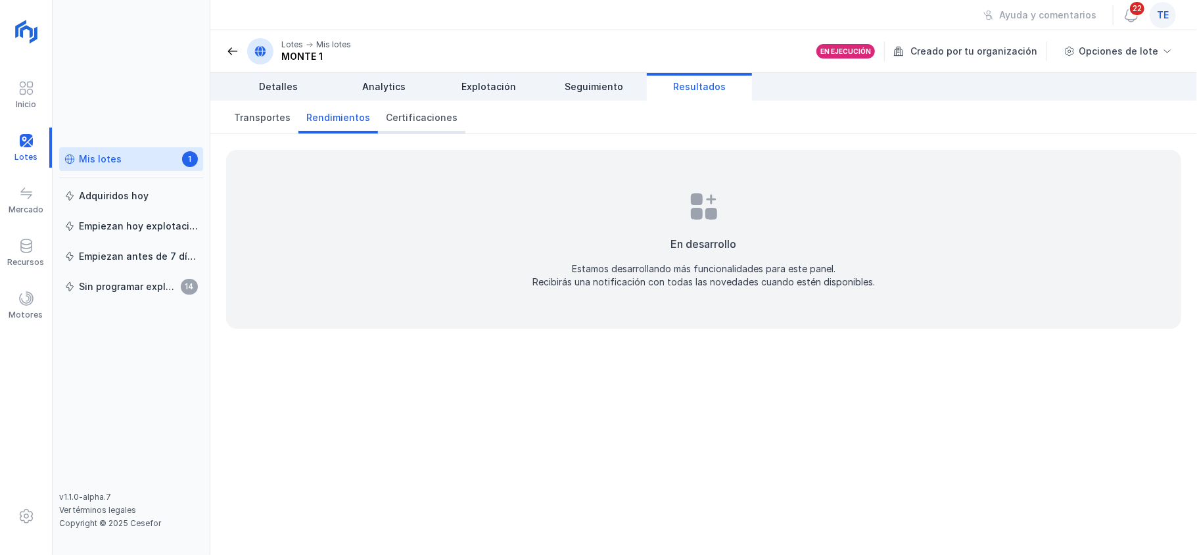
click at [418, 127] on link "Certificaciones" at bounding box center [421, 117] width 87 height 33
click at [576, 91] on span "Seguimiento" at bounding box center [594, 86] width 59 height 13
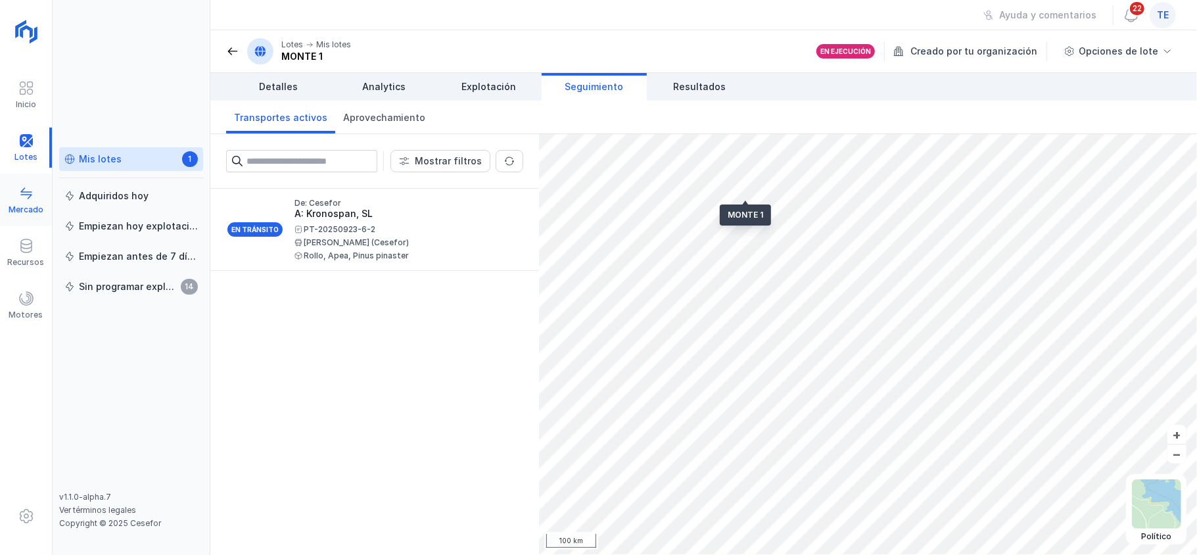
click at [32, 208] on div "Mercado" at bounding box center [26, 209] width 35 height 11
